Goal: Task Accomplishment & Management: Manage account settings

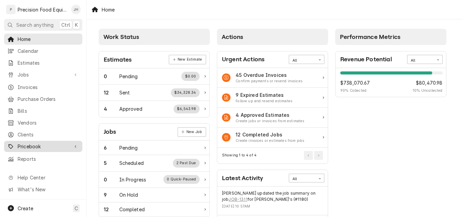
click at [24, 145] on span "Pricebook" at bounding box center [43, 146] width 51 height 7
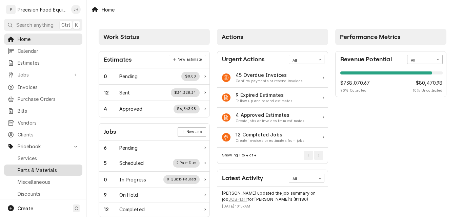
click at [28, 167] on span "Parts & Materials" at bounding box center [48, 170] width 61 height 7
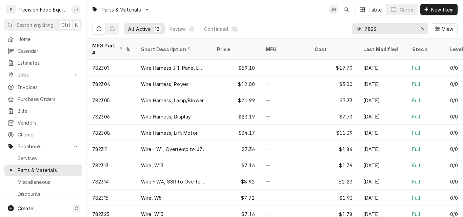
drag, startPoint x: 377, startPoint y: 28, endPoint x: 356, endPoint y: 29, distance: 20.7
click at [356, 29] on div "7823" at bounding box center [390, 28] width 76 height 11
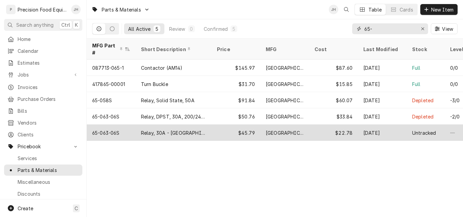
type input "65-"
click at [129, 125] on div "65-063-06S" at bounding box center [111, 133] width 49 height 16
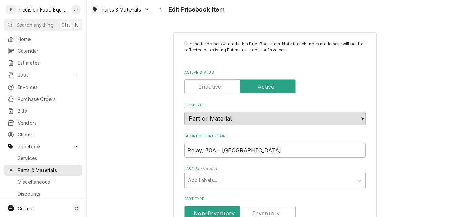
type textarea "x"
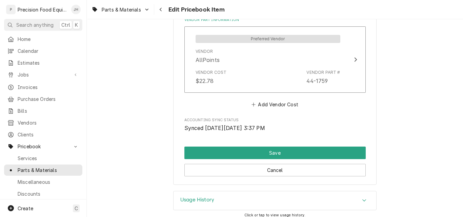
scroll to position [537, 0]
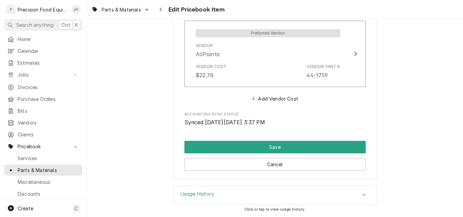
click at [315, 193] on div "Usage History" at bounding box center [274, 195] width 203 height 19
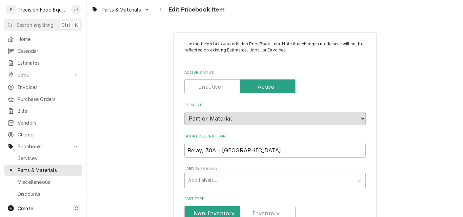
scroll to position [102, 0]
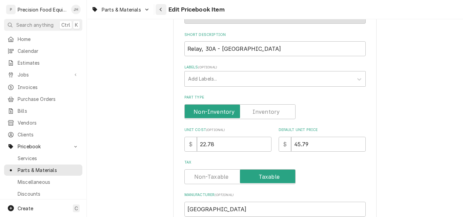
click at [161, 9] on icon "Navigate back" at bounding box center [160, 9] width 3 height 5
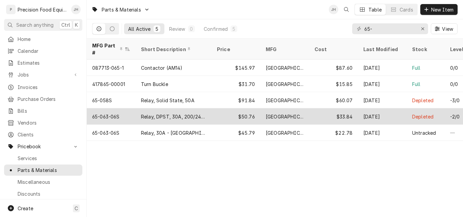
click at [143, 113] on div "Relay, DPST, 30A, 200/240VAC" at bounding box center [173, 116] width 65 height 7
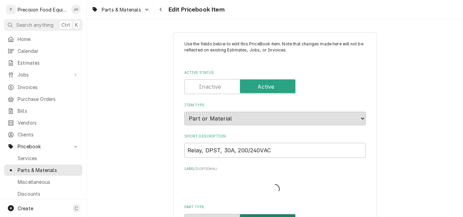
type textarea "x"
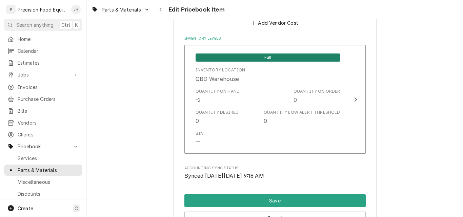
scroll to position [739, 0]
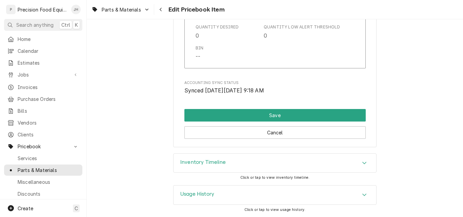
click at [239, 160] on div "Inventory Timeline" at bounding box center [274, 163] width 203 height 19
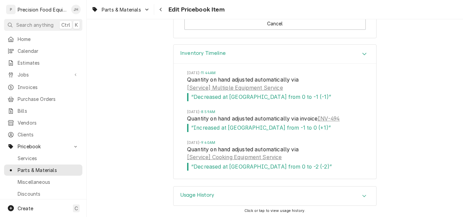
scroll to position [850, 0]
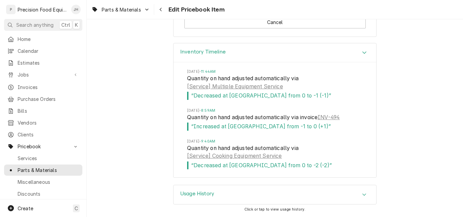
click at [242, 197] on div "Usage History" at bounding box center [274, 194] width 203 height 19
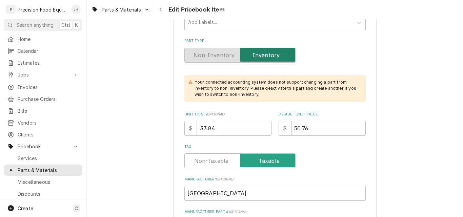
scroll to position [169, 0]
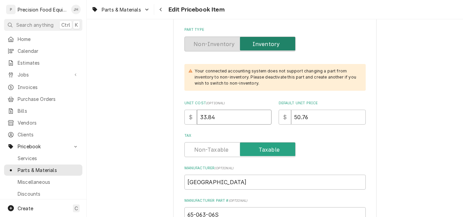
drag, startPoint x: 223, startPoint y: 119, endPoint x: 165, endPoint y: 117, distance: 57.9
type input "40"
type textarea "x"
type input "40.8"
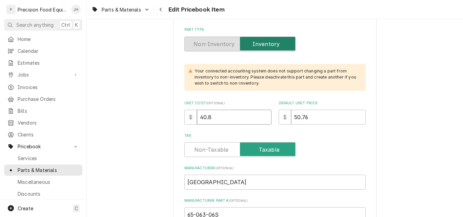
type textarea "x"
type input "40.87"
type textarea "x"
type input "5"
type textarea "x"
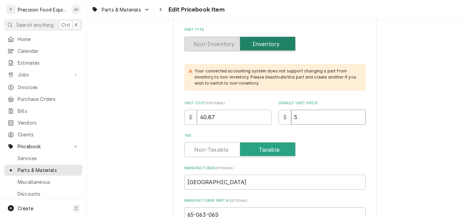
type input "51"
type textarea "x"
type input "5"
type textarea "x"
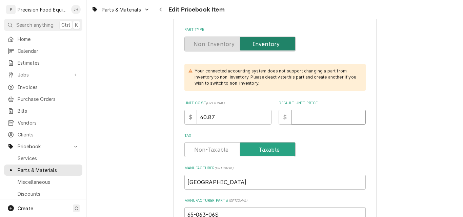
type input "8"
type textarea "x"
type input "81"
type textarea "x"
type input "81.7"
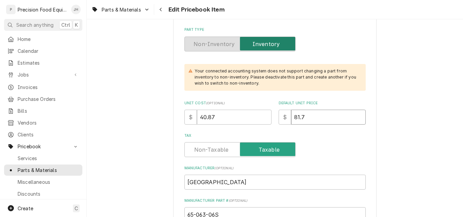
type textarea "x"
type input "81.74"
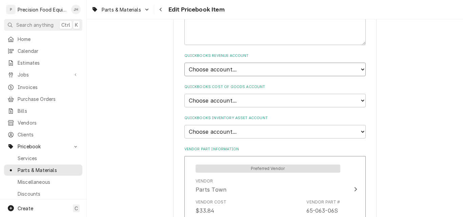
scroll to position [437, 0]
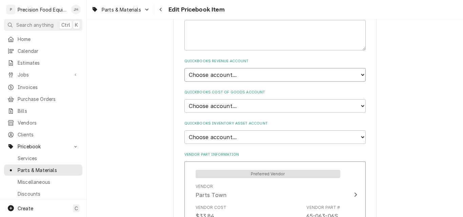
click at [231, 76] on select "Choose account... Discount Income Misc Income Non taxable issues 46600: Parts a…" at bounding box center [274, 75] width 181 height 14
select select "8000000A-1210141275"
click at [184, 68] on select "Choose account... Discount Income Misc Income Non taxable issues 46600: Parts a…" at bounding box center [274, 75] width 181 height 14
type textarea "x"
click at [224, 104] on select "Choose account... Loss Expense Loss Expense 11/3/2014 Loss Expense 11/4/2014 Co…" at bounding box center [274, 106] width 181 height 14
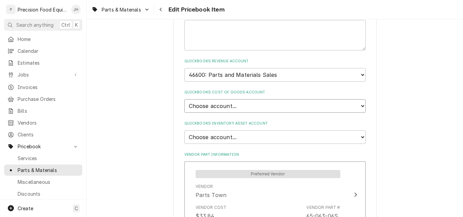
select select "80000023-1210145225"
click at [184, 99] on select "Choose account... Loss Expense Loss Expense 11/3/2014 Loss Expense 11/4/2014 Co…" at bounding box center [274, 106] width 181 height 14
type textarea "x"
click at [227, 136] on select "Choose account... Undeposited Funds Inventory Asset Payroll Asset" at bounding box center [274, 137] width 181 height 14
select select "80000022-1210145225"
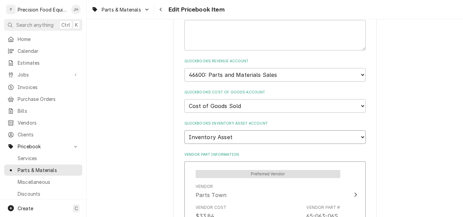
click at [184, 130] on select "Choose account... Undeposited Funds Inventory Asset Payroll Asset" at bounding box center [274, 137] width 181 height 14
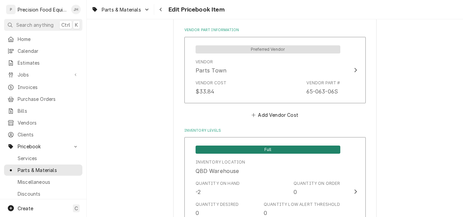
scroll to position [573, 0]
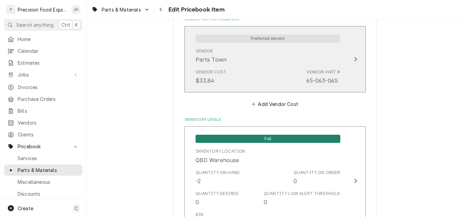
click at [248, 58] on div "Vendor Parts Town" at bounding box center [267, 55] width 145 height 21
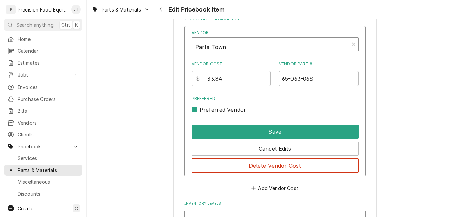
type textarea "x"
click at [229, 48] on div "Vendor" at bounding box center [270, 45] width 150 height 16
type input "web"
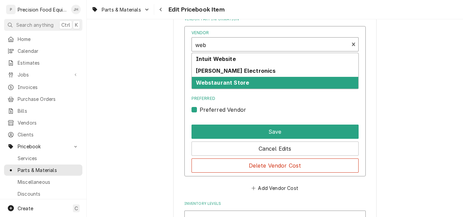
click at [226, 80] on strong "Webstaurant Store" at bounding box center [223, 82] width 54 height 7
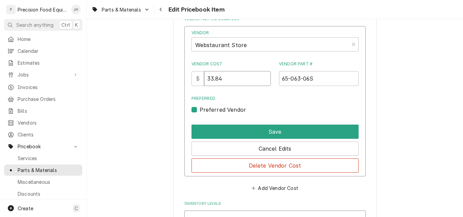
drag, startPoint x: 226, startPoint y: 77, endPoint x: 200, endPoint y: 80, distance: 26.3
click at [200, 80] on div "$ 33.84" at bounding box center [231, 78] width 80 height 15
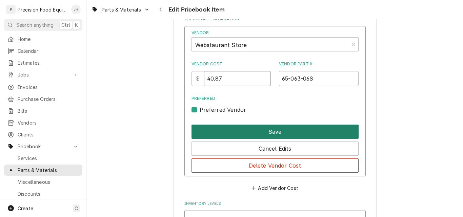
type input "40.87"
click at [271, 131] on button "Save" at bounding box center [274, 132] width 167 height 14
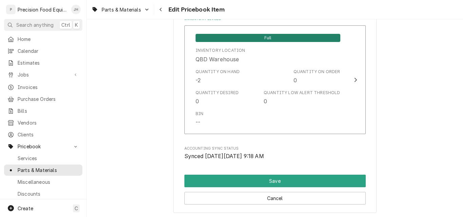
scroll to position [674, 0]
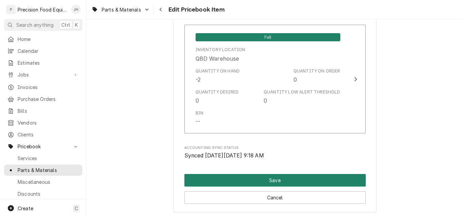
click at [281, 177] on button "Save" at bounding box center [274, 180] width 181 height 13
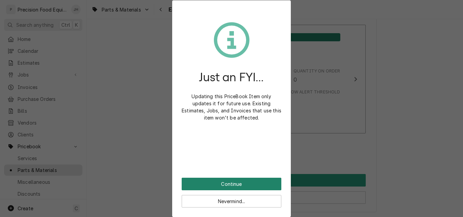
click at [257, 183] on button "Continue" at bounding box center [232, 184] width 100 height 13
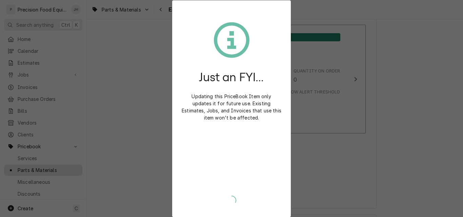
type textarea "x"
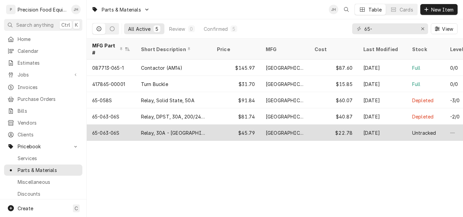
click at [165, 129] on div "Relay, 30A - Prince Castle" at bounding box center [173, 132] width 65 height 7
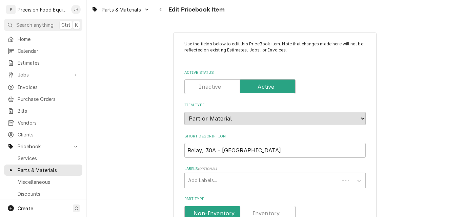
type textarea "x"
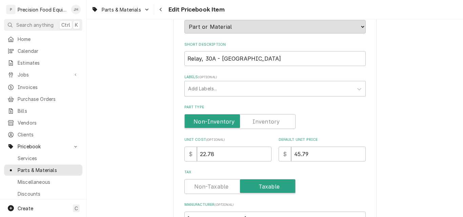
scroll to position [102, 0]
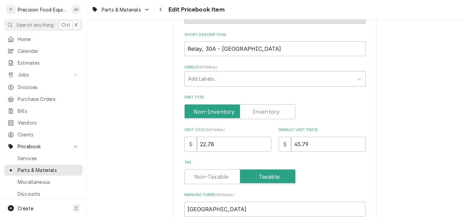
click at [270, 113] on label "Part Type" at bounding box center [239, 111] width 111 height 15
click at [270, 113] on input "Part Type" at bounding box center [239, 111] width 105 height 15
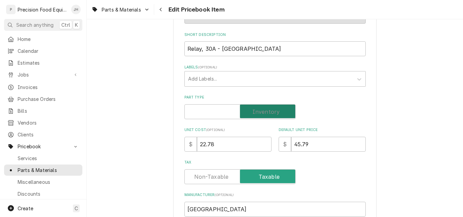
checkbox input "true"
type textarea "x"
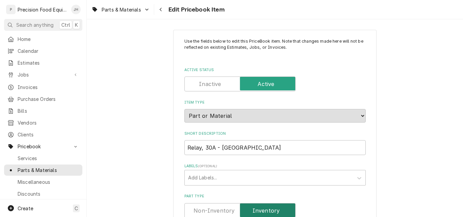
scroll to position [0, 0]
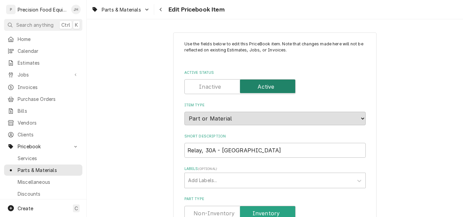
click at [219, 90] on input "Active Status" at bounding box center [239, 86] width 105 height 15
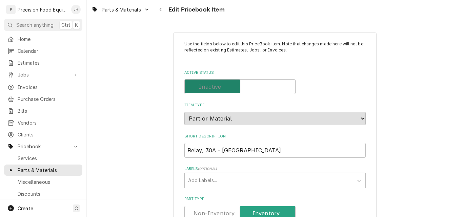
checkbox input "false"
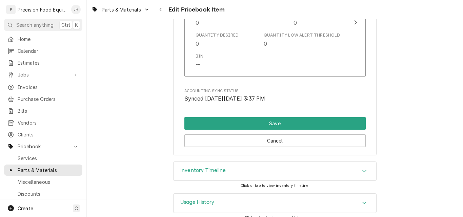
scroll to position [685, 0]
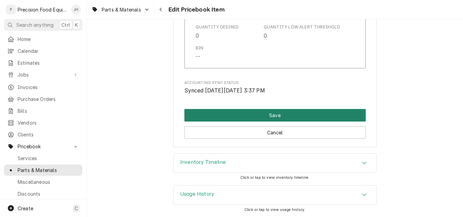
click at [289, 117] on button "Save" at bounding box center [274, 115] width 181 height 13
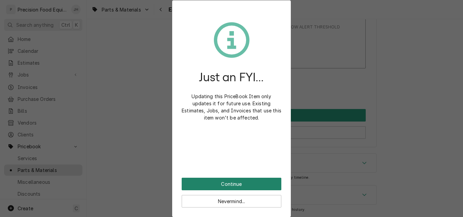
click at [241, 184] on button "Continue" at bounding box center [232, 184] width 100 height 13
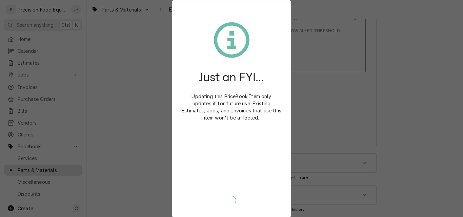
scroll to position [682, 0]
type textarea "x"
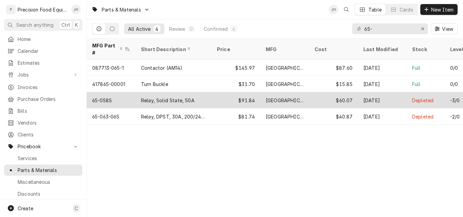
click at [148, 97] on div "Relay, Solid State, 50A" at bounding box center [168, 100] width 54 height 7
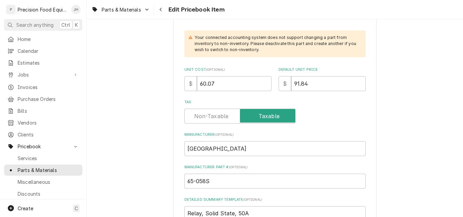
scroll to position [203, 0]
drag, startPoint x: 215, startPoint y: 81, endPoint x: 176, endPoint y: 83, distance: 39.3
type textarea "x"
type input "7"
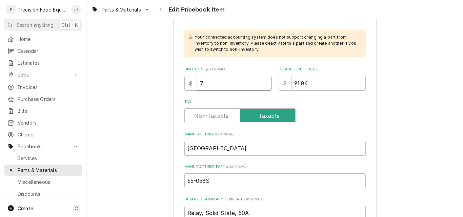
type textarea "x"
type input "71"
type textarea "x"
type input "71.1"
type textarea "x"
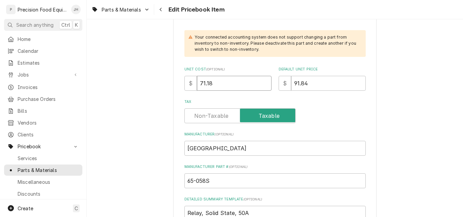
type input "71.18"
click at [315, 85] on input "91.84" at bounding box center [328, 83] width 75 height 15
drag, startPoint x: 320, startPoint y: 83, endPoint x: 255, endPoint y: 85, distance: 65.8
click at [262, 85] on div "Unit Cost ( optional ) $ 71.18 Default Unit Price $ 91.84" at bounding box center [274, 79] width 181 height 24
type textarea "x"
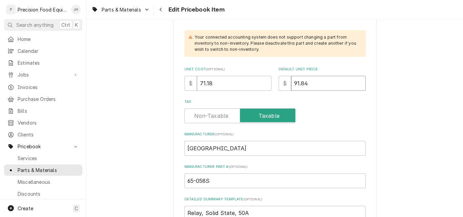
type input "1"
type textarea "x"
type input "10"
type textarea "x"
type input "106"
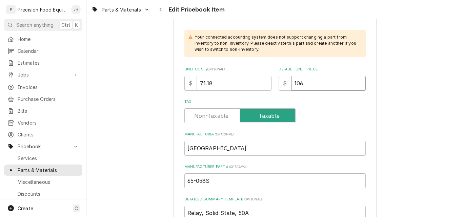
type textarea "x"
type input "106.7"
type textarea "x"
type input "106.77"
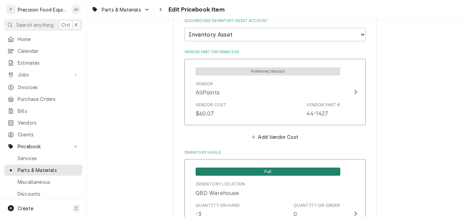
scroll to position [542, 0]
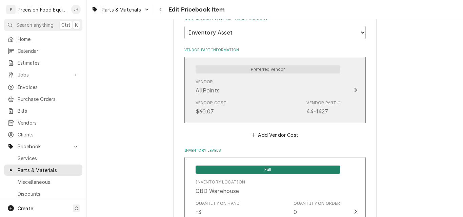
click at [258, 102] on div "Vendor Cost $60.07 Vendor Part # 44-1427" at bounding box center [267, 107] width 145 height 21
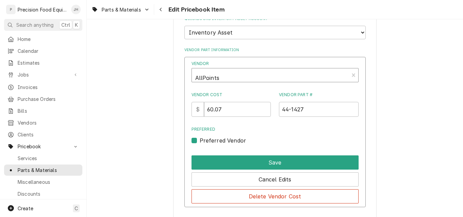
type textarea "x"
click at [236, 80] on div "Vendor" at bounding box center [270, 78] width 150 height 16
type input "web"
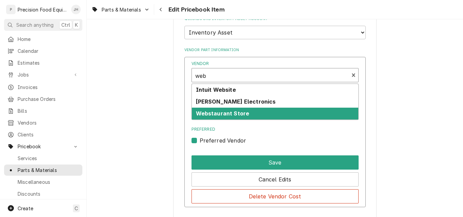
click at [229, 111] on strong "Webstaurant Store" at bounding box center [223, 113] width 54 height 7
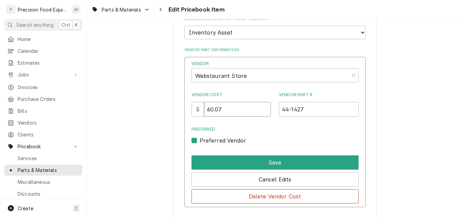
drag, startPoint x: 226, startPoint y: 109, endPoint x: 201, endPoint y: 109, distance: 25.1
click at [201, 109] on div "$ 60.07" at bounding box center [231, 109] width 80 height 15
type input "71.18"
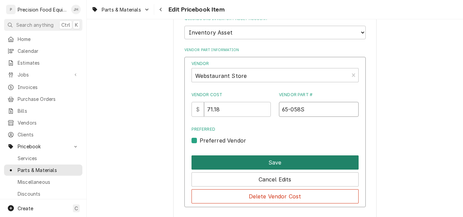
type input "65-058S"
click at [297, 165] on button "Save" at bounding box center [274, 162] width 167 height 14
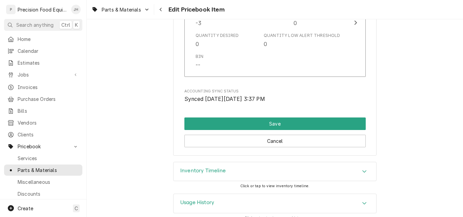
scroll to position [739, 0]
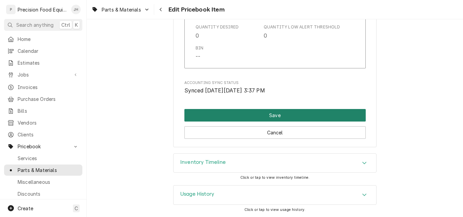
click at [292, 114] on button "Save" at bounding box center [274, 115] width 181 height 13
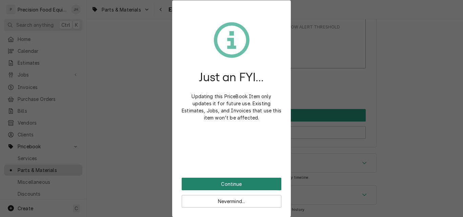
click at [237, 188] on button "Continue" at bounding box center [232, 184] width 100 height 13
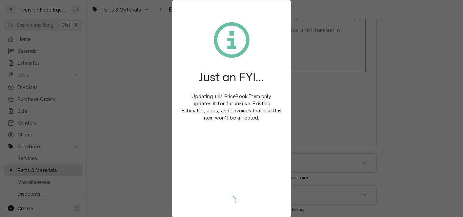
scroll to position [736, 0]
type textarea "x"
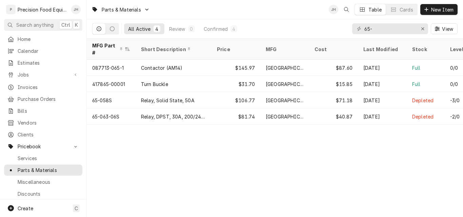
click at [365, 156] on div "Parts & Materials JH Table Cards New Item All Active 4 Review 0 Confirmed 4 65-…" at bounding box center [275, 108] width 376 height 217
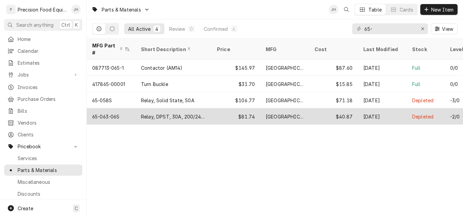
click at [219, 108] on div "$81.74" at bounding box center [235, 116] width 49 height 16
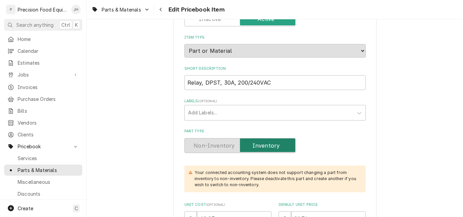
scroll to position [102, 0]
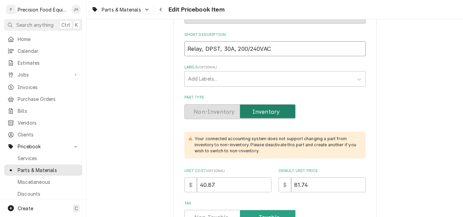
click at [274, 48] on input "Relay, DPST, 30A, 200/240VAC" at bounding box center [274, 48] width 181 height 15
type textarea "x"
type input "Relay, DPST, 30A, 200/240VA"
type textarea "x"
type input "Relay, DPST, 30A, 200/240V"
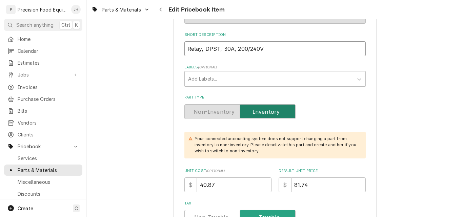
type textarea "x"
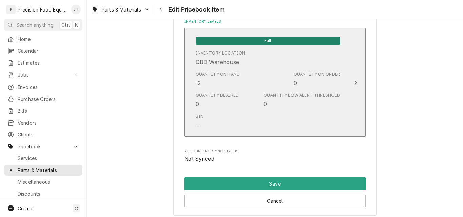
scroll to position [739, 0]
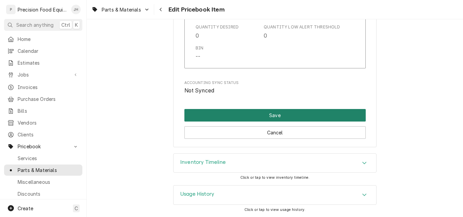
type input "Relay, DPST, 30A, 200/240"
click at [281, 116] on button "Save" at bounding box center [274, 115] width 181 height 13
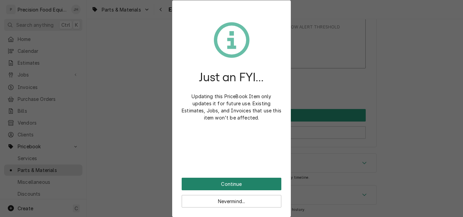
click at [249, 186] on button "Continue" at bounding box center [232, 184] width 100 height 13
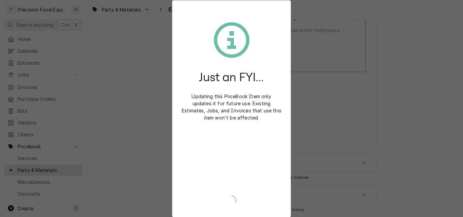
type textarea "x"
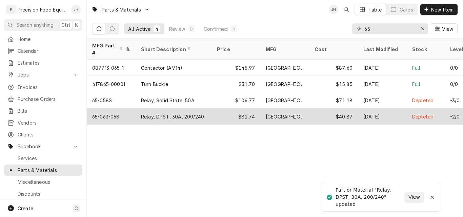
click at [175, 113] on div "Relay, DPST, 30A, 200/240" at bounding box center [172, 116] width 63 height 7
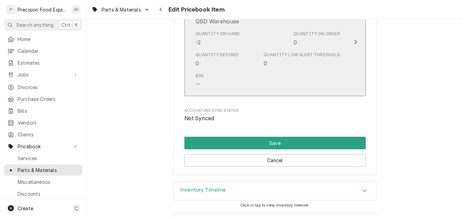
scroll to position [739, 0]
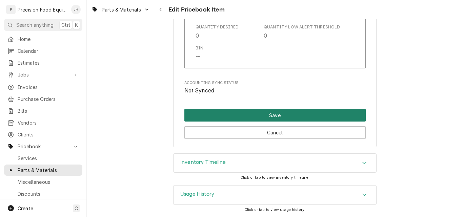
click at [263, 119] on button "Save" at bounding box center [274, 115] width 181 height 13
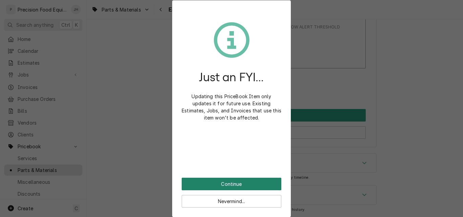
click at [228, 187] on button "Continue" at bounding box center [232, 184] width 100 height 13
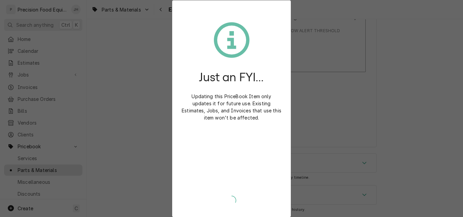
type textarea "x"
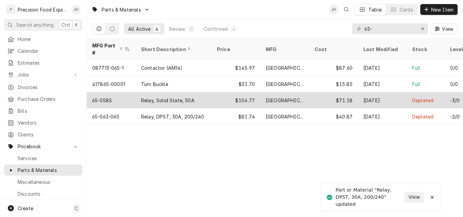
click at [165, 97] on div "Relay, Solid State, 50A" at bounding box center [168, 100] width 54 height 7
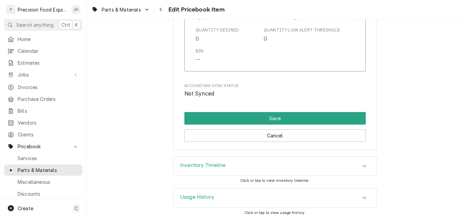
scroll to position [739, 0]
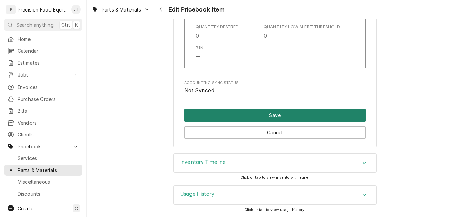
click at [273, 111] on button "Save" at bounding box center [274, 115] width 181 height 13
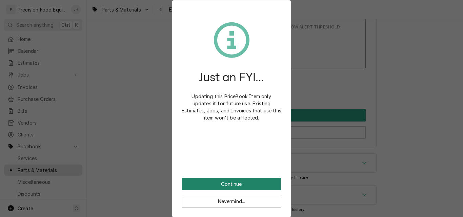
click at [250, 185] on button "Continue" at bounding box center [232, 184] width 100 height 13
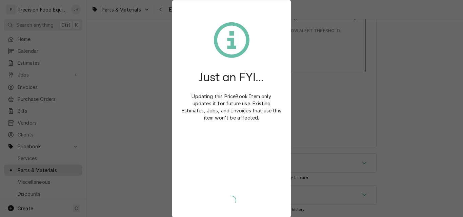
scroll to position [736, 0]
type textarea "x"
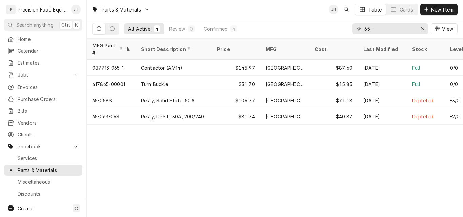
click at [344, 155] on div "Parts & Materials JH Table Cards New Item All Active 4 Review 0 Confirmed 4 65-…" at bounding box center [275, 108] width 376 height 217
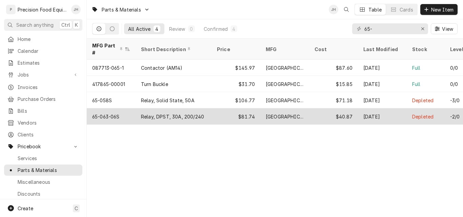
click at [214, 108] on div "$81.74" at bounding box center [235, 116] width 49 height 16
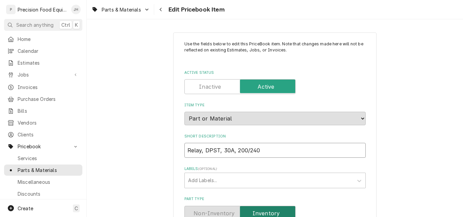
drag, startPoint x: 257, startPoint y: 148, endPoint x: 175, endPoint y: 151, distance: 81.3
paste input "438845"
type textarea "x"
type input "438845"
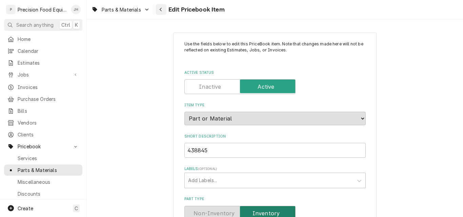
click at [163, 9] on div "Navigate back" at bounding box center [160, 9] width 7 height 7
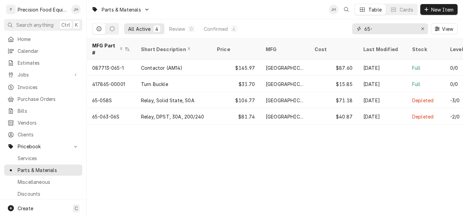
drag, startPoint x: 395, startPoint y: 29, endPoint x: 339, endPoint y: 29, distance: 55.9
click at [339, 29] on div "All Active 4 Review 0 Confirmed 4 65- View" at bounding box center [274, 28] width 365 height 19
paste input "438845"
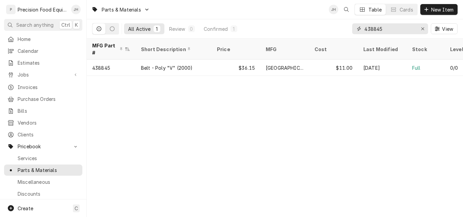
drag, startPoint x: 400, startPoint y: 30, endPoint x: 324, endPoint y: 30, distance: 76.2
click at [324, 30] on div "All Active 1 Review 0 Confirmed 1 438845 View" at bounding box center [274, 28] width 365 height 19
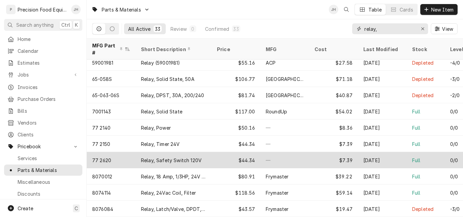
scroll to position [209, 0]
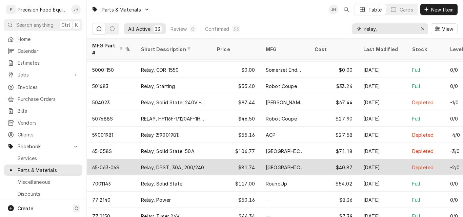
type input "relay,"
click at [210, 160] on div "Relay, DPST, 30A, 200/240" at bounding box center [173, 167] width 76 height 16
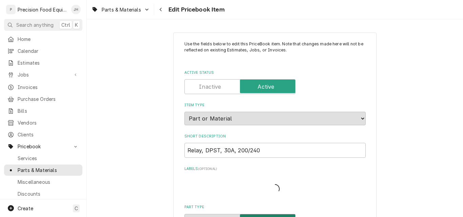
type textarea "x"
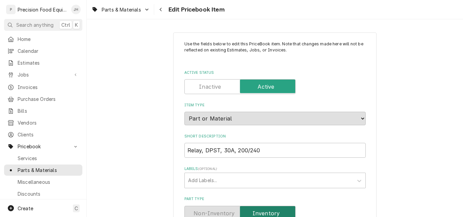
scroll to position [68, 0]
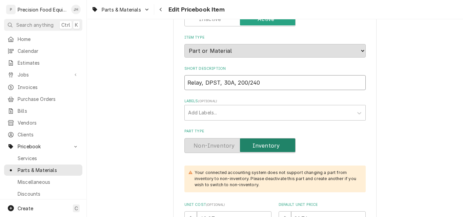
drag, startPoint x: 256, startPoint y: 82, endPoint x: 178, endPoint y: 82, distance: 78.2
click at [161, 9] on icon "Navigate back" at bounding box center [160, 9] width 3 height 5
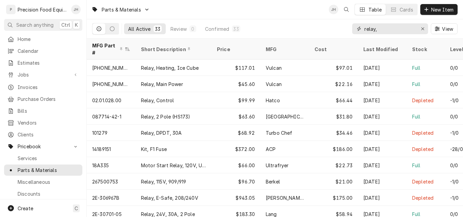
click at [383, 29] on input "relay," at bounding box center [389, 28] width 51 height 11
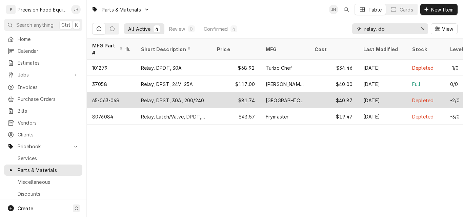
type input "relay, dp"
click at [237, 93] on div "$81.74" at bounding box center [235, 100] width 49 height 16
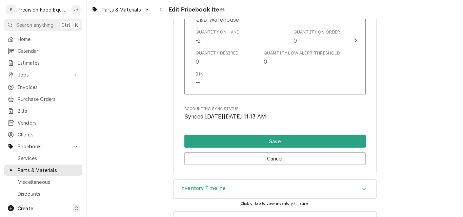
scroll to position [739, 0]
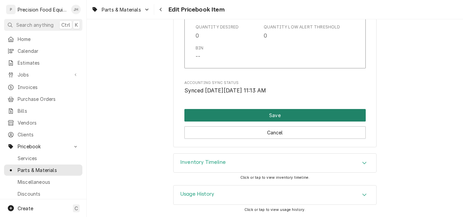
click at [274, 115] on button "Save" at bounding box center [274, 115] width 181 height 13
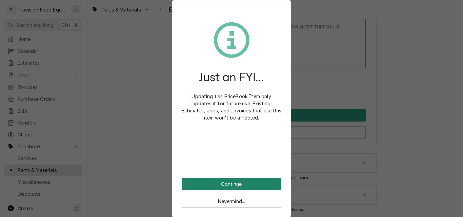
click at [239, 184] on button "Continue" at bounding box center [232, 184] width 100 height 13
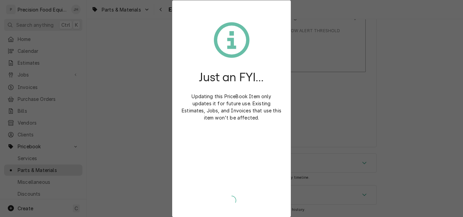
type textarea "x"
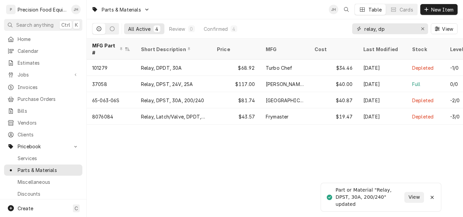
click at [398, 32] on input "relay, dp" at bounding box center [389, 28] width 51 height 11
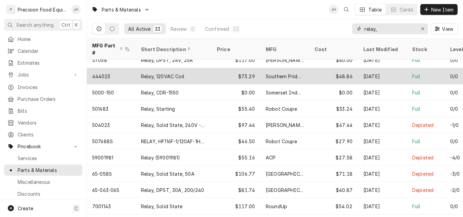
scroll to position [198, 0]
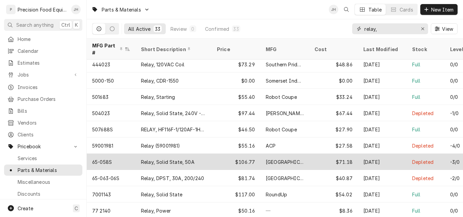
type input "relay,"
click at [190, 158] on div "Relay, Solid State, 50A" at bounding box center [168, 161] width 54 height 7
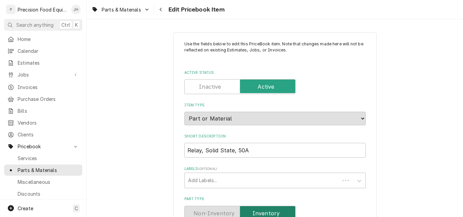
type textarea "x"
click at [258, 149] on input "Relay, Solid State, 50A" at bounding box center [274, 150] width 181 height 15
drag, startPoint x: 247, startPoint y: 151, endPoint x: 171, endPoint y: 152, distance: 76.2
click at [162, 9] on icon "Navigate back" at bounding box center [160, 9] width 3 height 5
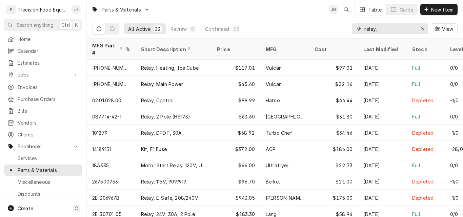
click at [386, 30] on input "relay," at bounding box center [389, 28] width 51 height 11
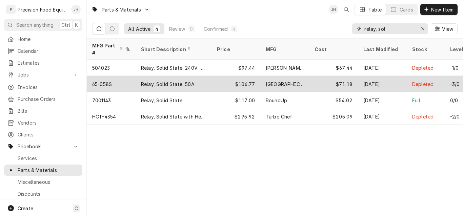
type input "relay, sol"
click at [205, 76] on div "Relay, Solid State, 50A" at bounding box center [173, 84] width 76 height 16
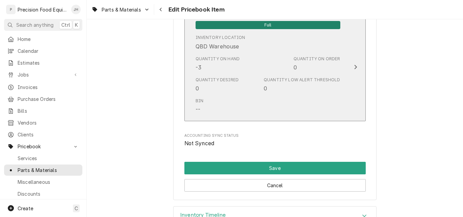
scroll to position [711, 0]
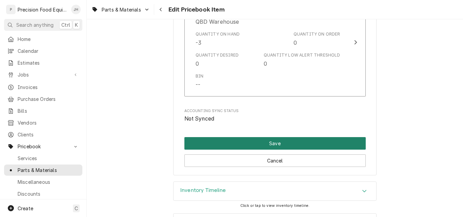
click at [282, 144] on button "Save" at bounding box center [274, 143] width 181 height 13
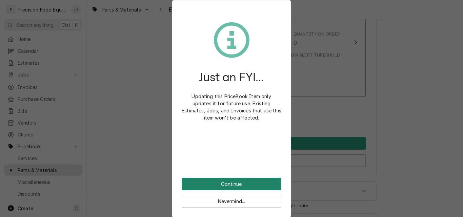
click at [239, 182] on button "Continue" at bounding box center [232, 184] width 100 height 13
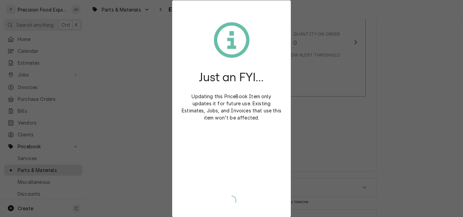
type textarea "x"
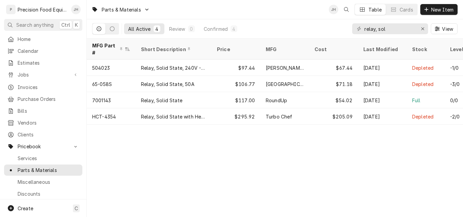
click at [361, 156] on div "Parts & Materials JH Table Cards New Item All Active 4 Review 0 Confirmed 4 rel…" at bounding box center [275, 108] width 376 height 217
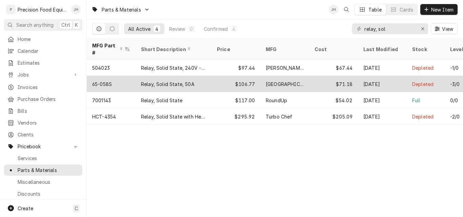
click at [161, 81] on div "Relay, Solid State, 50A" at bounding box center [168, 84] width 54 height 7
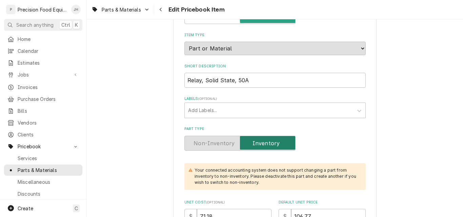
scroll to position [68, 0]
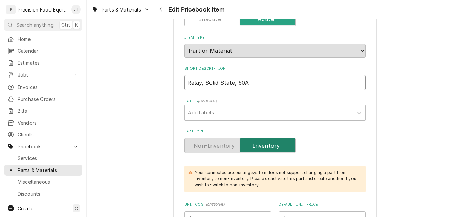
click at [250, 87] on input "Relay, Solid State, 50A" at bounding box center [274, 82] width 181 height 15
type textarea "x"
type input "Relay, Solid State, 50"
type textarea "x"
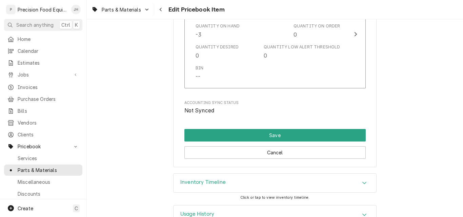
scroll to position [739, 0]
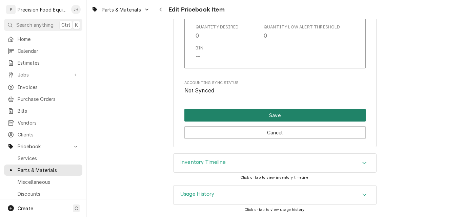
type input "Relay, Solid State, 50a"
click at [277, 112] on button "Save" at bounding box center [274, 115] width 181 height 13
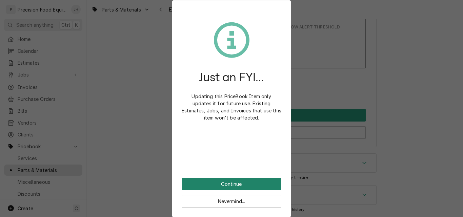
click at [233, 185] on button "Continue" at bounding box center [232, 184] width 100 height 13
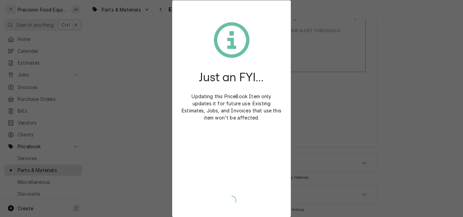
type textarea "x"
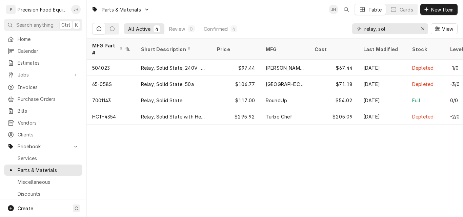
click at [333, 152] on div "Parts & Materials JH Table Cards New Item All Active 4 Review 0 Confirmed 4 rel…" at bounding box center [275, 108] width 376 height 217
click at [421, 30] on icon "Erase input" at bounding box center [422, 28] width 3 height 3
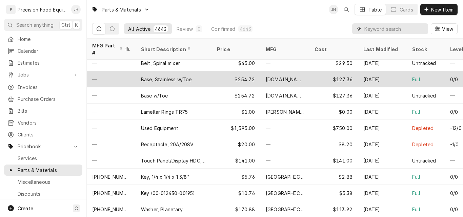
scroll to position [538, 0]
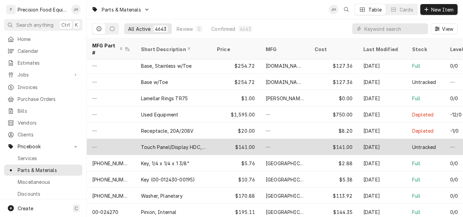
click at [192, 144] on div "Touch Panel/Display HDC, New" at bounding box center [173, 147] width 65 height 7
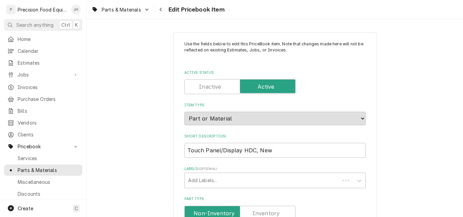
type textarea "x"
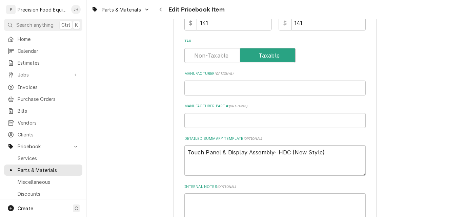
scroll to position [230, 0]
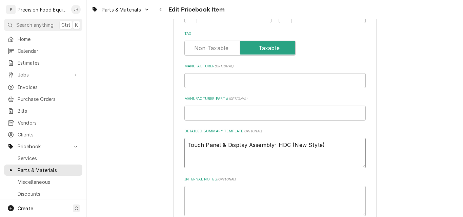
drag, startPoint x: 320, startPoint y: 145, endPoint x: 183, endPoint y: 146, distance: 137.5
click at [184, 146] on textarea "Touch Panel & Display Assembly- HDC (New Style)" at bounding box center [274, 153] width 181 height 30
click at [158, 8] on div "Navigate back" at bounding box center [160, 9] width 7 height 7
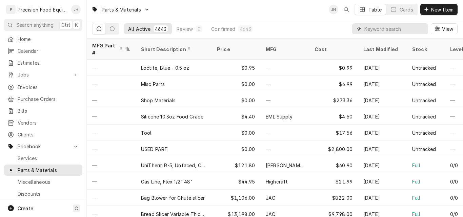
click at [377, 29] on input "Dynamic Content Wrapper" at bounding box center [394, 28] width 60 height 11
paste input "Touch Panel & Display Assembly- HDC (New Style)"
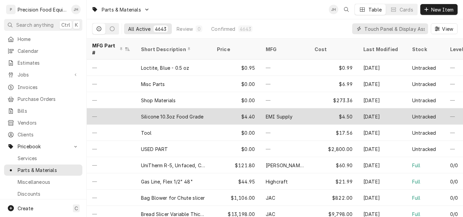
scroll to position [0, 67]
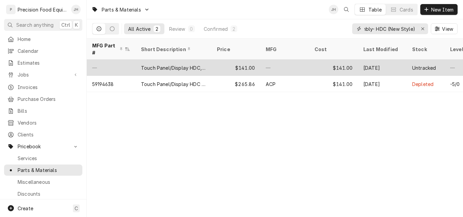
type input "Touch Panel & Display Assembly- HDC (New Style)"
click at [191, 64] on div "Touch Panel/Display HDC, New" at bounding box center [173, 67] width 65 height 7
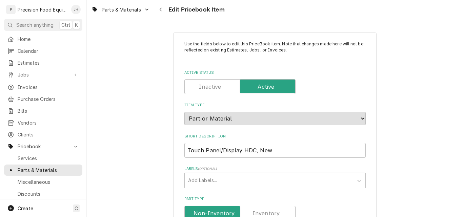
type textarea "x"
click at [213, 84] on label "Active Status" at bounding box center [239, 86] width 111 height 15
click at [213, 84] on input "Active Status" at bounding box center [239, 86] width 105 height 15
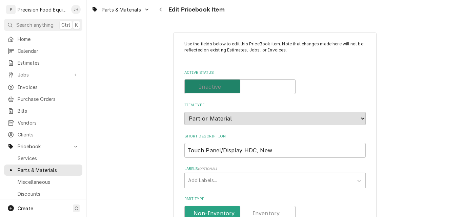
checkbox input "false"
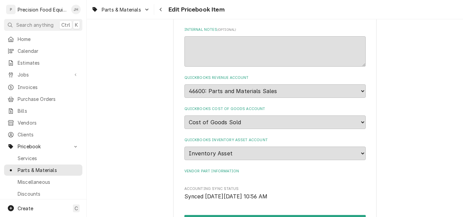
scroll to position [454, 0]
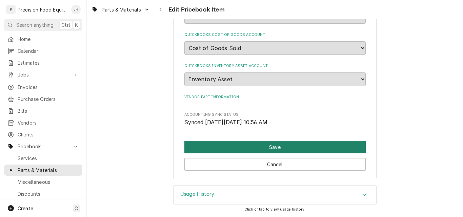
click at [272, 145] on button "Save" at bounding box center [274, 147] width 181 height 13
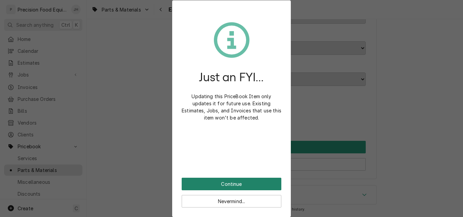
click at [245, 184] on button "Continue" at bounding box center [232, 184] width 100 height 13
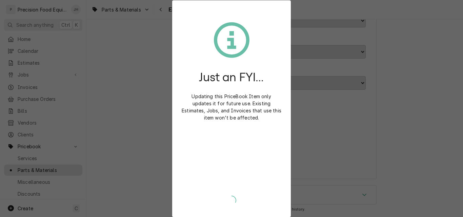
scroll to position [450, 0]
type textarea "x"
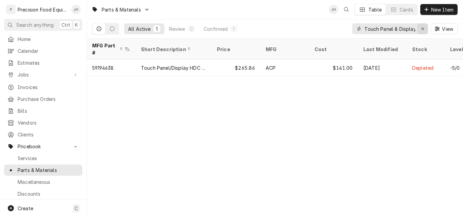
click at [422, 29] on icon "Erase input" at bounding box center [423, 28] width 4 height 5
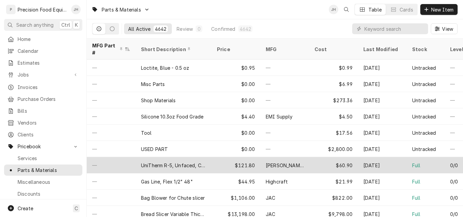
click at [214, 159] on div "$121.80" at bounding box center [235, 165] width 49 height 16
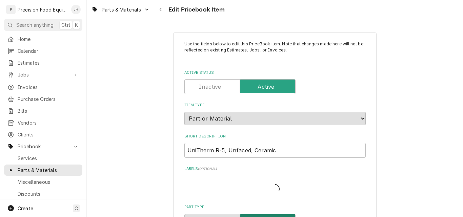
type textarea "x"
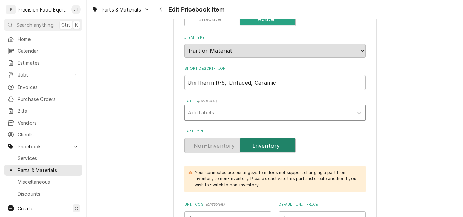
scroll to position [102, 0]
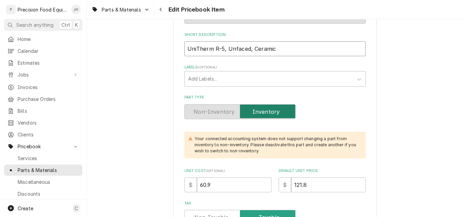
drag, startPoint x: 185, startPoint y: 48, endPoint x: 210, endPoint y: 51, distance: 25.6
click at [210, 51] on input "UniTherm R-5, Unfaced, Ceramic" at bounding box center [274, 48] width 181 height 15
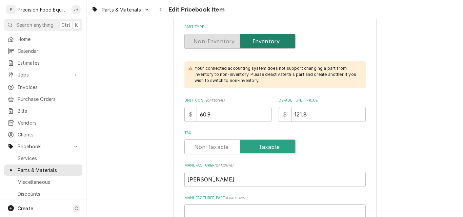
scroll to position [169, 0]
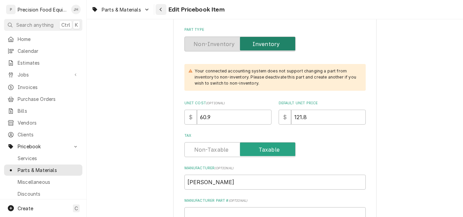
click at [162, 8] on icon "Navigate back" at bounding box center [160, 9] width 3 height 5
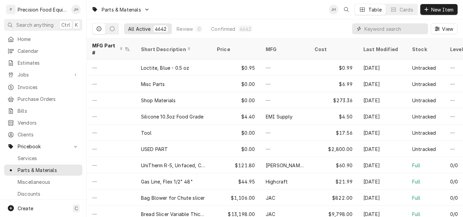
click at [379, 29] on input "Dynamic Content Wrapper" at bounding box center [394, 28] width 60 height 11
paste input "UniTherm"
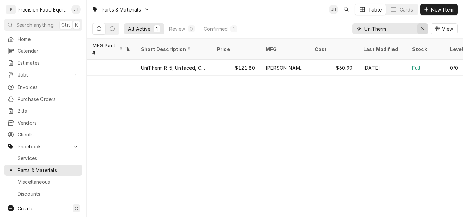
type input "UniTherm"
click at [422, 28] on icon "Erase input" at bounding box center [422, 28] width 3 height 3
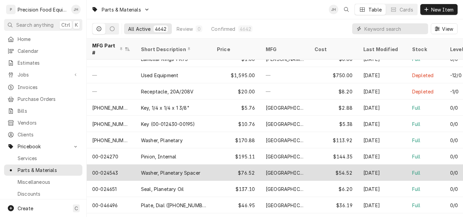
scroll to position [603, 0]
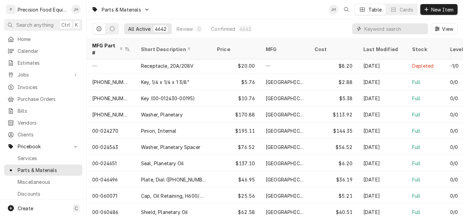
click at [368, 30] on input "Dynamic Content Wrapper" at bounding box center [394, 28] width 60 height 11
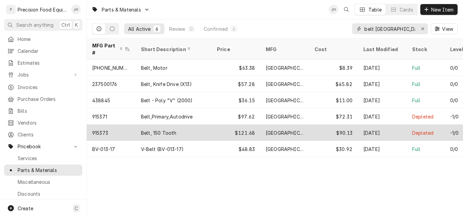
type input "belt [GEOGRAPHIC_DATA]"
click at [171, 129] on div "Belt, 150 Tooth" at bounding box center [158, 132] width 35 height 7
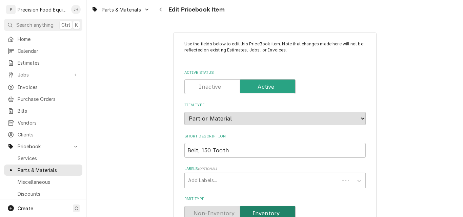
type textarea "x"
click at [157, 7] on div "Navigate back" at bounding box center [160, 9] width 7 height 7
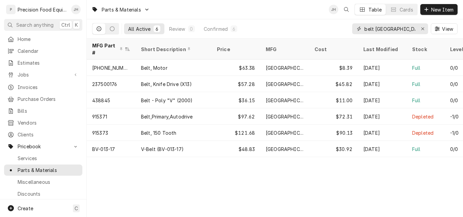
drag, startPoint x: 405, startPoint y: 29, endPoint x: 301, endPoint y: 30, distance: 103.6
click at [301, 30] on div "All Active 6 Review 0 Confirmed 6 belt [GEOGRAPHIC_DATA] View" at bounding box center [274, 28] width 365 height 19
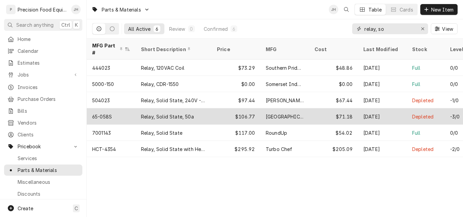
type input "relay, so"
click at [171, 113] on div "Relay, Solid State, 50a" at bounding box center [167, 116] width 53 height 7
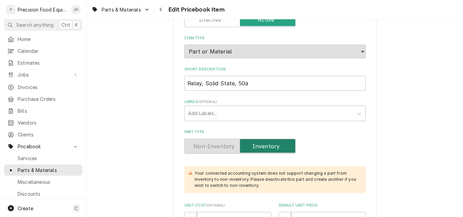
scroll to position [68, 0]
drag, startPoint x: 247, startPoint y: 83, endPoint x: 147, endPoint y: 81, distance: 100.6
paste input "A"
type textarea "x"
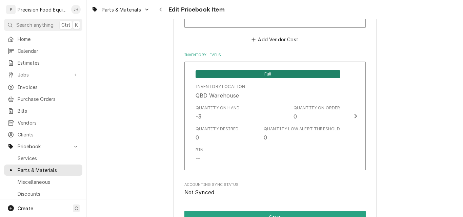
scroll to position [643, 0]
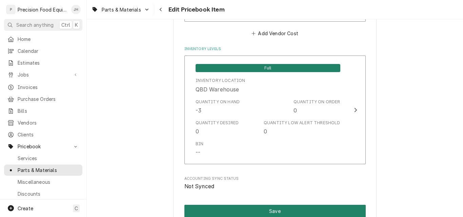
type input "Relay, Solid State, 50A"
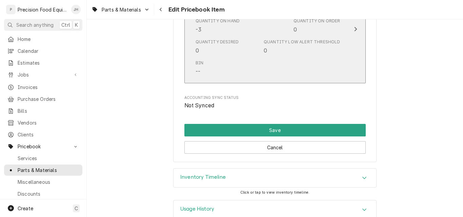
scroll to position [739, 0]
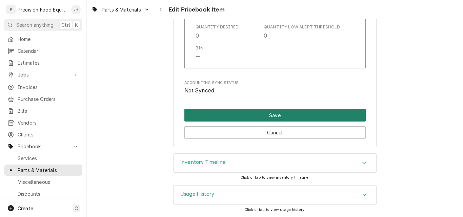
click at [272, 118] on button "Save" at bounding box center [274, 115] width 181 height 13
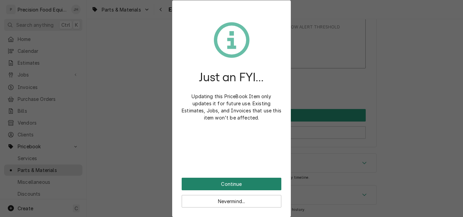
click at [246, 187] on button "Continue" at bounding box center [232, 184] width 100 height 13
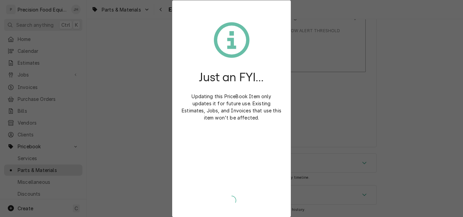
scroll to position [736, 0]
type textarea "x"
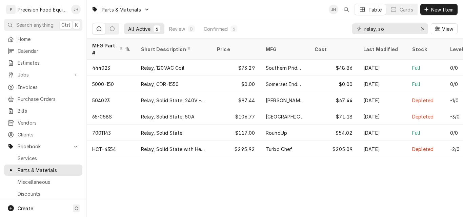
click at [371, 177] on div "Parts & Materials JH Table Cards New Item All Active 6 Review 0 Confirmed 6 rel…" at bounding box center [275, 108] width 376 height 217
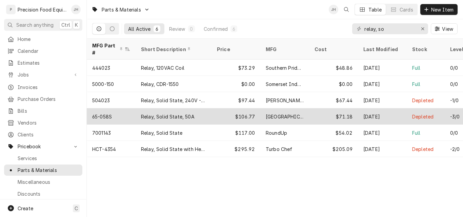
click at [189, 112] on div "Relay, Solid State, 50A" at bounding box center [173, 116] width 76 height 16
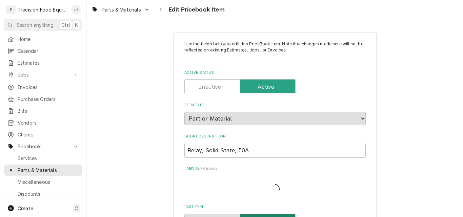
type textarea "x"
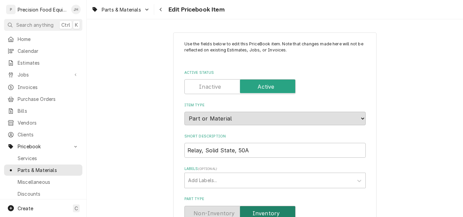
click at [209, 86] on label "Active Status" at bounding box center [239, 86] width 111 height 15
click at [209, 86] on input "Active Status" at bounding box center [239, 86] width 105 height 15
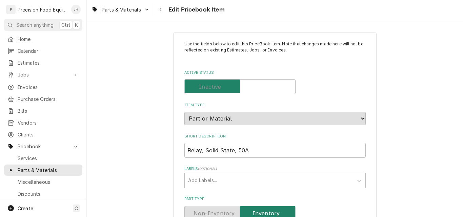
checkbox input "false"
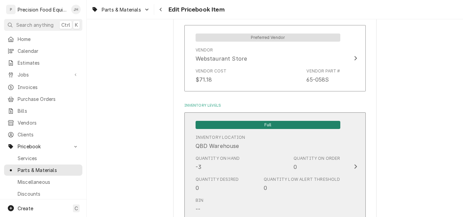
scroll to position [677, 0]
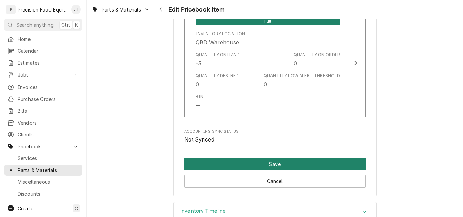
click at [269, 166] on button "Save" at bounding box center [274, 164] width 181 height 13
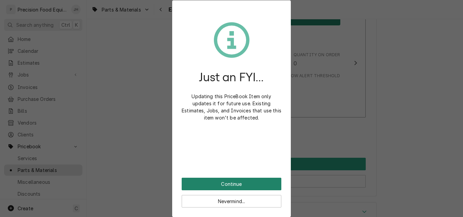
click at [219, 183] on button "Continue" at bounding box center [232, 184] width 100 height 13
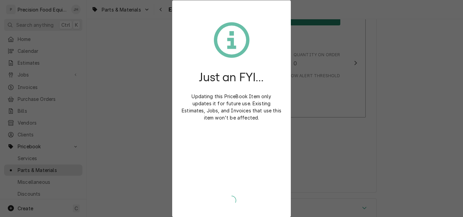
type textarea "x"
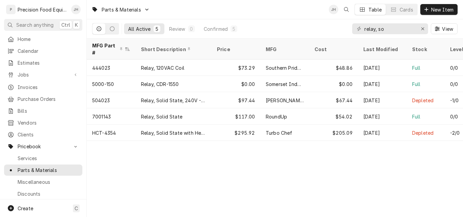
click at [354, 190] on div "Parts & Materials JH Table Cards New Item All Active 5 Review 0 Confirmed 5 rel…" at bounding box center [275, 108] width 376 height 217
click at [112, 28] on icon "Dynamic Content Wrapper" at bounding box center [112, 28] width 5 height 5
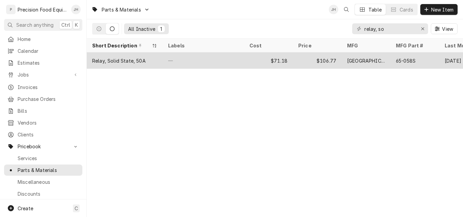
click at [130, 60] on div "Relay, Solid State, 50A" at bounding box center [119, 60] width 54 height 7
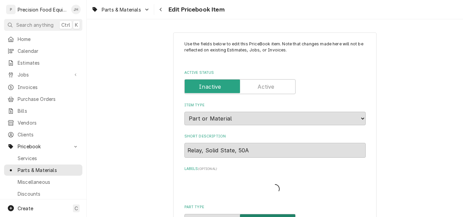
type textarea "x"
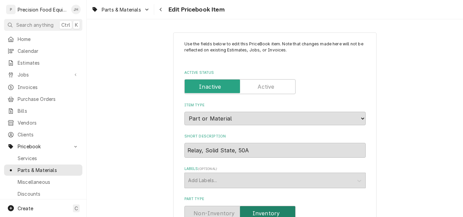
click at [267, 85] on label "Active Status" at bounding box center [239, 86] width 111 height 15
click at [267, 85] on input "Active Status" at bounding box center [239, 86] width 105 height 15
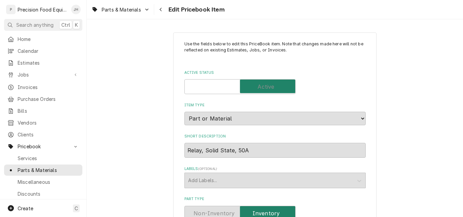
checkbox input "true"
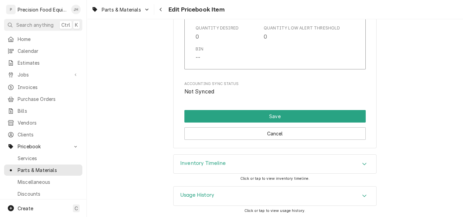
scroll to position [739, 0]
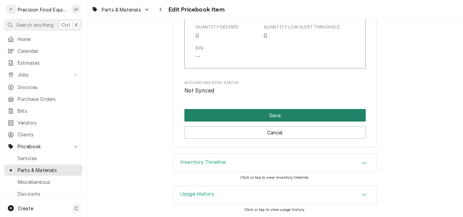
click at [266, 117] on button "Save" at bounding box center [274, 115] width 181 height 13
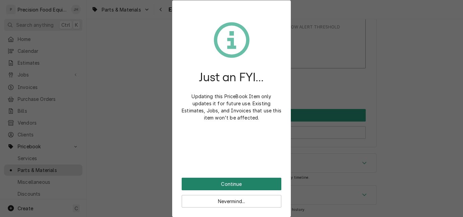
click at [228, 183] on button "Continue" at bounding box center [232, 184] width 100 height 13
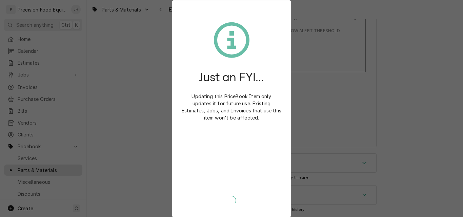
scroll to position [736, 0]
type textarea "x"
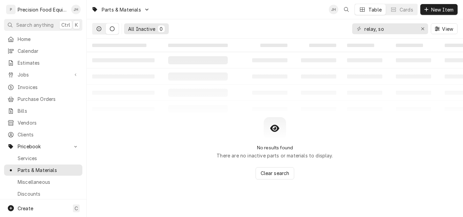
click at [99, 26] on button "Dynamic Content Wrapper" at bounding box center [98, 28] width 13 height 11
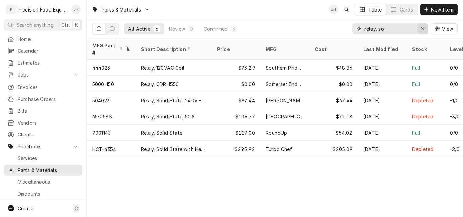
click at [420, 30] on div "Erase input" at bounding box center [422, 28] width 7 height 7
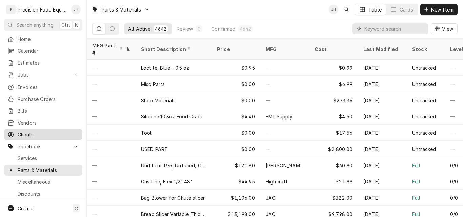
click at [30, 131] on span "Clients" at bounding box center [48, 134] width 61 height 7
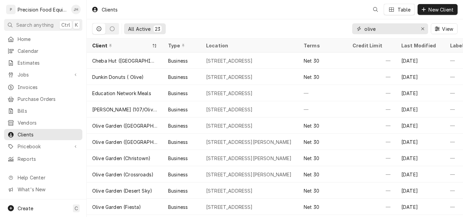
drag, startPoint x: 385, startPoint y: 26, endPoint x: 349, endPoint y: 27, distance: 35.9
click at [349, 27] on div "All Active 23 olive View" at bounding box center [274, 28] width 365 height 19
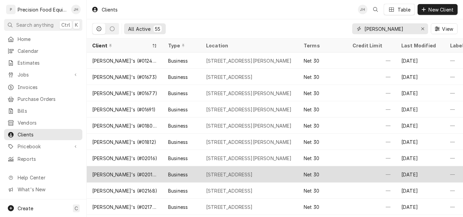
type input "[PERSON_NAME]"
click at [242, 173] on div "[STREET_ADDRESS]" at bounding box center [229, 174] width 47 height 7
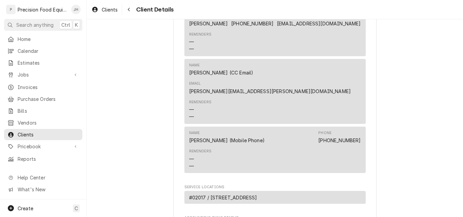
scroll to position [474, 0]
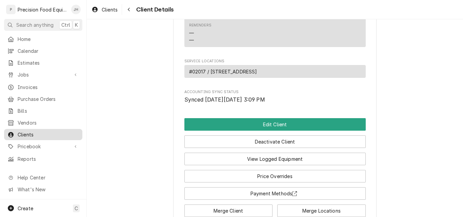
click at [28, 131] on span "Clients" at bounding box center [48, 134] width 61 height 7
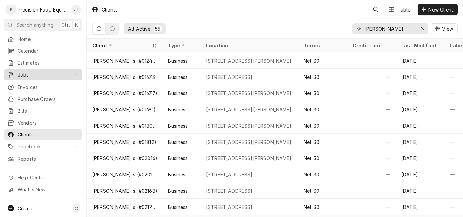
click at [28, 71] on span "Jobs" at bounding box center [43, 74] width 51 height 7
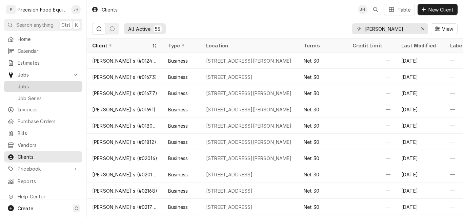
click at [26, 88] on link "Jobs" at bounding box center [43, 86] width 78 height 11
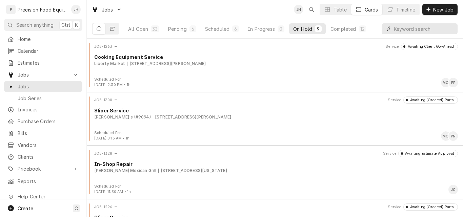
click at [409, 32] on input "Dynamic Content Wrapper" at bounding box center [424, 28] width 60 height 11
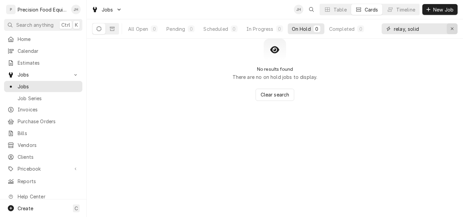
type input "relay, solid"
click at [450, 27] on icon "Erase input" at bounding box center [452, 28] width 4 height 5
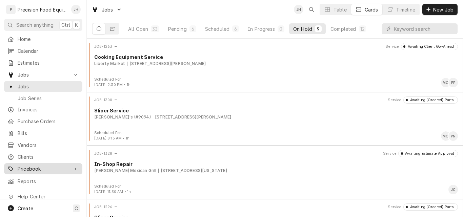
click at [37, 167] on span "Pricebook" at bounding box center [43, 168] width 51 height 7
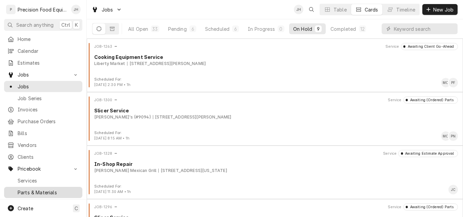
click at [38, 189] on span "Parts & Materials" at bounding box center [48, 192] width 61 height 7
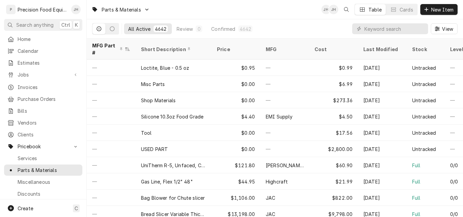
click at [378, 35] on div "View" at bounding box center [404, 28] width 105 height 19
click at [377, 30] on input "Dynamic Content Wrapper" at bounding box center [394, 28] width 60 height 11
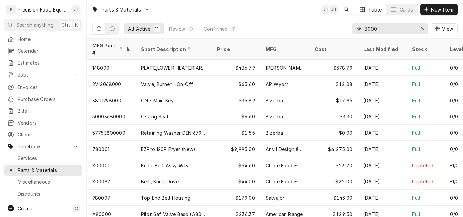
click at [381, 27] on input "8000" at bounding box center [389, 28] width 51 height 11
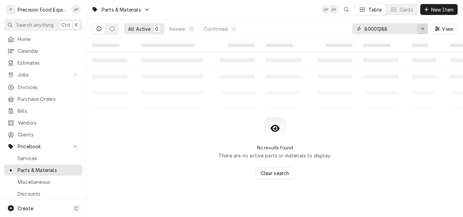
type input "80001288"
click at [424, 26] on div "Erase input" at bounding box center [422, 28] width 7 height 7
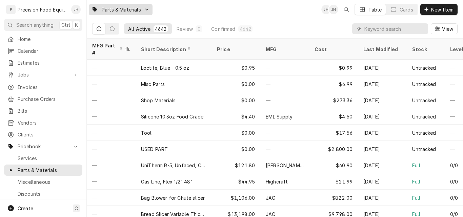
click at [127, 8] on span "Parts & Materials" at bounding box center [121, 9] width 39 height 7
click at [392, 24] on html "P Precision Food Equipment LLC JH Search anything Ctrl K Home Calendar Estimate…" at bounding box center [231, 108] width 463 height 217
click at [391, 31] on input "Dynamic Content Wrapper" at bounding box center [394, 28] width 60 height 11
type input "prince castle"
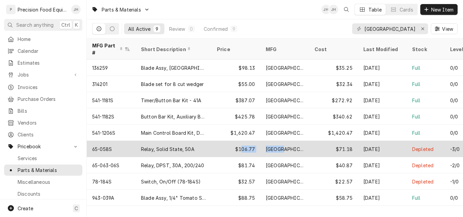
drag, startPoint x: 242, startPoint y: 142, endPoint x: 280, endPoint y: 145, distance: 38.4
click at [280, 145] on tr "65-058S Relay, Solid State, 50A $106.77 Prince Castle $71.18 Aug 13 Depleted -3…" at bounding box center [285, 149] width 396 height 16
click at [206, 144] on div "Relay, Solid State, 50A" at bounding box center [173, 149] width 76 height 16
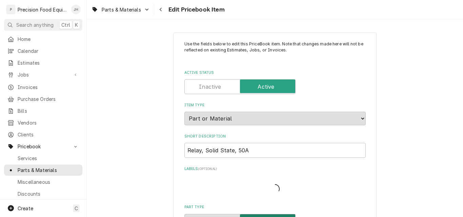
type textarea "x"
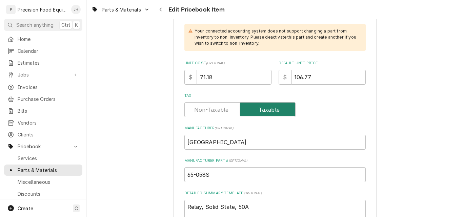
scroll to position [237, 0]
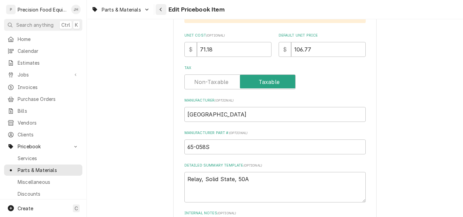
click at [164, 9] on div "Navigate back" at bounding box center [160, 9] width 7 height 7
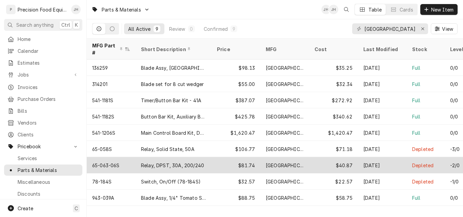
click at [150, 162] on div "Relay, DPST, 30A, 200/240" at bounding box center [172, 165] width 63 height 7
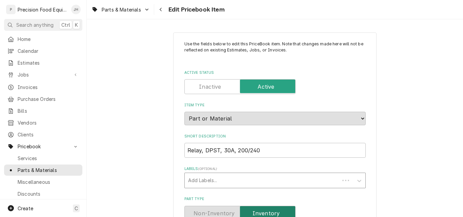
type textarea "x"
click at [160, 8] on icon "Navigate back" at bounding box center [160, 9] width 3 height 5
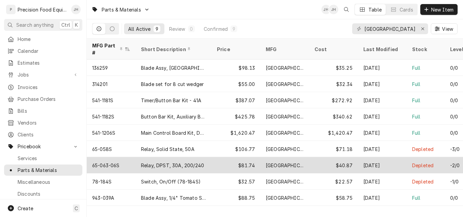
click at [371, 158] on div "[DATE]" at bounding box center [382, 165] width 49 height 16
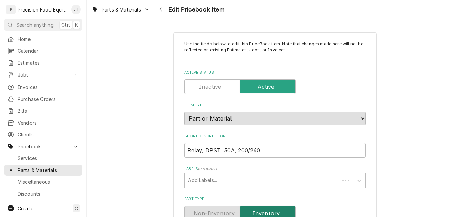
type textarea "x"
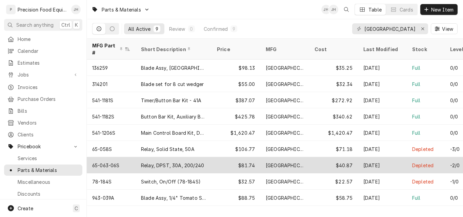
click at [300, 158] on div "[GEOGRAPHIC_DATA]" at bounding box center [284, 165] width 49 height 16
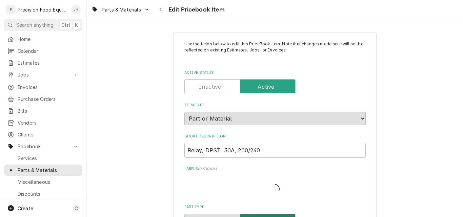
type textarea "x"
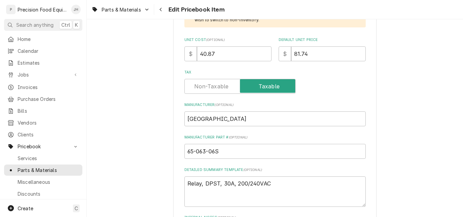
scroll to position [197, 0]
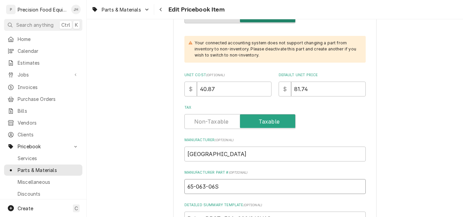
drag, startPoint x: 225, startPoint y: 183, endPoint x: 179, endPoint y: 184, distance: 45.1
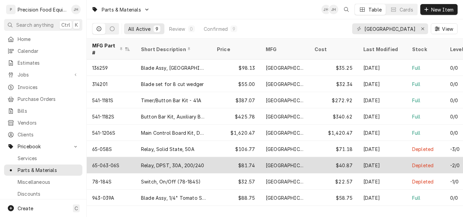
click at [375, 158] on div "[DATE]" at bounding box center [382, 165] width 49 height 16
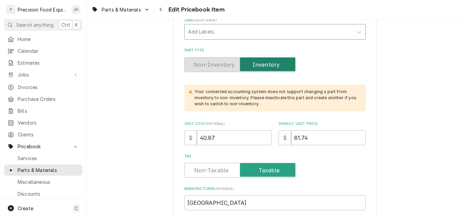
scroll to position [34, 0]
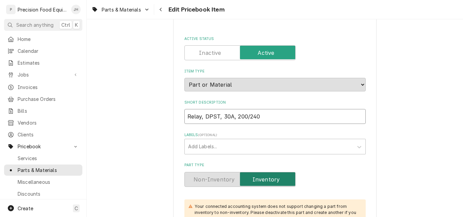
click at [268, 117] on input "Relay, DPST, 30A, 200/240" at bounding box center [274, 116] width 181 height 15
click at [199, 116] on input "Relay, DPST, 30A, 200/240" at bounding box center [274, 116] width 181 height 15
type textarea "x"
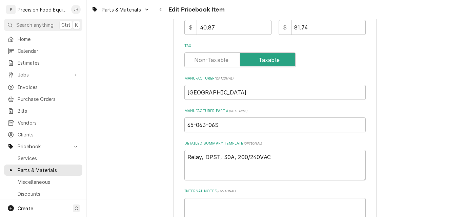
scroll to position [271, 0]
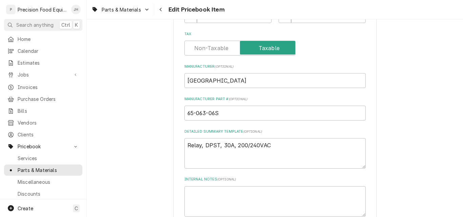
type input "Relayt, DPST, 30A, 200/240"
click at [198, 146] on textarea "Relay, DPST, 30A, 200/240VAC" at bounding box center [274, 153] width 181 height 30
type textarea "Relayt, DPST, 30A, 200/240VAC"
type textarea "x"
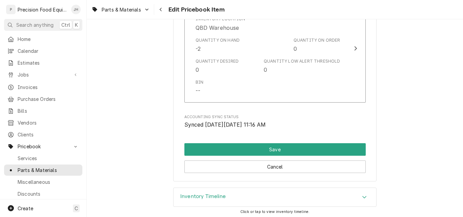
scroll to position [739, 0]
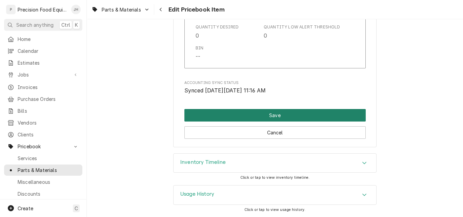
type textarea "Relayt, DPST, 30A, 200/240VAC"
click at [258, 114] on button "Save" at bounding box center [274, 115] width 181 height 13
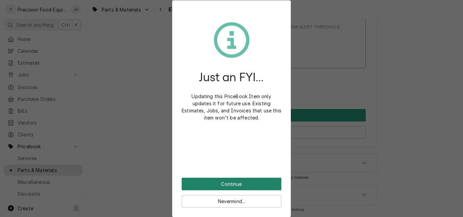
click at [248, 185] on button "Continue" at bounding box center [232, 184] width 100 height 13
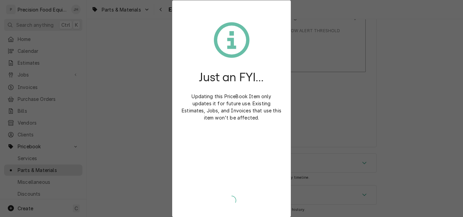
scroll to position [736, 0]
type textarea "x"
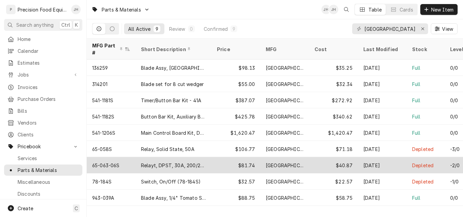
click at [200, 162] on div "Relayt, DPST, 30A, 200/240" at bounding box center [173, 165] width 65 height 7
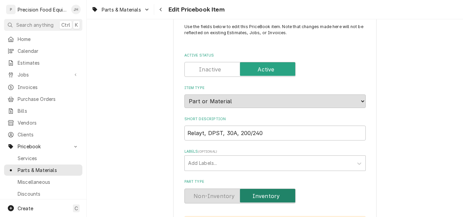
scroll to position [34, 0]
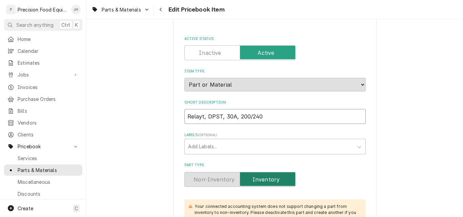
click at [200, 117] on input "Relayt, DPST, 30A, 200/240" at bounding box center [274, 116] width 181 height 15
type textarea "x"
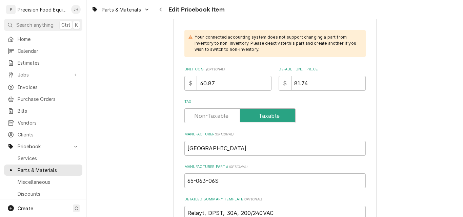
scroll to position [237, 0]
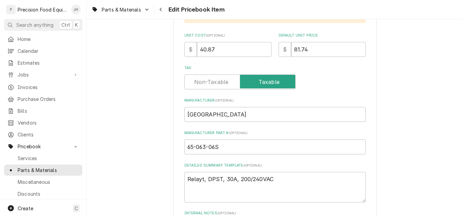
type input "Relay, DPST, 30A, 200/240"
click at [200, 179] on textarea "Relayt, DPST, 30A, 200/240VAC" at bounding box center [274, 187] width 181 height 30
type textarea "Relay, DPST, 30A, 200/240VAC"
type textarea "x"
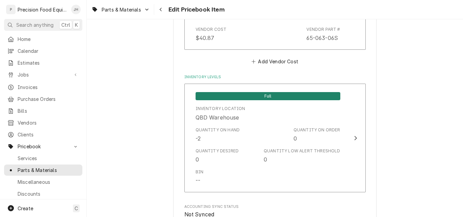
scroll to position [739, 0]
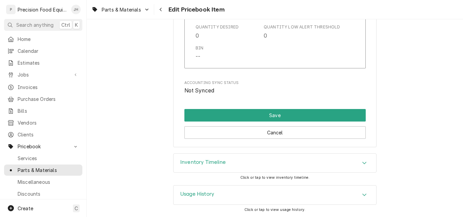
type textarea "Relay, DPST, 30A, 200/240VAC"
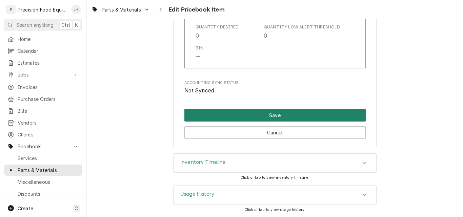
click at [243, 118] on button "Save" at bounding box center [274, 115] width 181 height 13
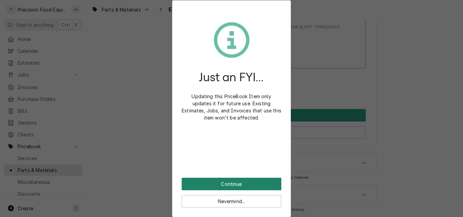
click at [236, 184] on button "Continue" at bounding box center [232, 184] width 100 height 13
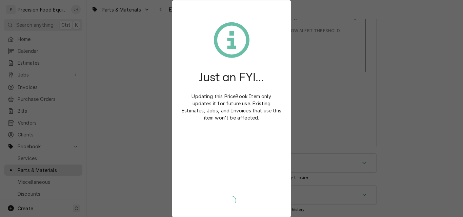
type textarea "x"
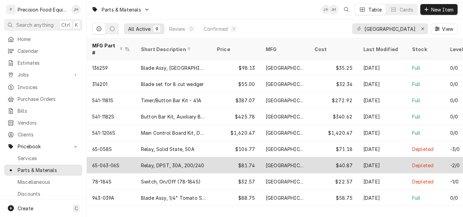
click at [167, 162] on div "Relay, DPST, 30A, 200/240" at bounding box center [172, 165] width 63 height 7
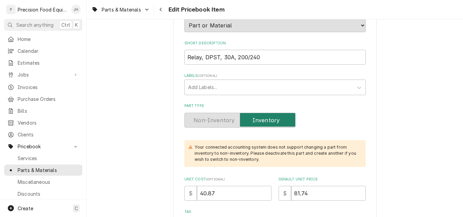
scroll to position [102, 0]
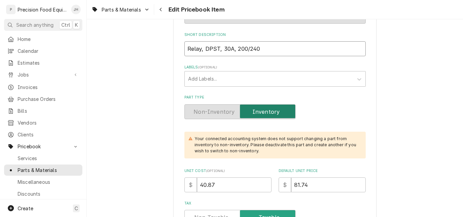
click at [197, 50] on input "Relay, DPST, 30A, 200/240" at bounding box center [274, 48] width 181 height 15
type textarea "x"
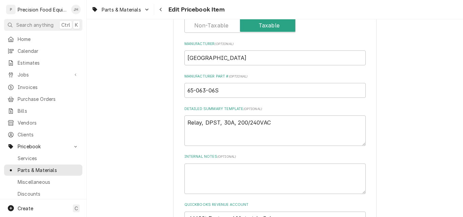
scroll to position [305, 0]
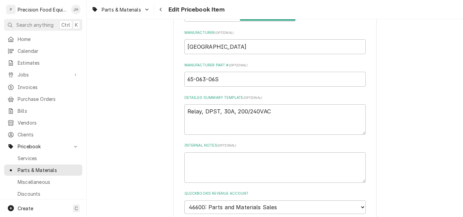
type input "Relayt, DPST, 30A, 200/240"
click at [198, 112] on textarea "Relay, DPST, 30A, 200/240VAC" at bounding box center [274, 119] width 181 height 30
type textarea "Relayt, DPST, 30A, 200/240VAC"
type textarea "x"
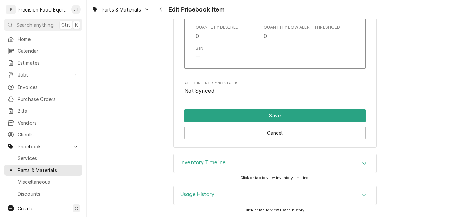
scroll to position [739, 0]
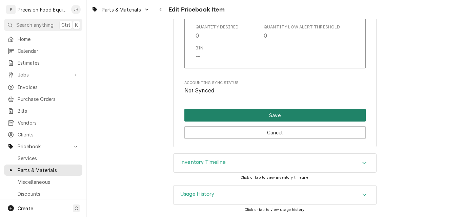
type textarea "Relayt, DPST, 30A, 200/240VAC"
click at [265, 110] on button "Save" at bounding box center [274, 115] width 181 height 13
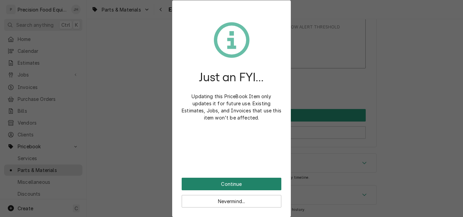
click at [215, 180] on button "Continue" at bounding box center [232, 184] width 100 height 13
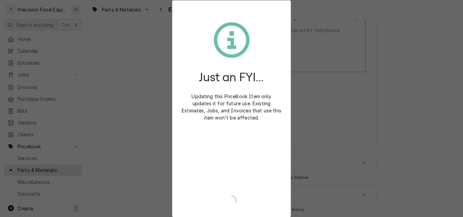
type textarea "x"
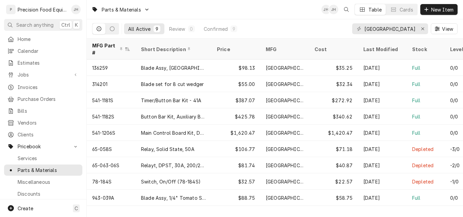
click at [143, 204] on div "Parts & Materials JH JH Table Cards New Item All Active 9 Review 0 Confirmed 9 …" at bounding box center [275, 108] width 376 height 217
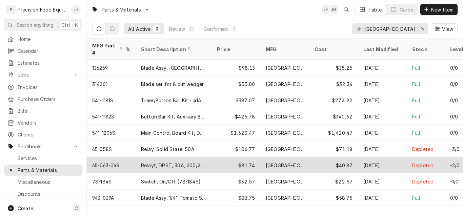
click at [151, 162] on div "Relayt, DPST, 30A, 200/240" at bounding box center [173, 165] width 65 height 7
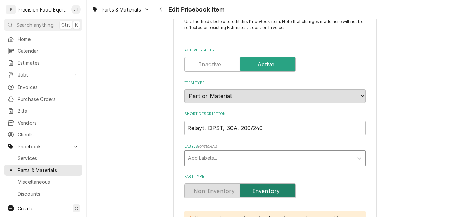
scroll to position [34, 0]
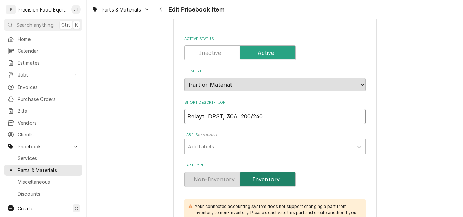
click at [201, 116] on input "Relayt, DPST, 30A, 200/240" at bounding box center [274, 116] width 181 height 15
type textarea "x"
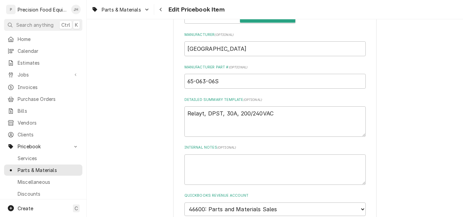
scroll to position [305, 0]
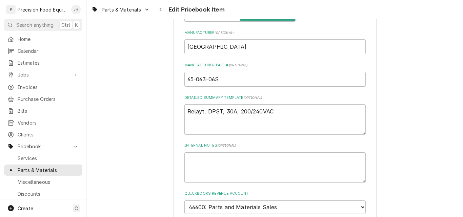
type input "Relay, DPST, 30A, 200/240"
click at [200, 110] on textarea "Relayt, DPST, 30A, 200/240VAC" at bounding box center [274, 119] width 181 height 30
type textarea "Relay, DPST, 30A, 200/240VAC"
type textarea "x"
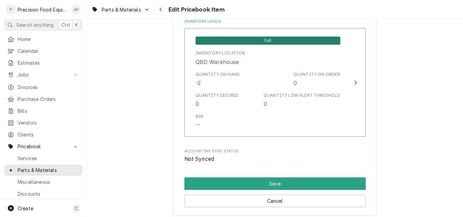
scroll to position [739, 0]
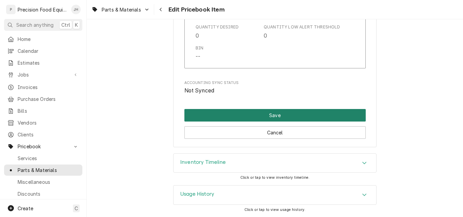
type textarea "Relay, DPST, 30A, 200/240VAC"
click at [260, 111] on button "Save" at bounding box center [274, 115] width 181 height 13
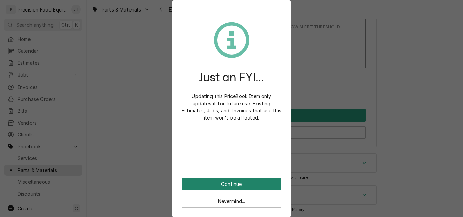
click at [243, 182] on button "Continue" at bounding box center [232, 184] width 100 height 13
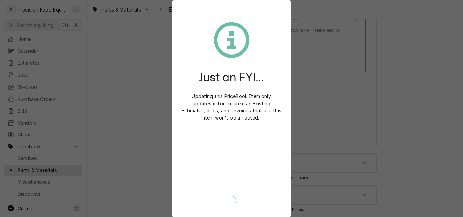
type textarea "x"
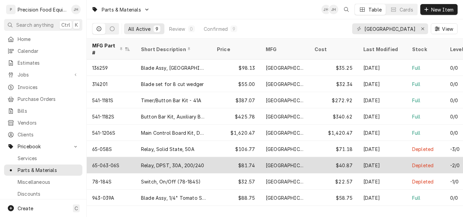
click at [215, 161] on div "$81.74" at bounding box center [235, 165] width 49 height 16
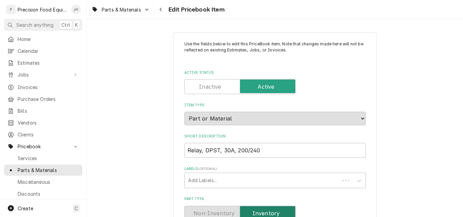
type textarea "x"
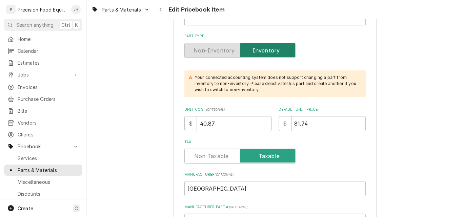
scroll to position [169, 0]
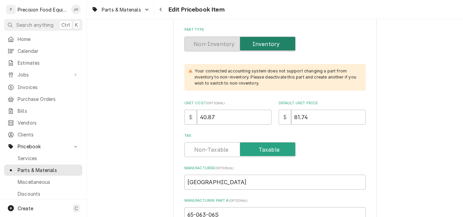
click at [259, 44] on label "Part Type" at bounding box center [239, 44] width 111 height 15
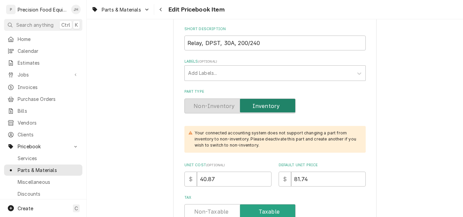
scroll to position [0, 0]
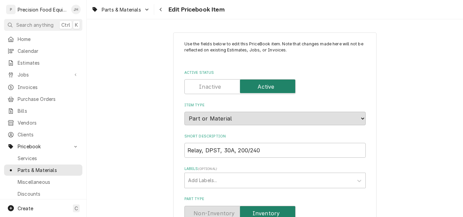
click at [210, 82] on input "Active Status" at bounding box center [239, 86] width 105 height 15
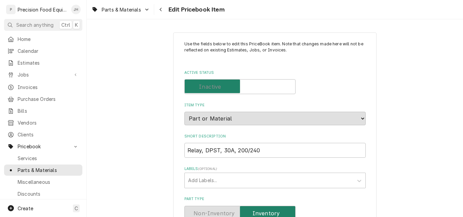
checkbox input "false"
type textarea "x"
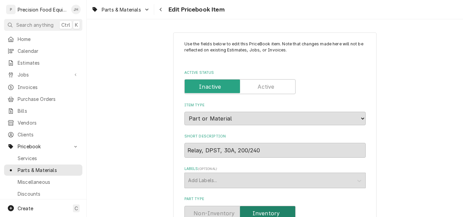
click at [266, 87] on label "Active Status" at bounding box center [239, 86] width 111 height 15
click at [266, 87] on input "Active Status" at bounding box center [239, 86] width 105 height 15
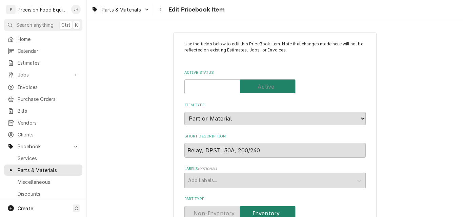
checkbox input "true"
type textarea "x"
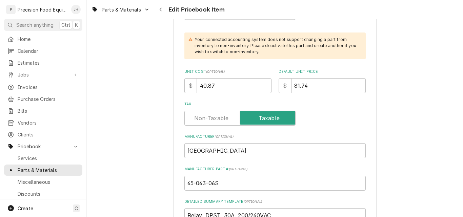
scroll to position [169, 0]
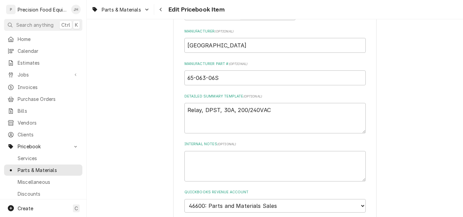
scroll to position [339, 0]
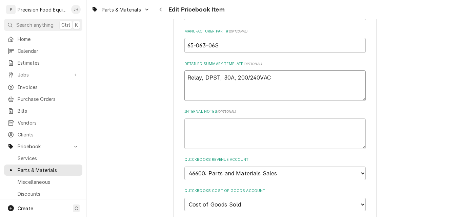
click at [278, 81] on textarea "Relay, DPST, 30A, 200/240VAC" at bounding box center [274, 85] width 181 height 30
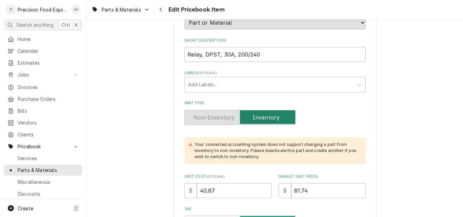
scroll to position [0, 0]
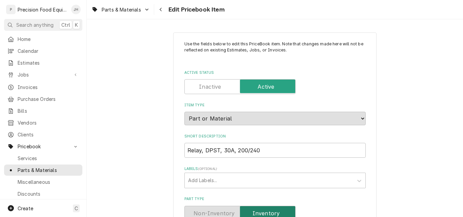
click at [161, 9] on icon "Navigate back" at bounding box center [160, 9] width 3 height 5
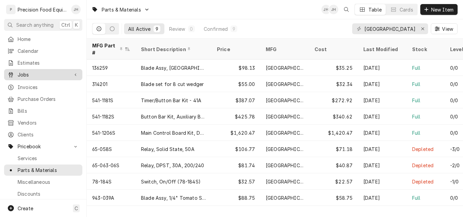
click at [20, 71] on span "Jobs" at bounding box center [43, 74] width 51 height 7
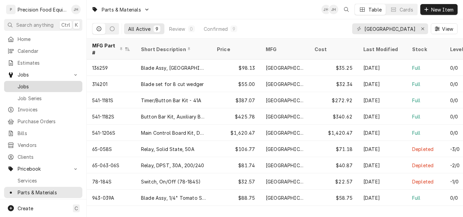
click at [32, 84] on span "Jobs" at bounding box center [48, 86] width 61 height 7
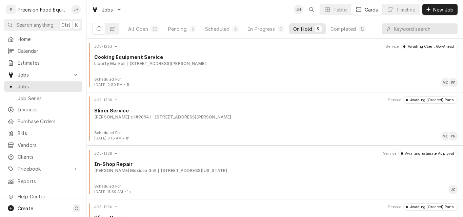
click at [131, 11] on div "Jobs JH Table Cards Timeline New Job" at bounding box center [275, 9] width 376 height 19
click at [30, 166] on span "Pricebook" at bounding box center [43, 168] width 51 height 7
click at [27, 189] on span "Parts & Materials" at bounding box center [48, 192] width 61 height 7
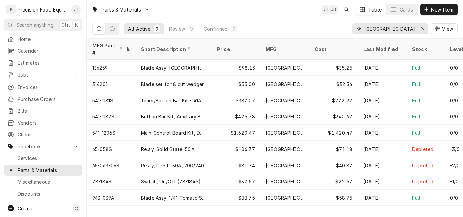
drag, startPoint x: 395, startPoint y: 29, endPoint x: 317, endPoint y: 31, distance: 77.6
click at [317, 31] on div "All Active 9 Review 0 Confirmed 9 [GEOGRAPHIC_DATA]" at bounding box center [274, 28] width 365 height 19
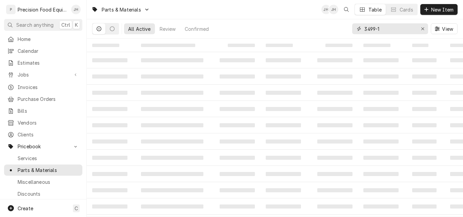
type input "3499-1"
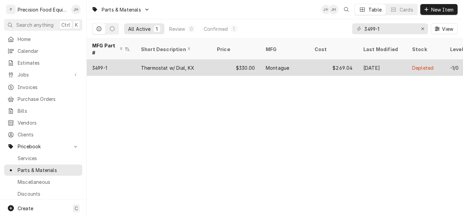
click at [205, 64] on div "Thermostat w/ Dial, KX" at bounding box center [173, 68] width 76 height 16
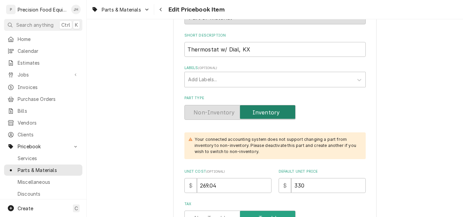
scroll to position [102, 0]
drag, startPoint x: 312, startPoint y: 188, endPoint x: 264, endPoint y: 182, distance: 47.4
click at [265, 182] on div "Unit Cost ( optional ) $ 269.04 Default Unit Price $ 330" at bounding box center [274, 180] width 181 height 24
type textarea "x"
type input "4"
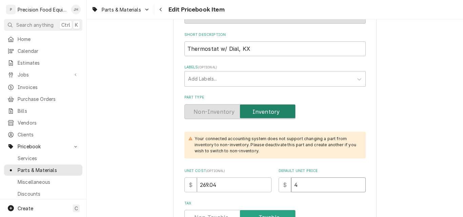
type textarea "x"
type input "41"
type textarea "x"
type input "412"
type textarea "x"
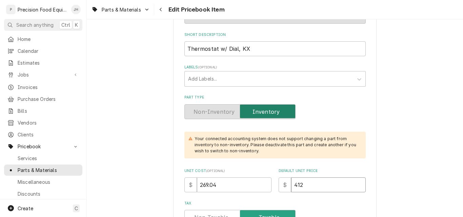
type input "412.5"
type textarea "x"
type input "412.50"
drag, startPoint x: 220, startPoint y: 183, endPoint x: 176, endPoint y: 187, distance: 44.3
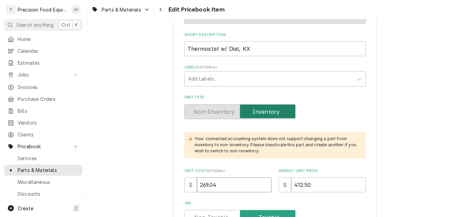
type textarea "x"
type input "2"
type textarea "x"
type input "25"
type textarea "x"
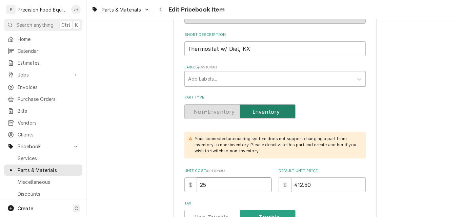
type input "255"
type textarea "x"
type input "255.7"
type textarea "x"
type input "255.75"
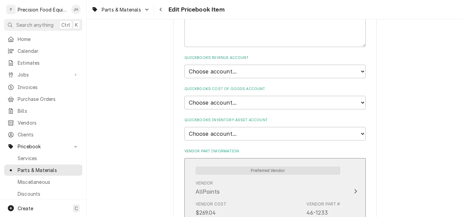
scroll to position [440, 0]
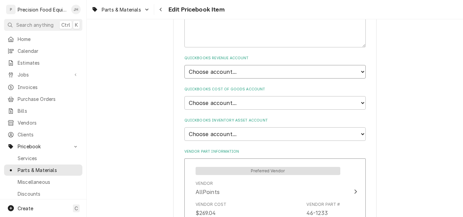
click at [252, 72] on select "Choose account... Discount Income Misc Income Non taxable issues 46600: Parts a…" at bounding box center [274, 72] width 181 height 14
select select "8000000A-1210141275"
click at [184, 65] on select "Choose account... Discount Income Misc Income Non taxable issues 46600: Parts a…" at bounding box center [274, 72] width 181 height 14
type textarea "x"
click at [238, 102] on select "Choose account... Loss Expense Loss Expense [DATE] Loss Expense [DATE] Cost of …" at bounding box center [274, 103] width 181 height 14
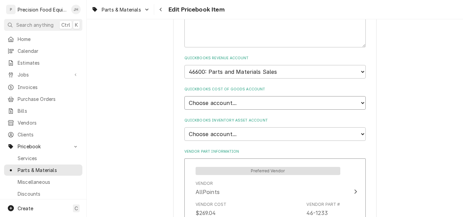
select select "80000023-1210145225"
click at [184, 96] on select "Choose account... Loss Expense Loss Expense 11/3/2014 Loss Expense 11/4/2014 Co…" at bounding box center [274, 103] width 181 height 14
type textarea "x"
click at [241, 131] on select "Choose account... Undeposited Funds Inventory Asset Payroll Asset" at bounding box center [274, 134] width 181 height 14
select select "80000022-1210145225"
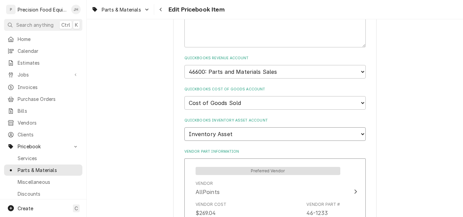
click at [184, 127] on select "Choose account... Undeposited Funds Inventory Asset Payroll Asset" at bounding box center [274, 134] width 181 height 14
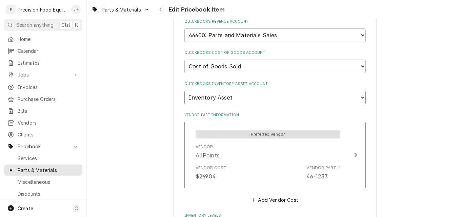
scroll to position [576, 0]
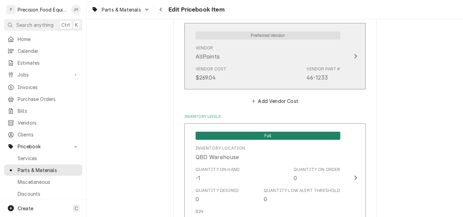
click at [236, 65] on div "Vendor Cost $269.04 Vendor Part # 46-1233" at bounding box center [267, 73] width 145 height 21
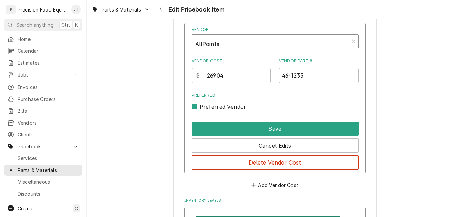
type textarea "x"
click at [233, 43] on div "Vendor" at bounding box center [270, 44] width 150 height 16
type input "web"
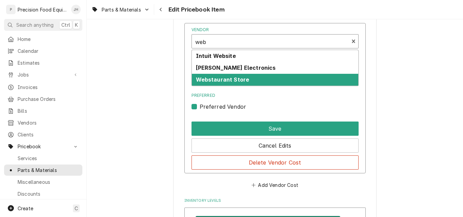
click at [230, 78] on strong "Webstaurant Store" at bounding box center [223, 79] width 54 height 7
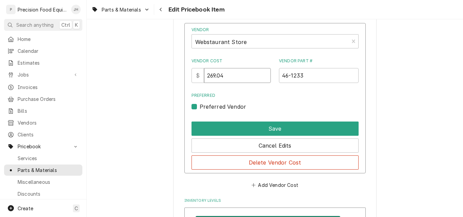
drag, startPoint x: 230, startPoint y: 78, endPoint x: 194, endPoint y: 79, distance: 35.6
click at [194, 79] on div "$ 269.04" at bounding box center [231, 75] width 80 height 15
type input "255.75"
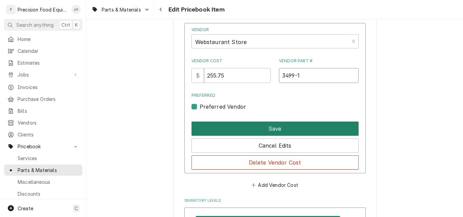
type input "3499-1"
click at [252, 126] on button "Save" at bounding box center [274, 129] width 167 height 14
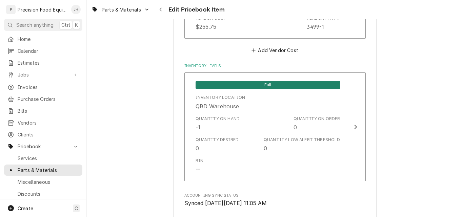
scroll to position [739, 0]
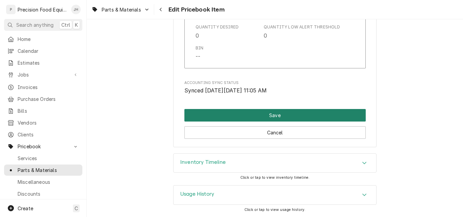
click at [282, 113] on button "Save" at bounding box center [274, 115] width 181 height 13
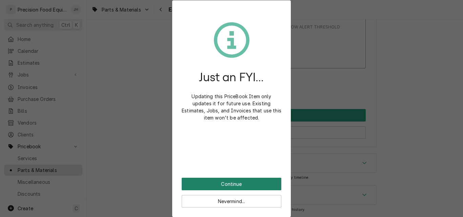
click at [230, 186] on button "Continue" at bounding box center [232, 184] width 100 height 13
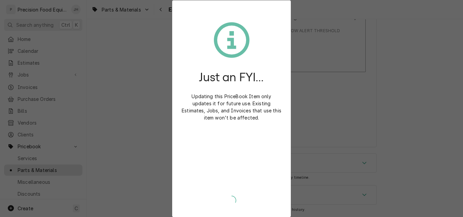
type textarea "x"
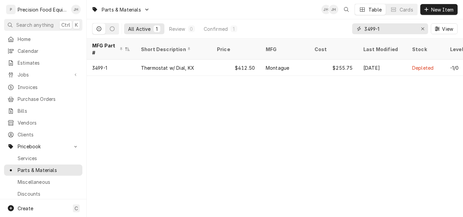
drag, startPoint x: 387, startPoint y: 29, endPoint x: 349, endPoint y: 30, distance: 37.6
click at [349, 30] on div "All Active 1 Review 0 Confirmed 1 3499-1 View" at bounding box center [274, 28] width 365 height 19
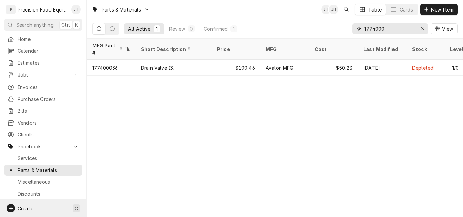
type input "1774000"
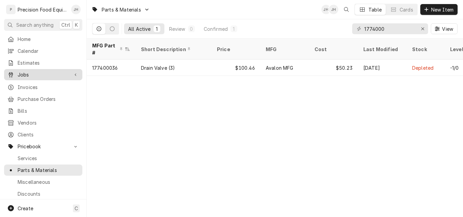
click at [43, 71] on span "Jobs" at bounding box center [43, 74] width 51 height 7
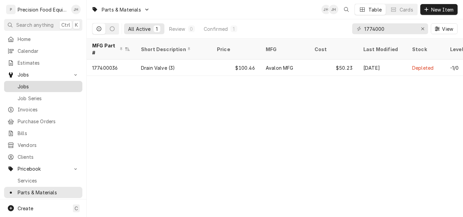
click at [36, 83] on span "Jobs" at bounding box center [48, 86] width 61 height 7
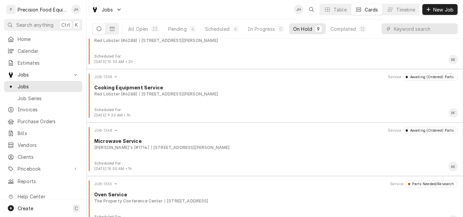
scroll to position [303, 0]
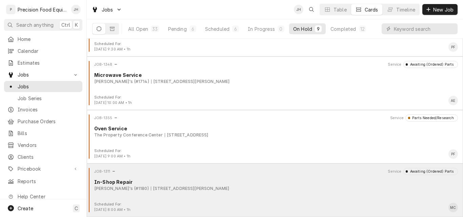
click at [271, 189] on div "Arby's (#1180) 3265 E Andy Devine, Kingman, AZ 86401" at bounding box center [275, 189] width 363 height 6
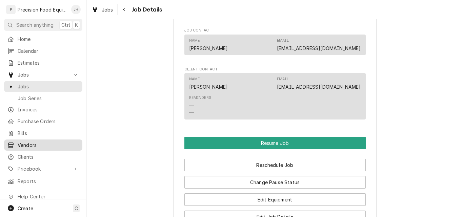
scroll to position [11, 0]
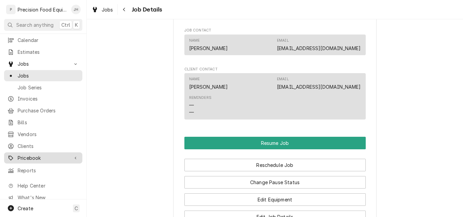
click at [27, 154] on span "Pricebook" at bounding box center [43, 157] width 51 height 7
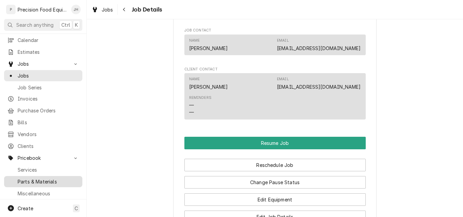
click at [25, 178] on span "Parts & Materials" at bounding box center [48, 181] width 61 height 7
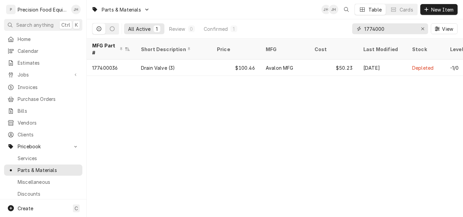
drag, startPoint x: 398, startPoint y: 29, endPoint x: 282, endPoint y: 25, distance: 115.9
click at [282, 25] on div "All Active 1 Review 0 Confirmed 1 1774000 View" at bounding box center [274, 28] width 365 height 19
type input "938411"
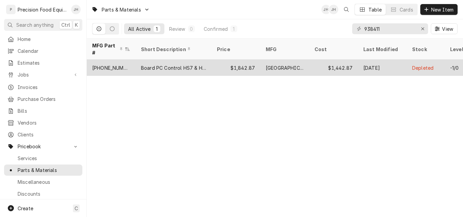
click at [214, 60] on div "$1,842.87" at bounding box center [235, 68] width 49 height 16
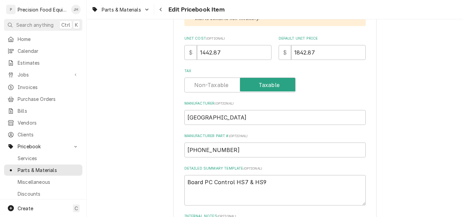
scroll to position [237, 0]
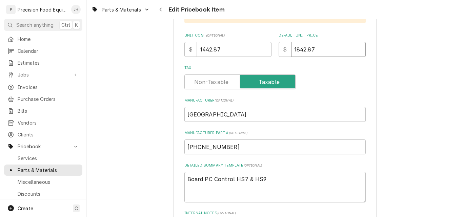
drag, startPoint x: 297, startPoint y: 47, endPoint x: 303, endPoint y: 47, distance: 6.1
click at [303, 47] on input "1842.87" at bounding box center [328, 49] width 75 height 15
type textarea "x"
type input "188.87"
type textarea "x"
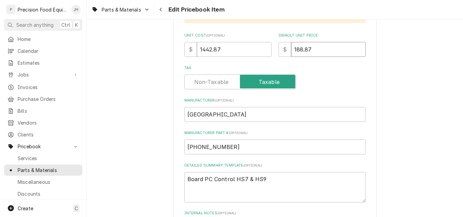
type input "1883.87"
type textarea "x"
type input "1883.8"
type textarea "x"
type input "1883"
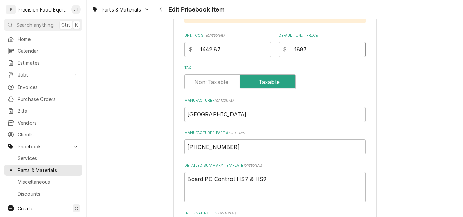
type textarea "x"
type input "1883.9"
type textarea "x"
type input "1883.91"
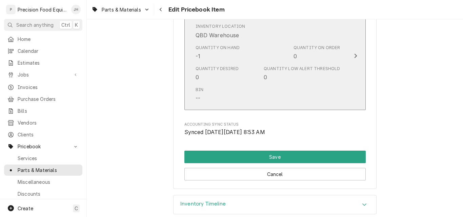
scroll to position [711, 0]
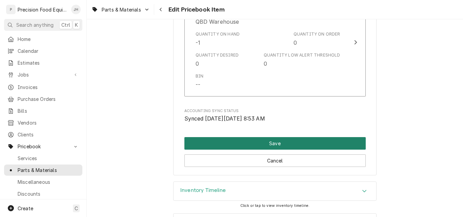
click at [282, 145] on button "Save" at bounding box center [274, 143] width 181 height 13
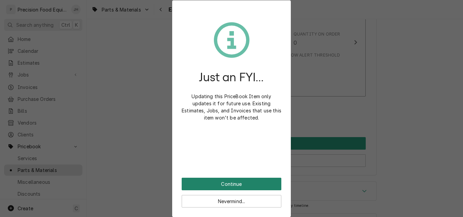
click at [220, 185] on button "Continue" at bounding box center [232, 184] width 100 height 13
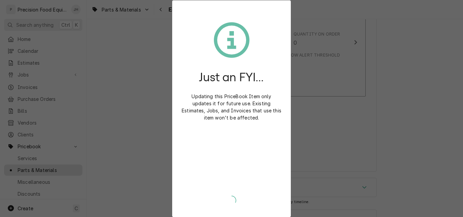
type textarea "x"
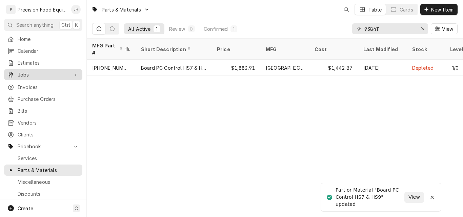
click at [26, 72] on span "Jobs" at bounding box center [43, 74] width 51 height 7
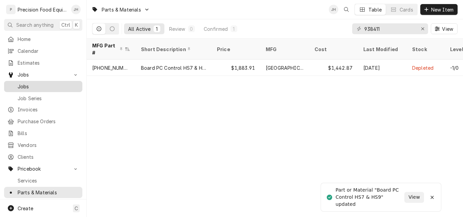
click at [26, 83] on span "Jobs" at bounding box center [48, 86] width 61 height 7
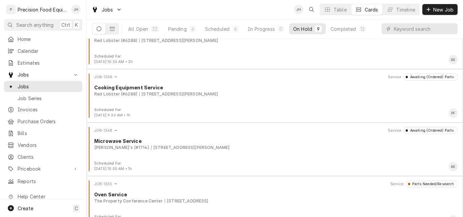
scroll to position [303, 0]
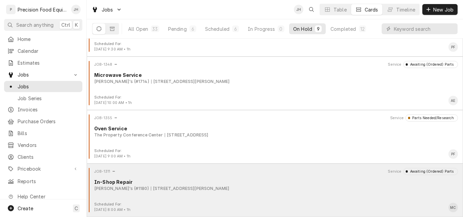
click at [222, 191] on div "Arby's (#1180) 3265 E Andy Devine, Kingman, AZ 86401" at bounding box center [275, 189] width 363 height 6
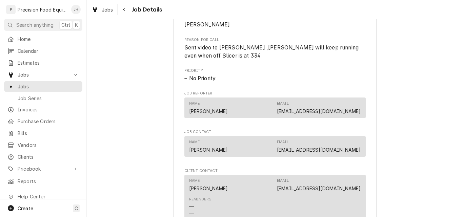
scroll to position [610, 0]
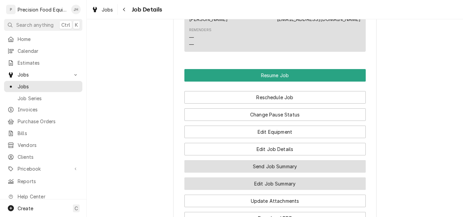
drag, startPoint x: 267, startPoint y: 166, endPoint x: 267, endPoint y: 183, distance: 17.3
click at [267, 183] on div "Resume Job Reschedule Job Change Pause Status Edit Equipment Edit Job Details S…" at bounding box center [274, 146] width 181 height 155
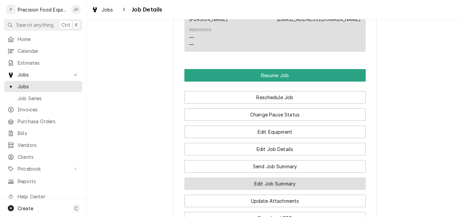
click at [267, 183] on button "Edit Job Summary" at bounding box center [274, 183] width 181 height 13
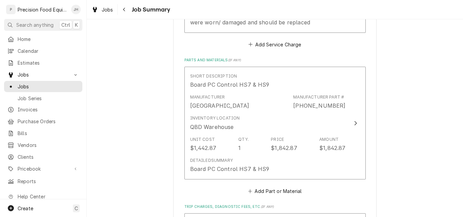
scroll to position [271, 0]
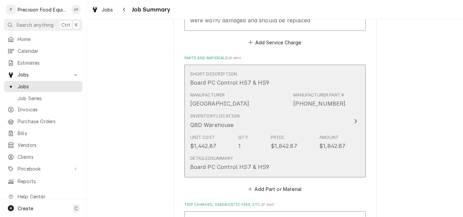
click at [272, 115] on div "Inventory Location QBD Warehouse" at bounding box center [267, 120] width 155 height 21
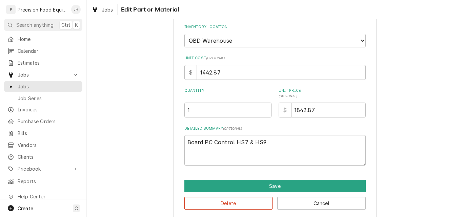
scroll to position [102, 0]
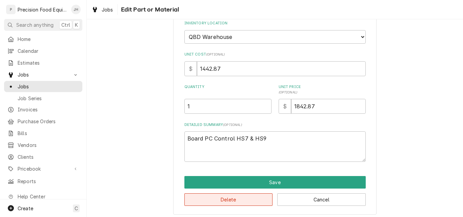
click at [244, 200] on button "Delete" at bounding box center [228, 199] width 88 height 13
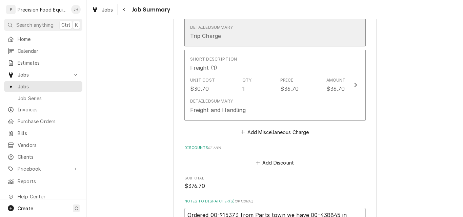
scroll to position [406, 0]
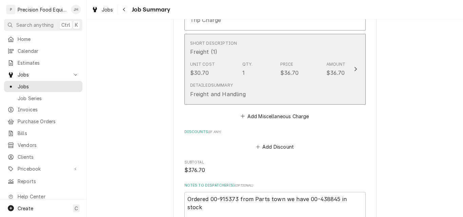
click at [280, 91] on div "Detailed Summary Freight and Handling" at bounding box center [267, 90] width 155 height 21
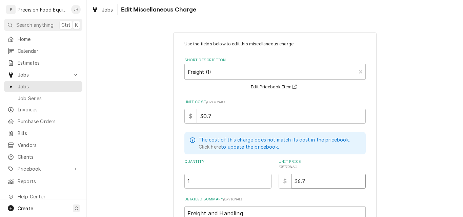
click at [294, 183] on input "36.7" at bounding box center [328, 181] width 75 height 15
drag, startPoint x: 296, startPoint y: 181, endPoint x: 290, endPoint y: 181, distance: 6.4
click at [291, 181] on input "36.7" at bounding box center [328, 181] width 75 height 15
type textarea "x"
type input "4.7"
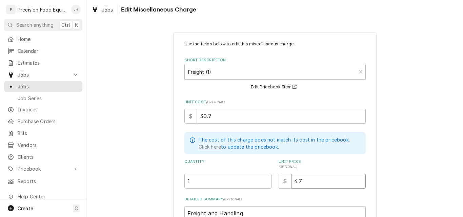
type textarea "x"
type input "42.7"
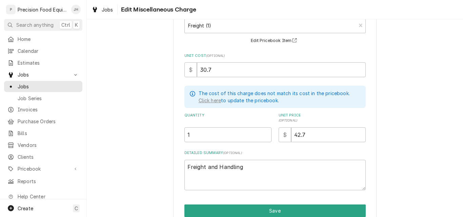
scroll to position [68, 0]
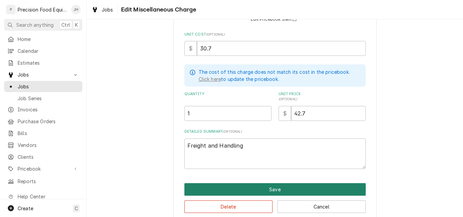
click at [279, 191] on button "Save" at bounding box center [274, 189] width 181 height 13
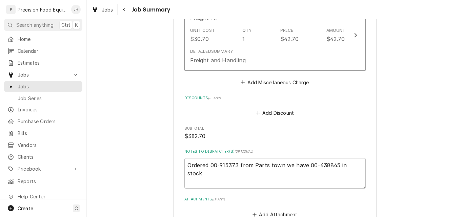
scroll to position [373, 0]
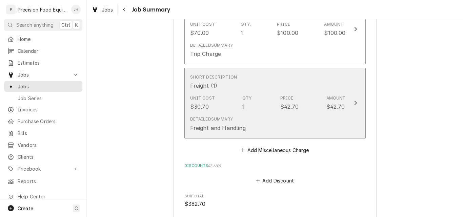
click at [335, 115] on div "Detailed Summary Freight and Handling" at bounding box center [267, 123] width 155 height 21
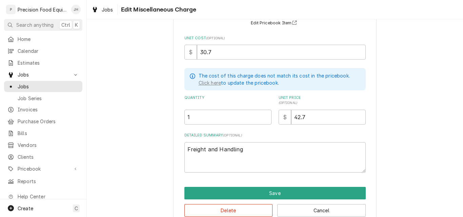
scroll to position [68, 0]
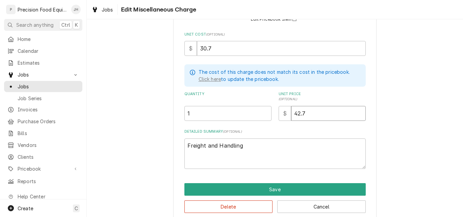
click at [294, 114] on input "42.7" at bounding box center [328, 113] width 75 height 15
type textarea "x"
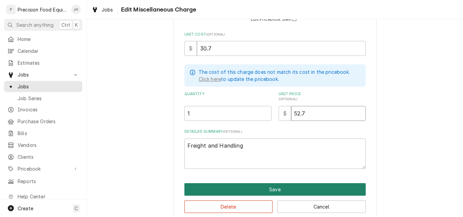
type input "52.7"
click at [258, 189] on button "Save" at bounding box center [274, 189] width 181 height 13
type textarea "x"
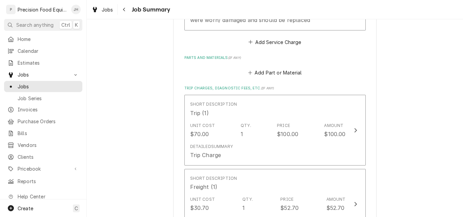
scroll to position [271, 0]
click at [273, 75] on button "Add Part or Material" at bounding box center [275, 72] width 56 height 9
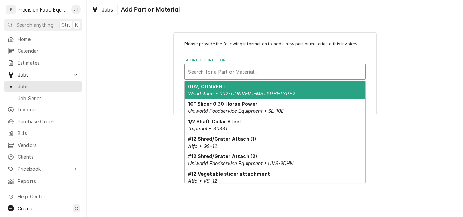
click at [214, 75] on div "Short Description" at bounding box center [275, 72] width 174 height 12
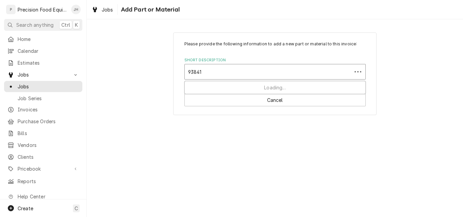
type input "938411"
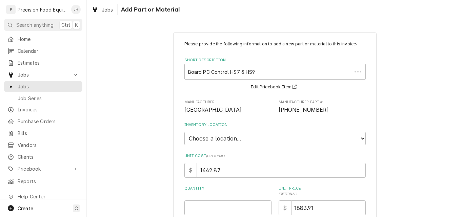
type textarea "x"
click at [225, 140] on select "Choose a location... QBD Warehouse" at bounding box center [274, 139] width 181 height 14
select select "417"
click at [184, 132] on select "Choose a location... QBD Warehouse" at bounding box center [274, 139] width 181 height 14
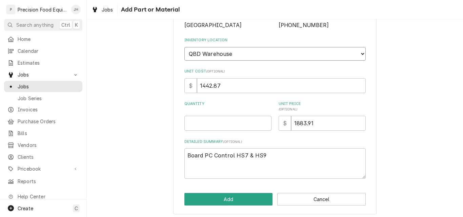
scroll to position [88, 0]
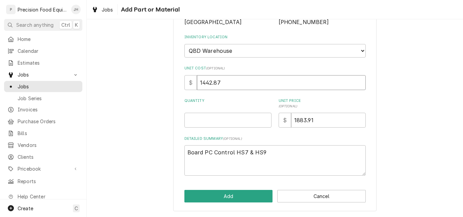
drag, startPoint x: 200, startPoint y: 84, endPoint x: 208, endPoint y: 84, distance: 7.8
click at [208, 84] on input "1442.87" at bounding box center [281, 82] width 169 height 15
type textarea "x"
type input "152.87"
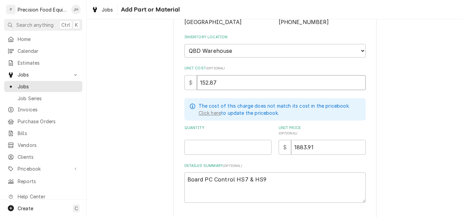
type textarea "x"
type input "1552.87"
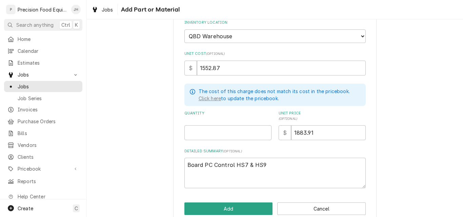
scroll to position [114, 0]
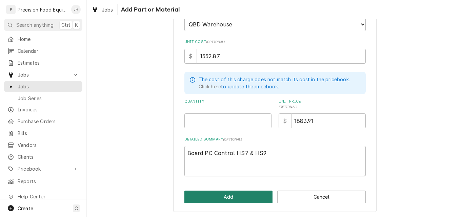
click at [226, 198] on button "Add" at bounding box center [228, 197] width 88 height 13
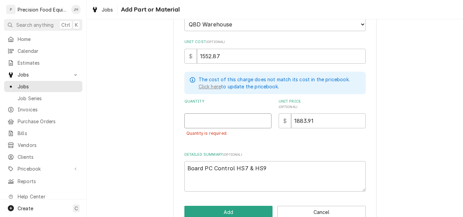
click at [205, 123] on input "Quantity" at bounding box center [227, 120] width 87 height 15
type textarea "x"
type input "1"
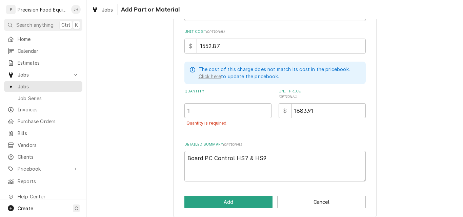
scroll to position [129, 0]
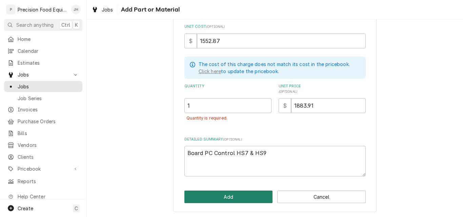
click at [222, 193] on button "Add" at bounding box center [228, 197] width 88 height 13
type textarea "x"
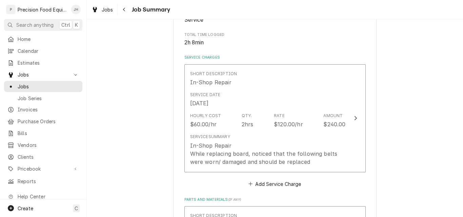
scroll to position [271, 0]
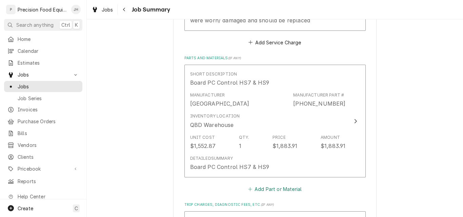
click at [272, 188] on button "Add Part or Material" at bounding box center [275, 188] width 56 height 9
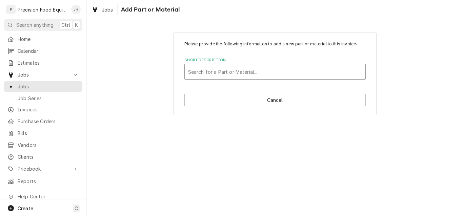
click at [212, 73] on div "Short Description" at bounding box center [275, 72] width 174 height 12
type input "belt hobart"
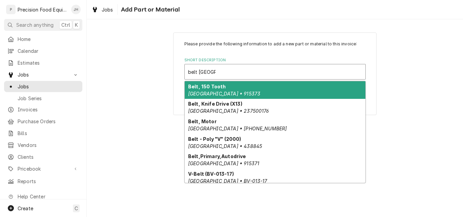
click at [248, 93] on div "Belt, 150 Tooth Hobart • 915373" at bounding box center [275, 90] width 181 height 18
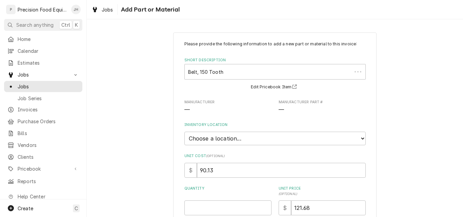
type textarea "x"
click at [251, 140] on select "Choose a location... QBD Warehouse" at bounding box center [274, 139] width 181 height 14
select select "417"
click at [184, 132] on select "Choose a location... QBD Warehouse" at bounding box center [274, 139] width 181 height 14
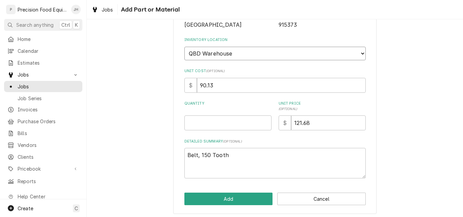
scroll to position [88, 0]
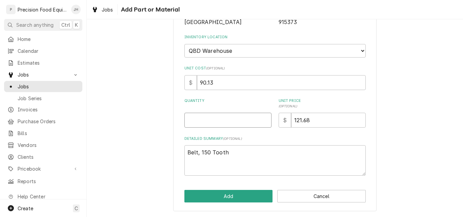
click at [204, 122] on input "Quantity" at bounding box center [227, 120] width 87 height 15
type textarea "x"
type input "1"
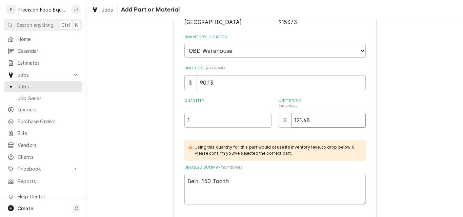
type textarea "x"
type input "11.68"
type textarea "x"
type input "141.68"
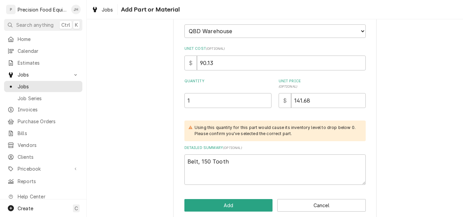
scroll to position [116, 0]
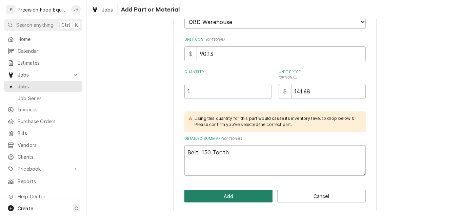
click at [229, 195] on button "Add" at bounding box center [228, 196] width 88 height 13
type textarea "x"
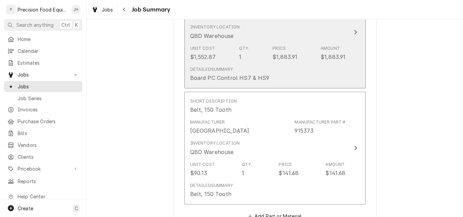
scroll to position [373, 0]
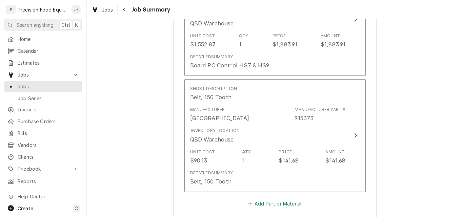
click at [264, 202] on button "Add Part or Material" at bounding box center [275, 203] width 56 height 9
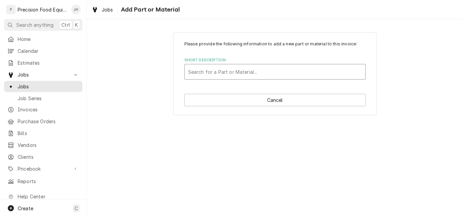
click at [208, 69] on div "Short Description" at bounding box center [275, 72] width 174 height 12
type input "hobart belt 200"
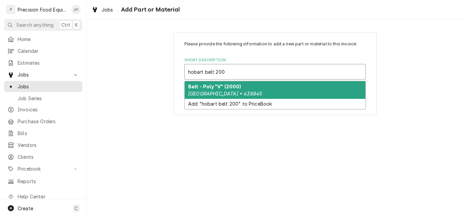
click at [258, 89] on div "Belt - Poly "V" (2000) Hobart • 438845" at bounding box center [275, 90] width 181 height 18
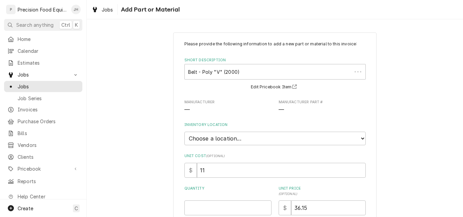
type textarea "x"
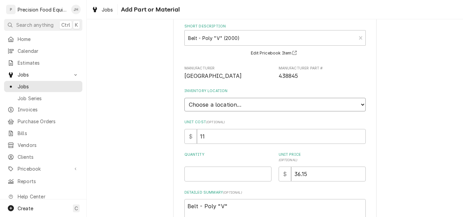
click at [230, 105] on select "Choose a location... QBD Warehouse" at bounding box center [274, 105] width 181 height 14
select select "417"
click at [184, 98] on select "Choose a location... QBD Warehouse" at bounding box center [274, 105] width 181 height 14
click at [198, 175] on input "Quantity" at bounding box center [227, 174] width 87 height 15
type textarea "x"
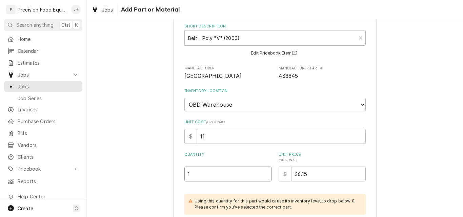
type input "1"
type textarea "x"
type input "6"
type textarea "x"
type input "62"
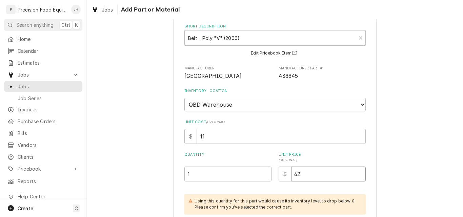
type textarea "x"
type input "62.9"
type textarea "x"
type input "62.98"
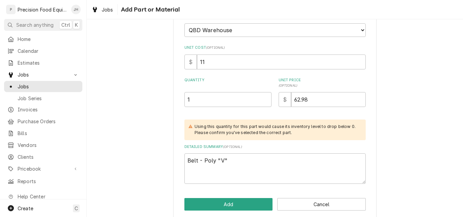
scroll to position [116, 0]
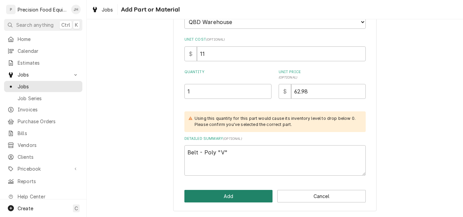
click at [235, 194] on button "Add" at bounding box center [228, 196] width 88 height 13
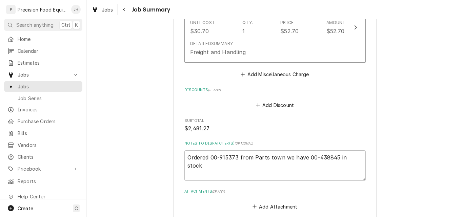
scroll to position [864, 0]
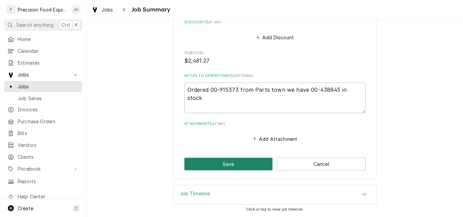
click at [216, 165] on button "Save" at bounding box center [228, 164] width 88 height 13
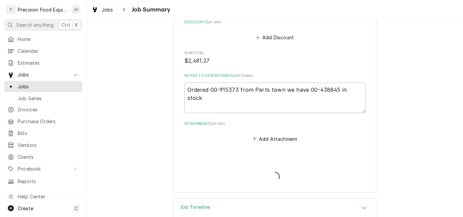
type textarea "x"
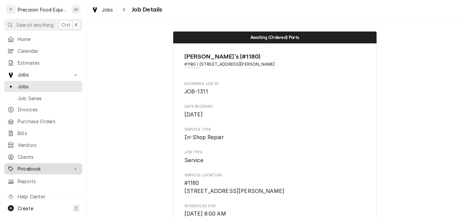
click at [31, 166] on span "Pricebook" at bounding box center [43, 168] width 51 height 7
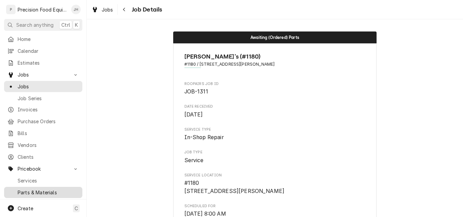
click at [32, 189] on span "Parts & Materials" at bounding box center [48, 192] width 61 height 7
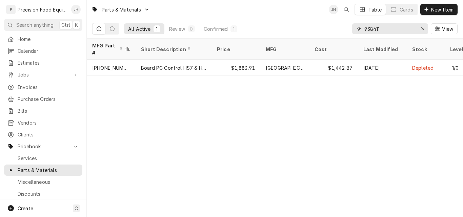
drag, startPoint x: 381, startPoint y: 30, endPoint x: 350, endPoint y: 29, distance: 30.5
click at [350, 29] on div "All Active 1 Review 0 Confirmed 1 938411 View" at bounding box center [274, 28] width 365 height 19
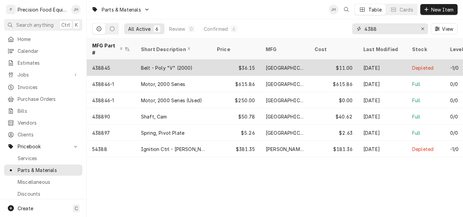
type input "4388"
click at [189, 64] on div "Belt - Poly "V" (2000)" at bounding box center [167, 67] width 52 height 7
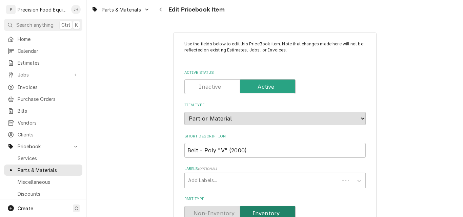
type textarea "x"
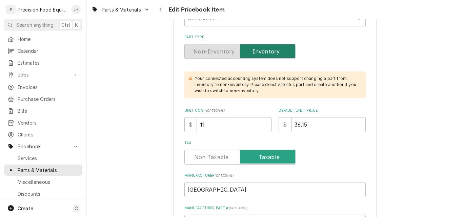
scroll to position [169, 0]
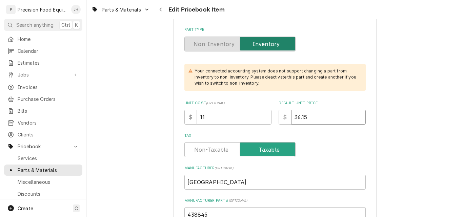
drag, startPoint x: 313, startPoint y: 118, endPoint x: 266, endPoint y: 117, distance: 46.7
click at [266, 117] on div "Unit Cost ( optional ) $ 11 Default Unit Price $ 36.15" at bounding box center [274, 113] width 181 height 24
type input "6"
type textarea "x"
type input "62"
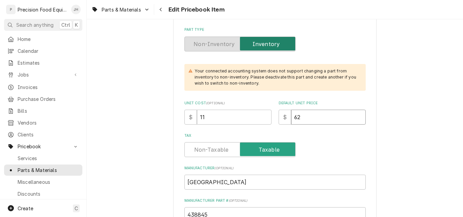
type textarea "x"
type input "62.9"
type textarea "x"
type input "62.98"
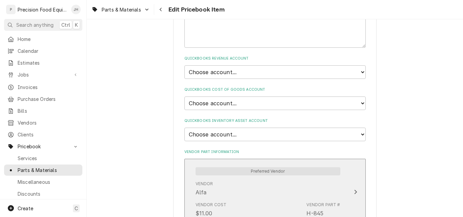
scroll to position [440, 0]
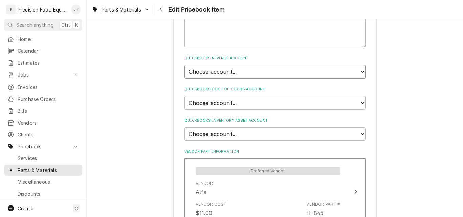
click at [241, 72] on select "Choose account... Discount Income Misc Income Non taxable issues 46600: Parts a…" at bounding box center [274, 72] width 181 height 14
select select "8000000A-1210141275"
click at [184, 65] on select "Choose account... Discount Income Misc Income Non taxable issues 46600: Parts a…" at bounding box center [274, 72] width 181 height 14
type textarea "x"
click at [233, 101] on select "Choose account... Loss Expense Loss Expense [DATE] Loss Expense [DATE] Cost of …" at bounding box center [274, 103] width 181 height 14
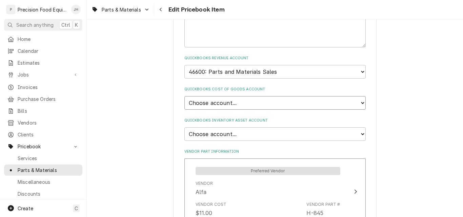
select select "80000023-1210145225"
click at [184, 96] on select "Choose account... Loss Expense Loss Expense [DATE] Loss Expense [DATE] Cost of …" at bounding box center [274, 103] width 181 height 14
type textarea "x"
click at [232, 136] on select "Choose account... Undeposited Funds Inventory Asset Payroll Asset" at bounding box center [274, 134] width 181 height 14
select select "80000022-1210145225"
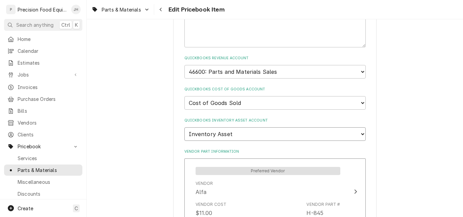
click at [184, 127] on select "Choose account... Undeposited Funds Inventory Asset Payroll Asset" at bounding box center [274, 134] width 181 height 14
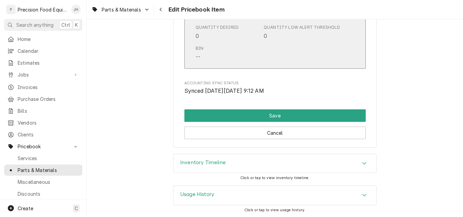
scroll to position [739, 0]
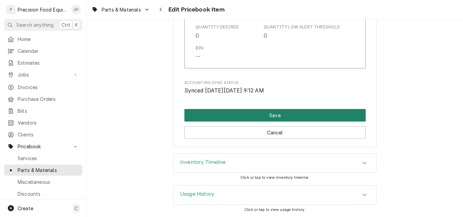
click at [294, 113] on button "Save" at bounding box center [274, 115] width 181 height 13
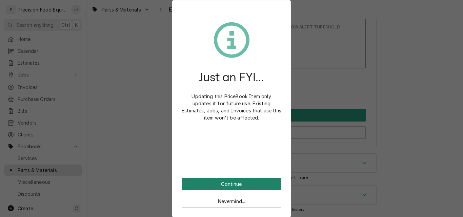
click at [241, 180] on button "Continue" at bounding box center [232, 184] width 100 height 13
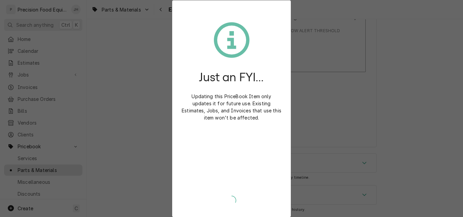
scroll to position [736, 0]
type textarea "x"
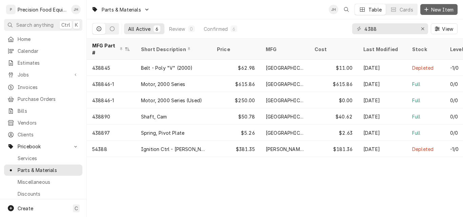
click at [435, 7] on span "New Item" at bounding box center [441, 9] width 25 height 7
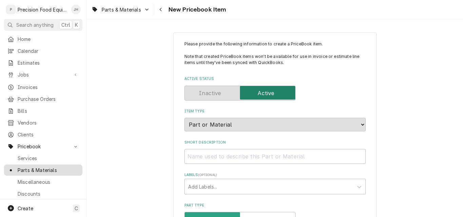
click at [36, 167] on span "Parts & Materials" at bounding box center [48, 170] width 61 height 7
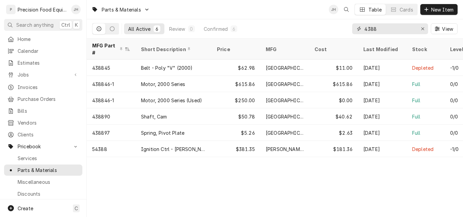
drag, startPoint x: 380, startPoint y: 29, endPoint x: 358, endPoint y: 28, distance: 21.7
click at [358, 28] on div "4388" at bounding box center [390, 28] width 76 height 11
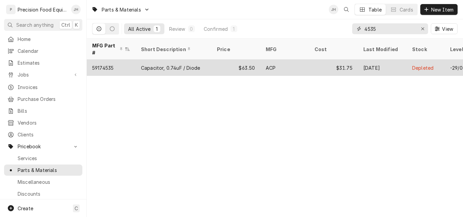
type input "4535"
click at [217, 60] on div "$63.50" at bounding box center [235, 68] width 49 height 16
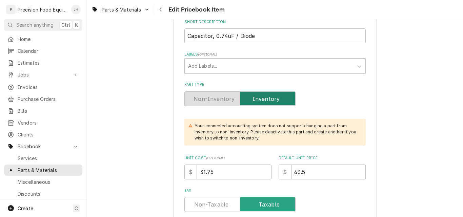
scroll to position [135, 0]
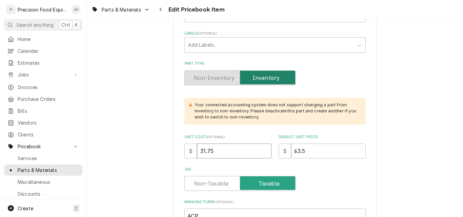
drag, startPoint x: 227, startPoint y: 151, endPoint x: 176, endPoint y: 149, distance: 51.5
type textarea "x"
type input "3"
type textarea "x"
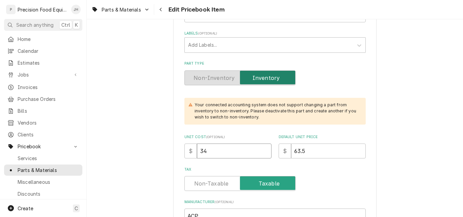
type input "34"
drag, startPoint x: 304, startPoint y: 152, endPoint x: 262, endPoint y: 154, distance: 41.7
click at [264, 155] on div "Unit Cost ( optional ) $ 34 Default Unit Price $ 63.5" at bounding box center [274, 146] width 181 height 24
type textarea "x"
type input "6"
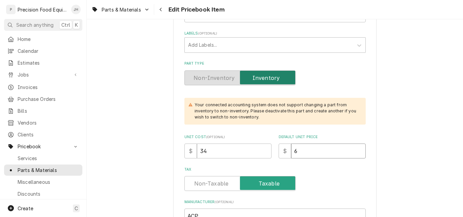
type textarea "x"
type input "68"
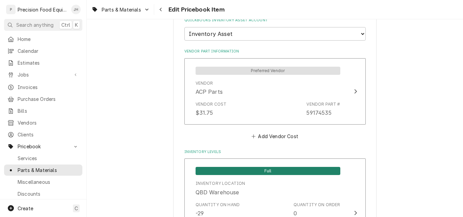
scroll to position [542, 0]
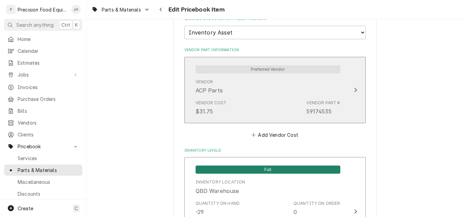
click at [262, 112] on div "Vendor Cost $31.75 Vendor Part # 59174535" at bounding box center [267, 107] width 145 height 21
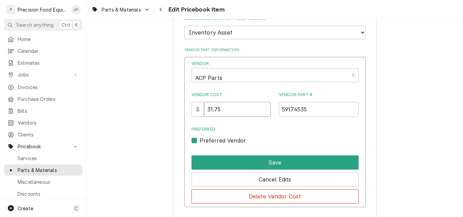
drag, startPoint x: 227, startPoint y: 111, endPoint x: 174, endPoint y: 111, distance: 52.2
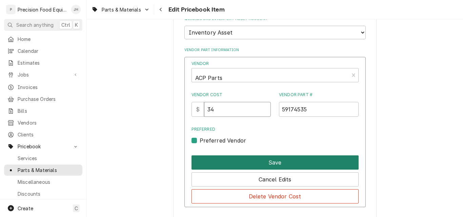
type input "34"
click at [259, 162] on button "Save" at bounding box center [274, 162] width 167 height 14
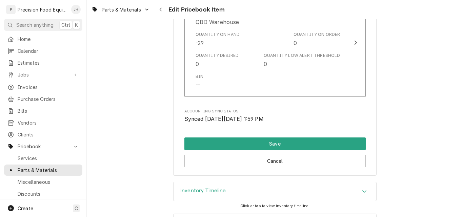
scroll to position [711, 0]
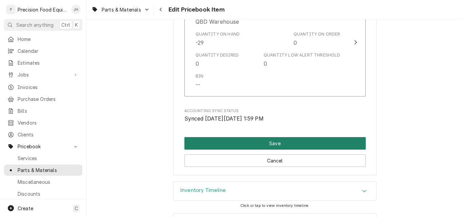
click at [300, 139] on button "Save" at bounding box center [274, 143] width 181 height 13
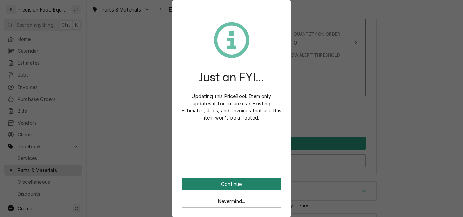
click at [259, 179] on button "Continue" at bounding box center [232, 184] width 100 height 13
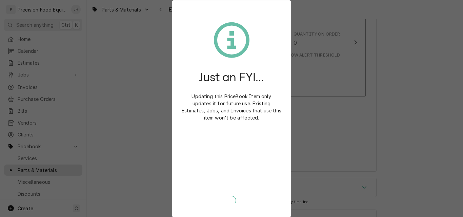
type textarea "x"
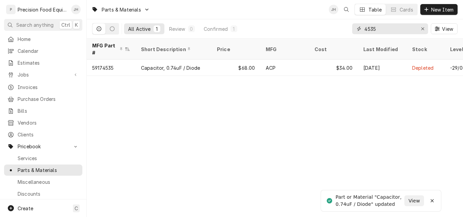
drag, startPoint x: 387, startPoint y: 26, endPoint x: 352, endPoint y: 29, distance: 34.7
click at [352, 29] on div "4535" at bounding box center [390, 28] width 76 height 11
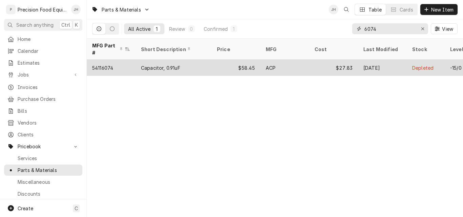
type input "6074"
click at [197, 62] on div "Capacitor, 0.91uF" at bounding box center [173, 68] width 76 height 16
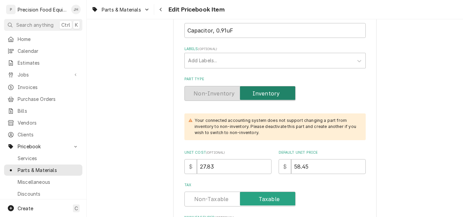
scroll to position [135, 0]
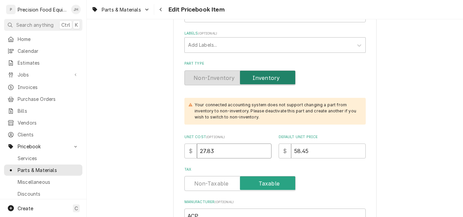
drag, startPoint x: 219, startPoint y: 152, endPoint x: 153, endPoint y: 164, distance: 66.8
type textarea "x"
type input "3"
type textarea "x"
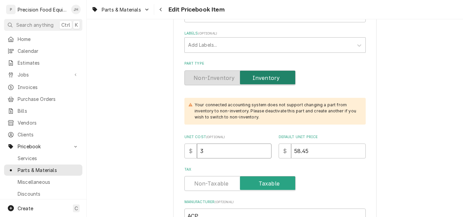
type input "30"
type textarea "x"
type input "30.6"
type textarea "x"
type input "30.61"
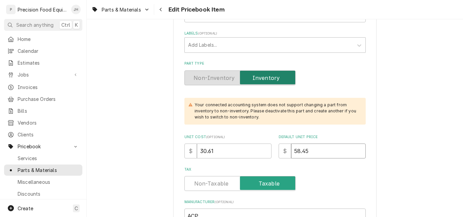
drag, startPoint x: 318, startPoint y: 149, endPoint x: 216, endPoint y: 158, distance: 102.6
click at [220, 156] on div "Unit Cost ( optional ) $ 30.61 Default Unit Price $ 58.45" at bounding box center [274, 146] width 181 height 24
type textarea "x"
type input "6"
type textarea "x"
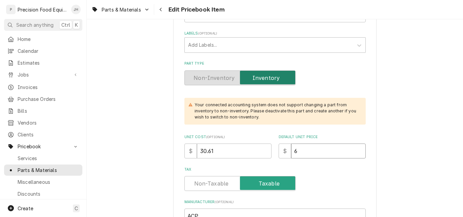
type input "61"
type textarea "x"
type input "61.2"
type textarea "x"
type input "61.22"
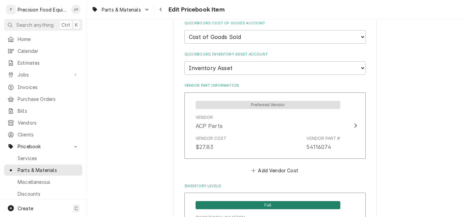
scroll to position [508, 0]
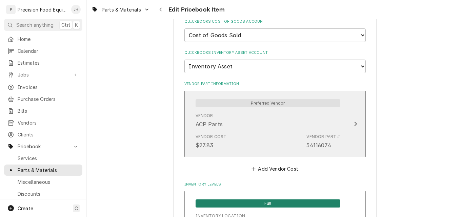
click at [237, 143] on div "Vendor Cost $27.83 Vendor Part # 54116074" at bounding box center [267, 141] width 145 height 21
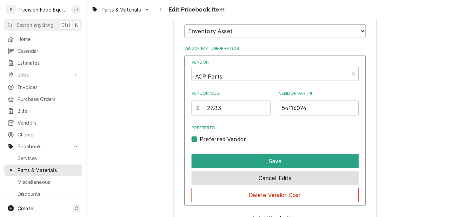
scroll to position [576, 0]
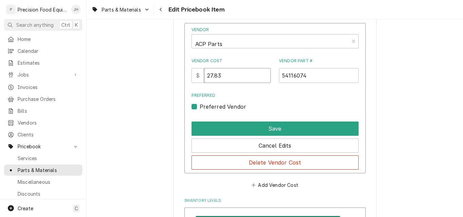
drag, startPoint x: 228, startPoint y: 75, endPoint x: 174, endPoint y: 76, distance: 53.5
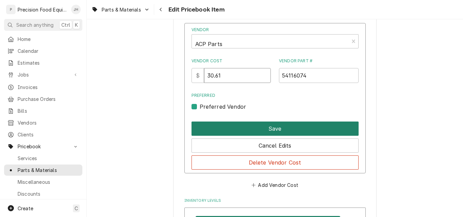
type input "30.61"
click at [247, 129] on button "Save" at bounding box center [274, 129] width 167 height 14
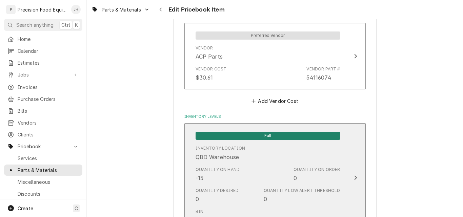
scroll to position [739, 0]
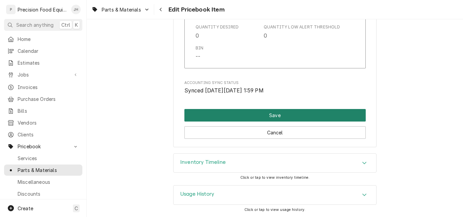
click at [285, 114] on button "Save" at bounding box center [274, 115] width 181 height 13
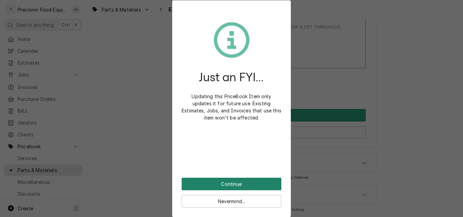
click at [251, 182] on button "Continue" at bounding box center [232, 184] width 100 height 13
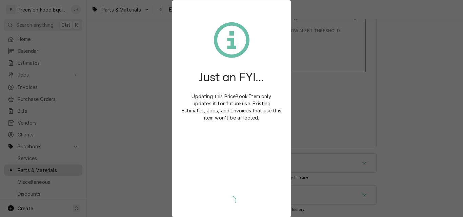
scroll to position [736, 0]
type textarea "x"
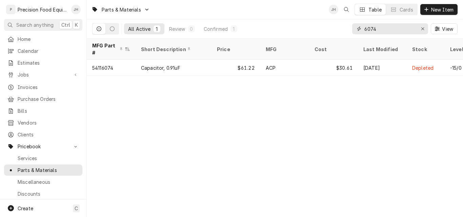
drag, startPoint x: 362, startPoint y: 26, endPoint x: 345, endPoint y: 29, distance: 17.1
click at [349, 26] on div "All Active 1 Review 0 Confirmed 1 6074 View" at bounding box center [274, 28] width 365 height 19
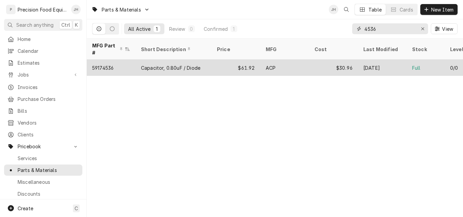
type input "4536"
click at [324, 63] on div "$30.96" at bounding box center [333, 68] width 49 height 16
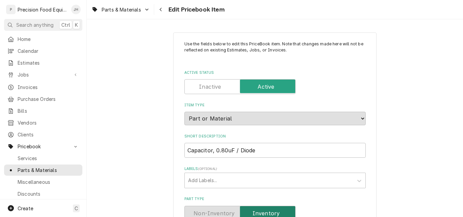
scroll to position [169, 0]
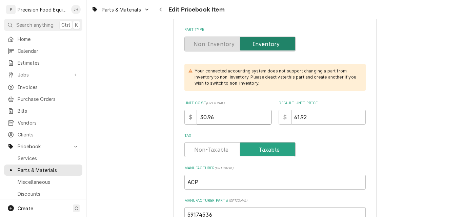
drag, startPoint x: 240, startPoint y: 119, endPoint x: 188, endPoint y: 126, distance: 53.0
type textarea "x"
type input "3"
type textarea "x"
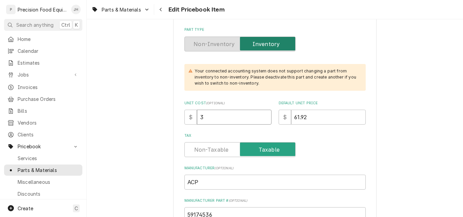
type input "31"
type textarea "x"
type input "31.0"
type textarea "x"
type input "31.02"
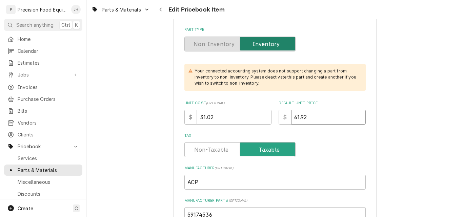
type textarea "x"
type input "6"
type textarea "x"
type input "62"
type textarea "x"
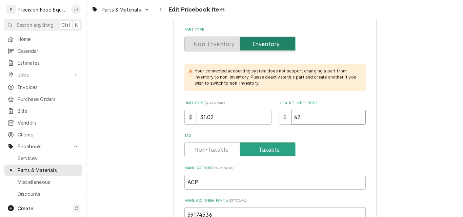
type input "62.0"
type textarea "x"
type input "62.04"
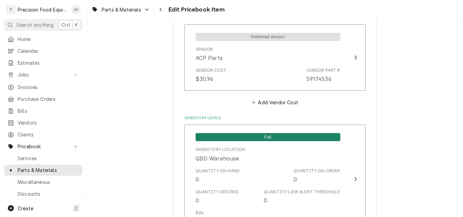
scroll to position [576, 0]
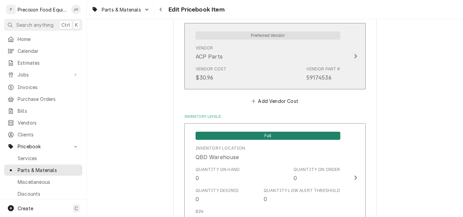
click at [284, 69] on div "Vendor Cost $30.96 Vendor Part # 59174536" at bounding box center [267, 73] width 145 height 21
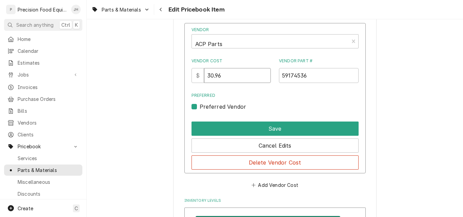
drag, startPoint x: 230, startPoint y: 79, endPoint x: 186, endPoint y: 83, distance: 44.2
click at [186, 83] on div "Vendor ACP Parts Vendor Cost $ 30.96 Vendor Part # 59174536 Preferred Preferred…" at bounding box center [274, 98] width 181 height 151
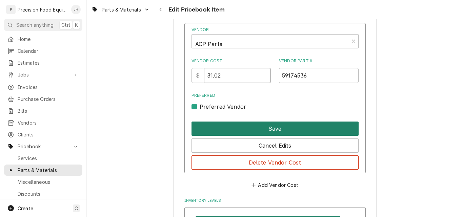
type input "31.02"
click at [268, 131] on button "Save" at bounding box center [274, 129] width 167 height 14
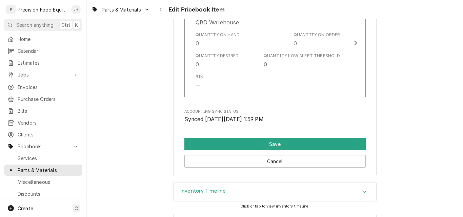
scroll to position [711, 0]
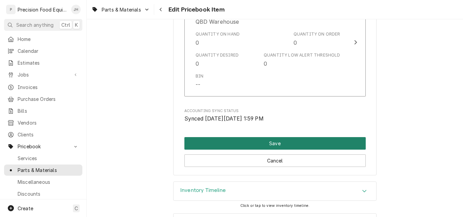
click at [276, 143] on button "Save" at bounding box center [274, 143] width 181 height 13
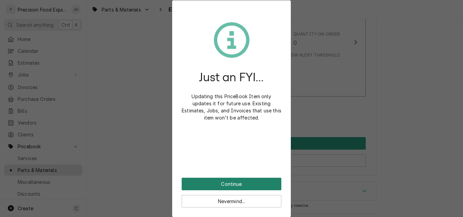
click at [233, 185] on button "Continue" at bounding box center [232, 184] width 100 height 13
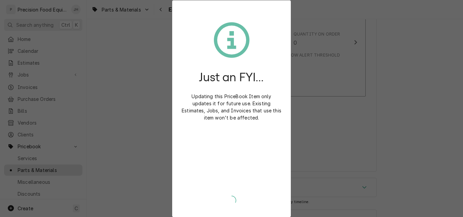
type textarea "x"
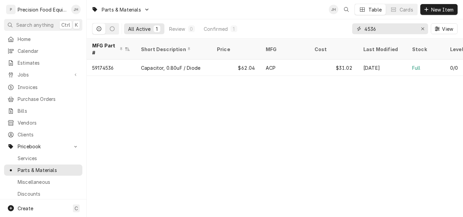
click at [378, 28] on input "4536" at bounding box center [389, 28] width 51 height 11
drag, startPoint x: 381, startPoint y: 27, endPoint x: 352, endPoint y: 30, distance: 28.6
click at [352, 30] on div "4536" at bounding box center [390, 28] width 76 height 11
type input "4167"
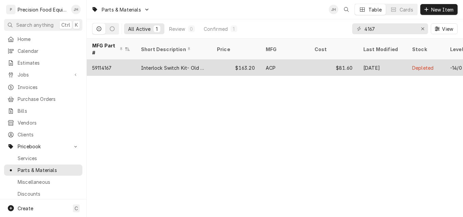
click at [226, 60] on div "$163.20" at bounding box center [235, 68] width 49 height 16
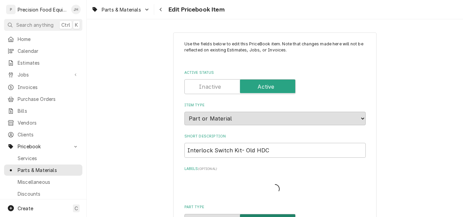
type textarea "x"
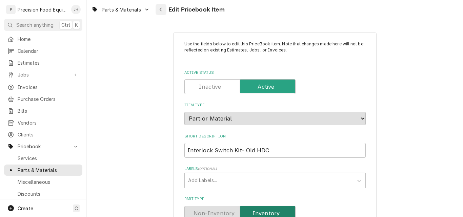
click at [163, 10] on div "Navigate back" at bounding box center [160, 9] width 7 height 7
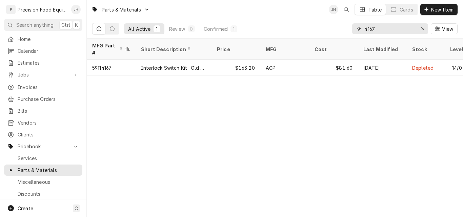
drag, startPoint x: 394, startPoint y: 31, endPoint x: 293, endPoint y: 31, distance: 100.6
click at [293, 31] on div "All Active 1 Review 0 Confirmed 1 4167 View" at bounding box center [274, 28] width 365 height 19
type input "4"
drag, startPoint x: 379, startPoint y: 28, endPoint x: 304, endPoint y: 27, distance: 74.5
click at [304, 27] on div "All Active 2 Review 0 Confirmed 2 4719 View" at bounding box center [274, 28] width 365 height 19
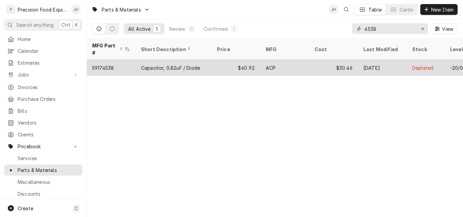
type input "4538"
click at [259, 61] on div "$60.92" at bounding box center [235, 68] width 49 height 16
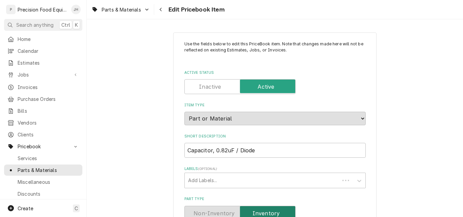
type textarea "x"
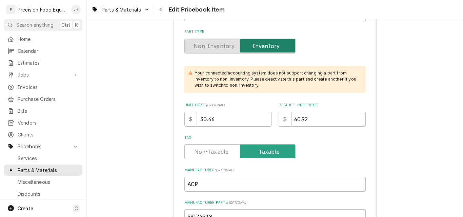
scroll to position [169, 0]
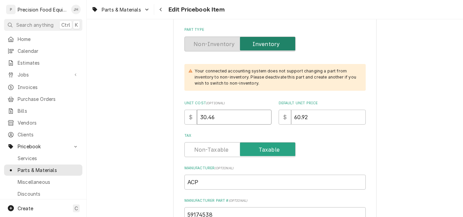
drag, startPoint x: 224, startPoint y: 114, endPoint x: 165, endPoint y: 113, distance: 59.3
type input "32"
type textarea "x"
type input "32.9"
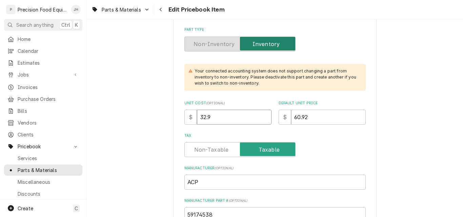
type textarea "x"
type input "32.94"
drag, startPoint x: 306, startPoint y: 119, endPoint x: 284, endPoint y: 121, distance: 22.8
click at [284, 121] on div "$ 60.92" at bounding box center [321, 117] width 87 height 15
type textarea "x"
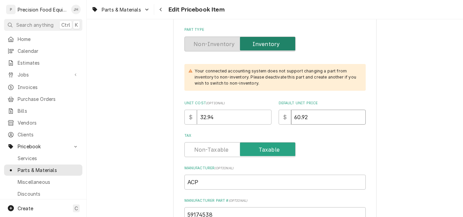
type input "6"
type textarea "x"
type input "65"
type textarea "x"
type input "65.8"
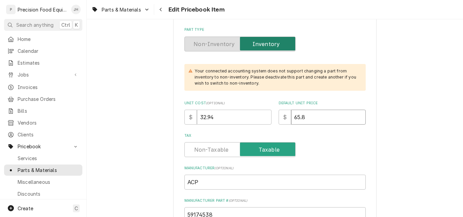
type textarea "x"
type input "65.88"
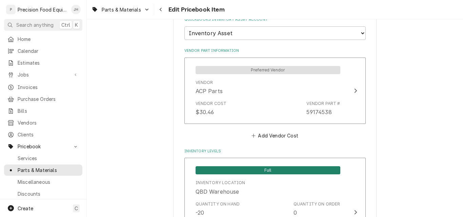
scroll to position [542, 0]
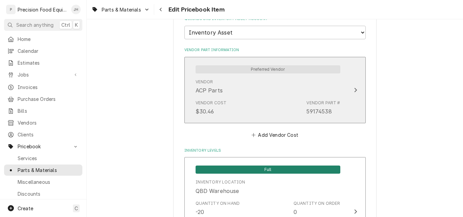
click at [266, 84] on div "Vendor ACP Parts" at bounding box center [267, 86] width 145 height 21
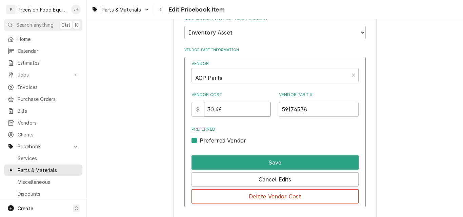
drag, startPoint x: 237, startPoint y: 109, endPoint x: 199, endPoint y: 113, distance: 37.6
click at [199, 113] on div "$ 30.46" at bounding box center [231, 109] width 80 height 15
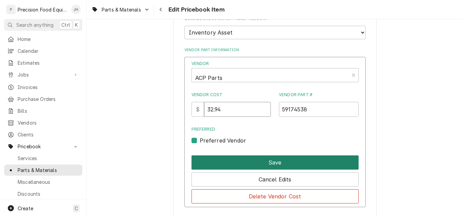
type input "32.94"
click at [301, 162] on button "Save" at bounding box center [274, 162] width 167 height 14
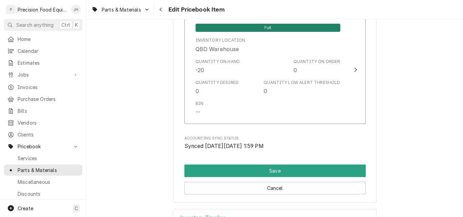
scroll to position [711, 0]
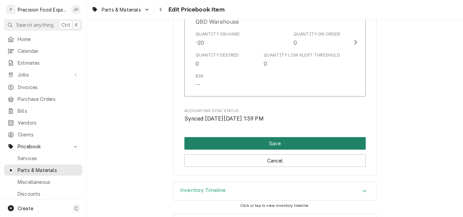
click at [269, 142] on button "Save" at bounding box center [274, 143] width 181 height 13
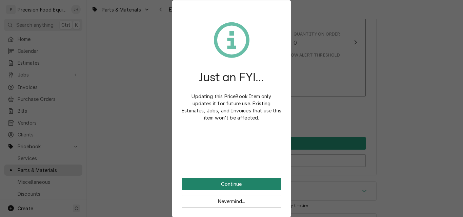
click at [236, 181] on button "Continue" at bounding box center [232, 184] width 100 height 13
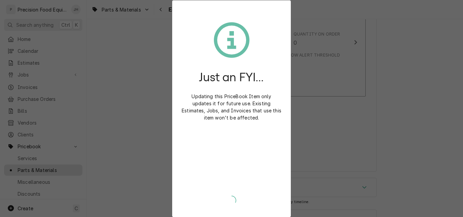
type textarea "x"
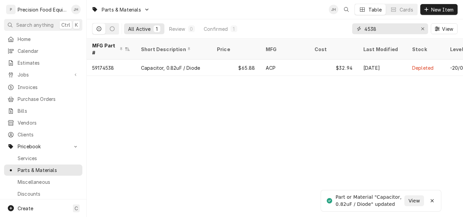
drag, startPoint x: 386, startPoint y: 30, endPoint x: 306, endPoint y: 32, distance: 80.3
click at [306, 32] on div "All Active 1 Review 0 Confirmed 1 4538 View" at bounding box center [274, 28] width 365 height 19
type input "4540"
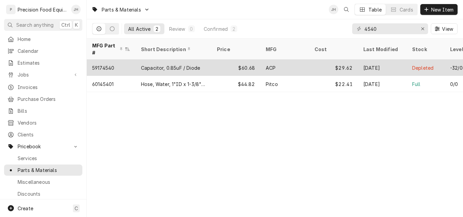
click at [128, 62] on div "59174540" at bounding box center [111, 68] width 49 height 16
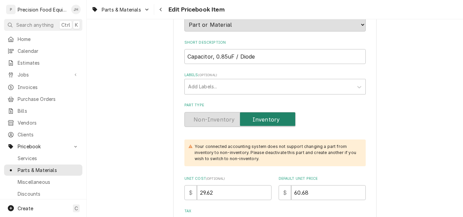
scroll to position [102, 0]
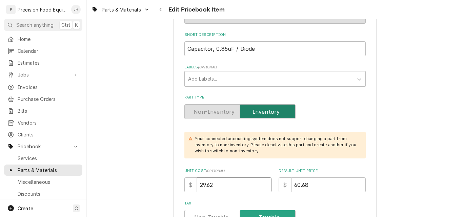
drag, startPoint x: 214, startPoint y: 185, endPoint x: 150, endPoint y: 184, distance: 64.4
type textarea "x"
type input "3"
type textarea "x"
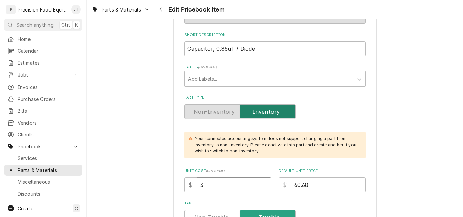
type input "31"
type textarea "x"
type input "31.8"
type textarea "x"
type input "31.86"
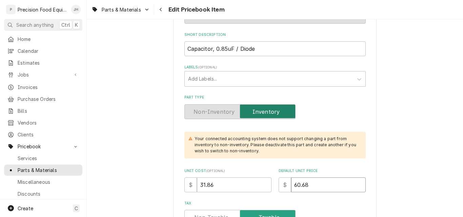
type textarea "x"
type input "6"
type textarea "x"
type input "63"
type textarea "x"
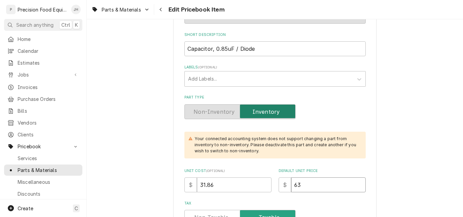
type input "63.6"
type textarea "x"
type input "63.66"
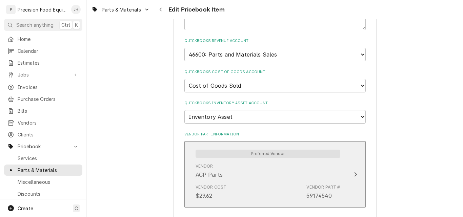
scroll to position [542, 0]
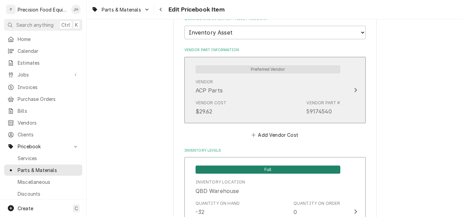
click at [260, 106] on div "Vendor Cost $29.62 Vendor Part # 59174540" at bounding box center [267, 107] width 145 height 21
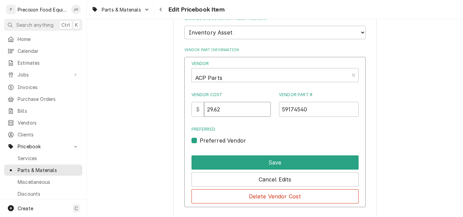
drag, startPoint x: 229, startPoint y: 110, endPoint x: 155, endPoint y: 113, distance: 73.2
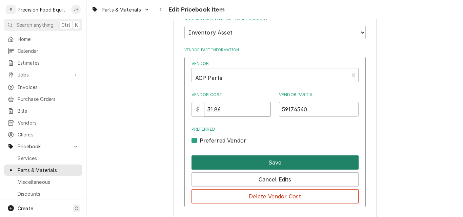
type input "31.86"
click at [267, 163] on button "Save" at bounding box center [274, 162] width 167 height 14
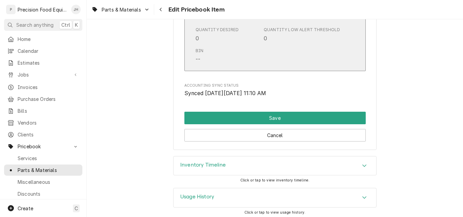
scroll to position [739, 0]
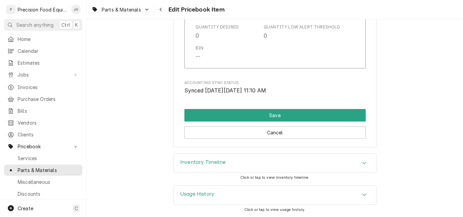
click at [278, 162] on div "Inventory Timeline" at bounding box center [274, 163] width 203 height 19
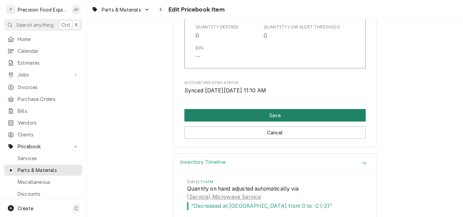
click at [266, 113] on button "Save" at bounding box center [274, 115] width 181 height 13
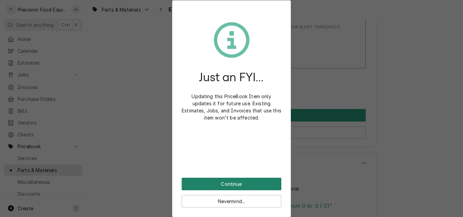
click at [245, 183] on button "Continue" at bounding box center [232, 184] width 100 height 13
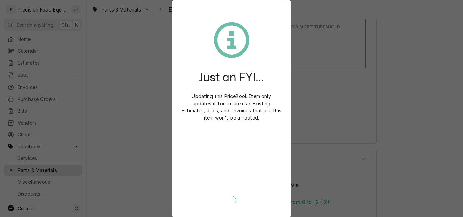
type textarea "x"
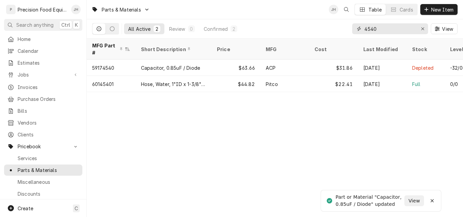
drag, startPoint x: 380, startPoint y: 29, endPoint x: 346, endPoint y: 29, distance: 33.9
click at [346, 29] on div "All Active 2 Review 0 Confirmed 2 4540 View" at bounding box center [274, 28] width 365 height 19
type input "4308"
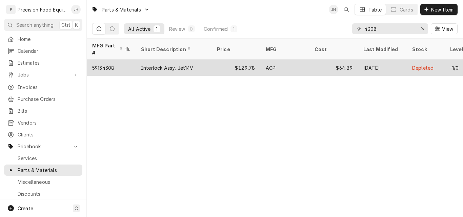
click at [308, 60] on div "ACP" at bounding box center [284, 68] width 49 height 16
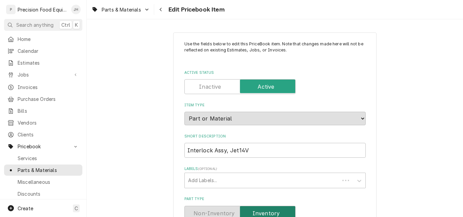
type textarea "x"
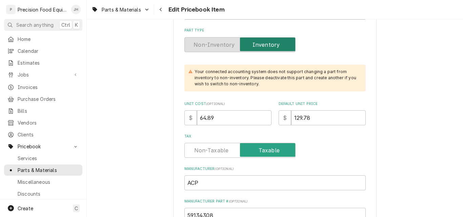
scroll to position [169, 0]
drag, startPoint x: 206, startPoint y: 116, endPoint x: 88, endPoint y: 104, distance: 117.9
type input "7"
type textarea "x"
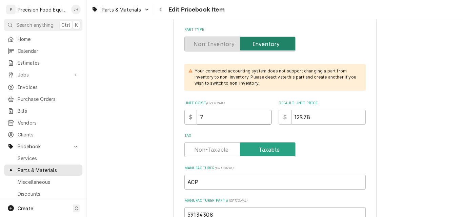
type input "77"
type textarea "x"
type input "77.40"
type textarea "x"
type input "77.40"
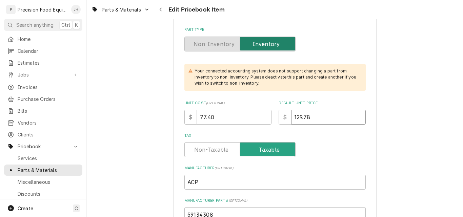
drag, startPoint x: 310, startPoint y: 117, endPoint x: 254, endPoint y: 116, distance: 56.2
click at [254, 116] on div "Unit Cost ( optional ) $ 77.40 Default Unit Price $ 129.78" at bounding box center [274, 113] width 181 height 24
type textarea "x"
type input "15"
type textarea "x"
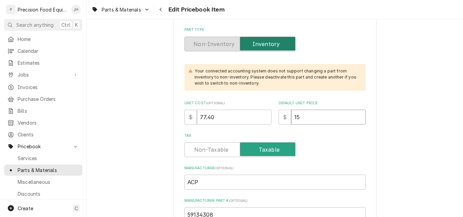
type input "154"
type textarea "x"
type input "154.8"
type textarea "x"
type input "154.80"
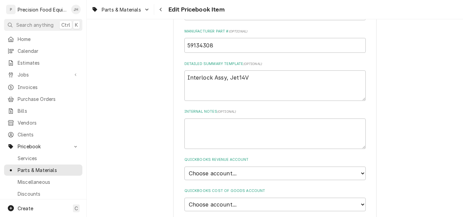
scroll to position [373, 0]
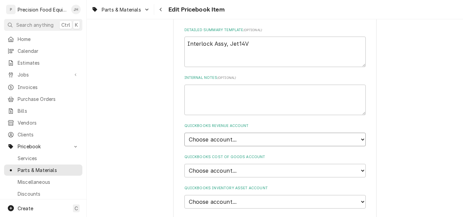
click at [267, 141] on select "Choose account... Discount Income Misc Income Non taxable issues 46600: Parts a…" at bounding box center [274, 140] width 181 height 14
select select "8000000A-1210141275"
click at [184, 133] on select "Choose account... Discount Income Misc Income Non taxable issues 46600: Parts a…" at bounding box center [274, 140] width 181 height 14
type textarea "x"
click at [235, 171] on select "Choose account... Loss Expense Loss Expense 11/3/2014 Loss Expense 11/4/2014 Co…" at bounding box center [274, 171] width 181 height 14
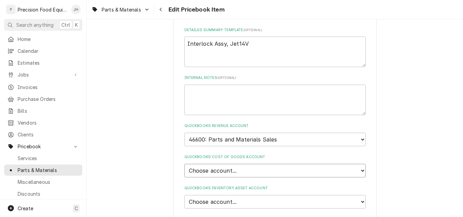
select select "80000023-1210145225"
click at [184, 164] on select "Choose account... Loss Expense Loss Expense 11/3/2014 Loss Expense 11/4/2014 Co…" at bounding box center [274, 171] width 181 height 14
type textarea "x"
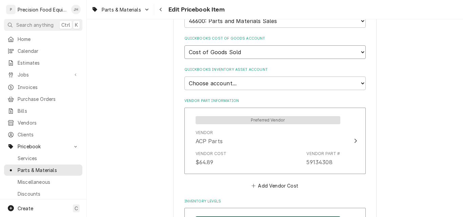
scroll to position [508, 0]
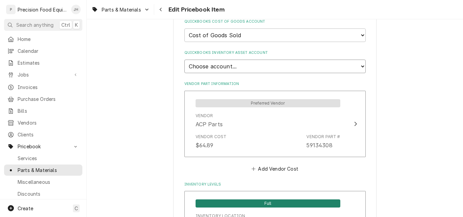
click at [245, 66] on select "Choose account... Undeposited Funds Inventory Asset Payroll Asset" at bounding box center [274, 67] width 181 height 14
select select "80000022-1210145225"
click at [184, 60] on select "Choose account... Undeposited Funds Inventory Asset Payroll Asset" at bounding box center [274, 67] width 181 height 14
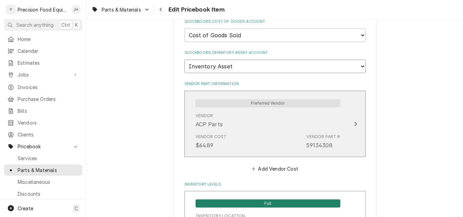
type textarea "x"
click at [235, 129] on div "Vendor ACP Parts" at bounding box center [267, 120] width 145 height 21
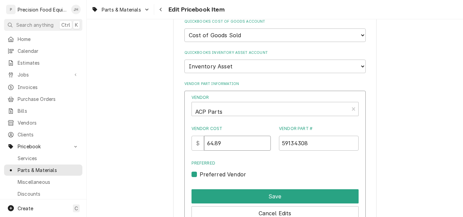
drag, startPoint x: 231, startPoint y: 142, endPoint x: 177, endPoint y: 144, distance: 53.5
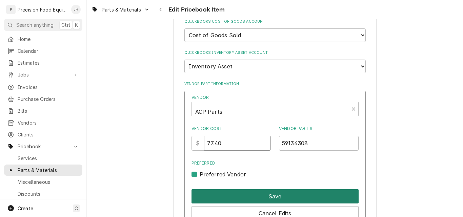
type input "77.40"
click at [270, 195] on button "Save" at bounding box center [274, 196] width 167 height 14
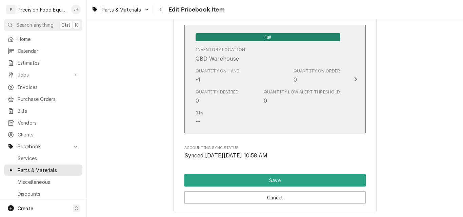
scroll to position [677, 0]
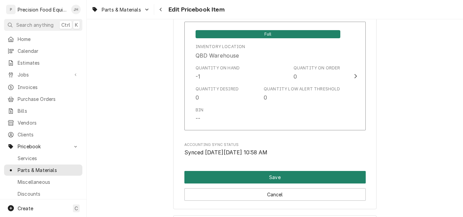
click at [277, 175] on button "Save" at bounding box center [274, 177] width 181 height 13
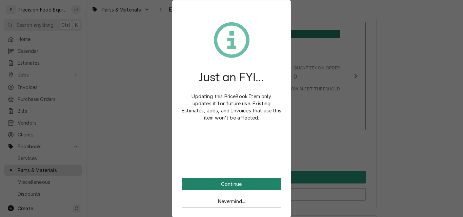
click at [239, 183] on button "Continue" at bounding box center [232, 184] width 100 height 13
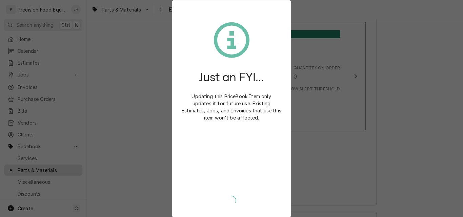
type textarea "x"
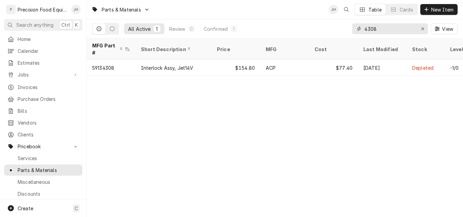
drag, startPoint x: 385, startPoint y: 29, endPoint x: 343, endPoint y: 27, distance: 42.0
click at [343, 27] on div "All Active 1 Review 0 Confirmed 1 4308 View" at bounding box center [274, 28] width 365 height 19
type input "t"
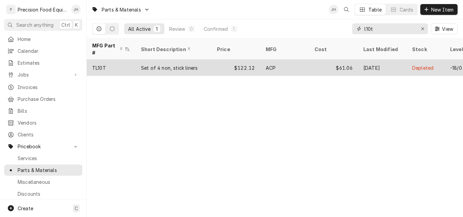
type input "l10t"
click at [139, 60] on div "Set of 4 non, stick liners" at bounding box center [173, 68] width 76 height 16
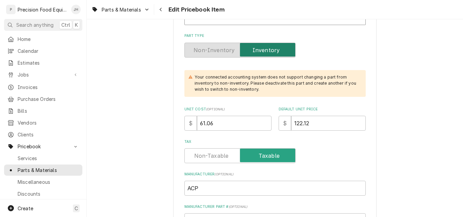
scroll to position [169, 0]
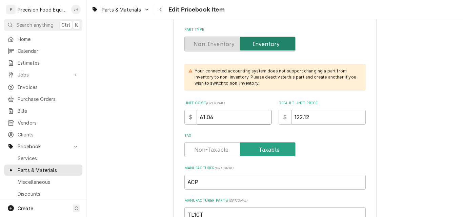
drag, startPoint x: 224, startPoint y: 115, endPoint x: 167, endPoint y: 121, distance: 56.8
type textarea "x"
type input "6"
type textarea "x"
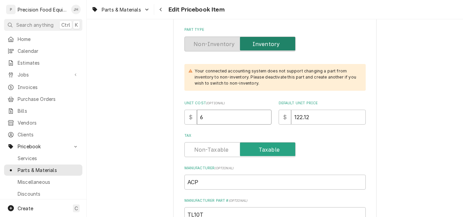
type input "64"
type textarea "x"
type input "64.6"
type textarea "x"
type input "64.68"
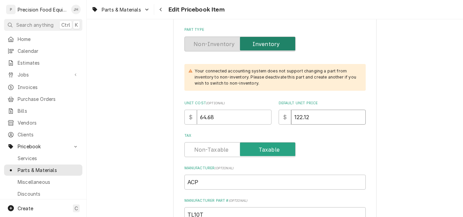
click at [311, 116] on input "122.12" at bounding box center [328, 117] width 75 height 15
drag, startPoint x: 310, startPoint y: 116, endPoint x: 268, endPoint y: 124, distance: 42.0
click at [268, 124] on div "Unit Cost ( optional ) $ 64.68 Default Unit Price $ 122.12" at bounding box center [274, 113] width 181 height 24
type textarea "x"
type input "12"
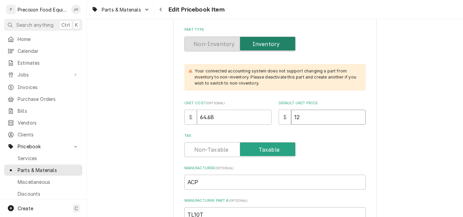
type textarea "x"
type input "129"
type textarea "x"
type input "1293"
type textarea "x"
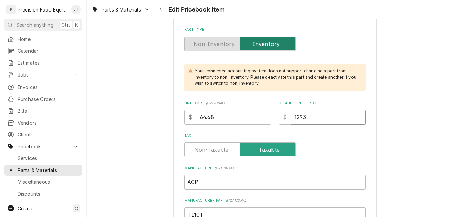
type input "12936"
type textarea "x"
type input "129.36"
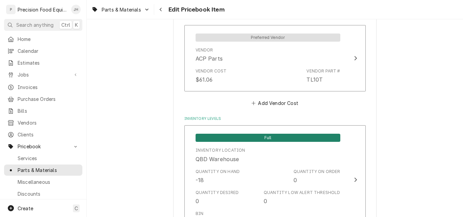
scroll to position [576, 0]
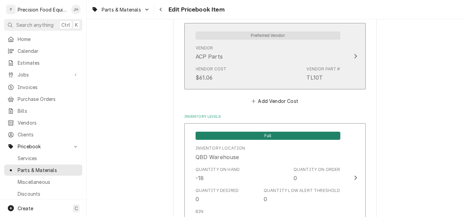
click at [246, 59] on div "Vendor ACP Parts" at bounding box center [267, 52] width 145 height 21
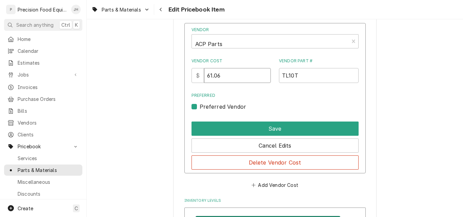
drag, startPoint x: 228, startPoint y: 76, endPoint x: 183, endPoint y: 79, distance: 44.9
click at [184, 79] on div "Vendor ACP Parts Vendor Cost $ 61.06 Vendor Part # TL10T Preferred Preferred Ve…" at bounding box center [274, 98] width 181 height 151
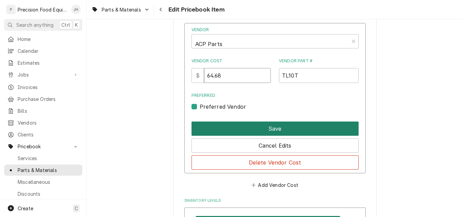
type input "64.68"
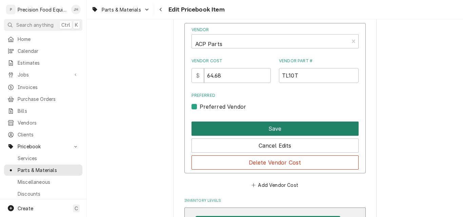
click at [252, 126] on button "Save" at bounding box center [274, 129] width 167 height 14
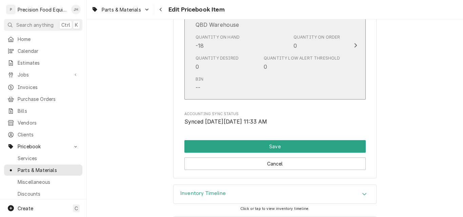
scroll to position [711, 0]
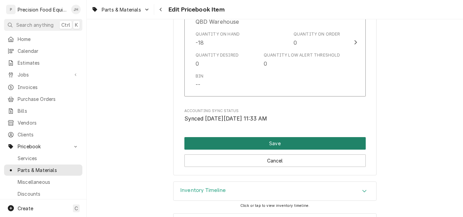
click at [284, 143] on button "Save" at bounding box center [274, 143] width 181 height 13
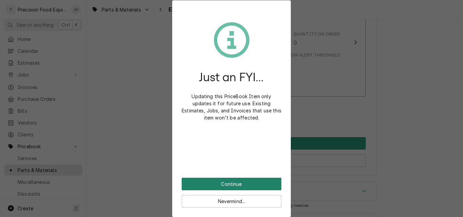
click at [252, 184] on button "Continue" at bounding box center [232, 184] width 100 height 13
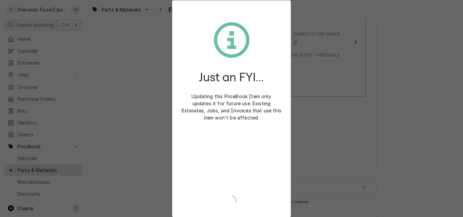
type textarea "x"
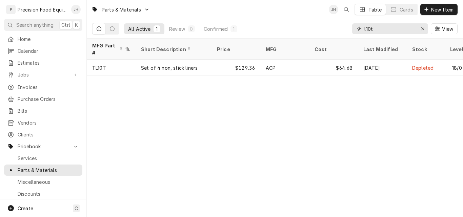
click at [375, 29] on input "l10t" at bounding box center [389, 28] width 51 height 11
drag, startPoint x: 375, startPoint y: 29, endPoint x: 351, endPoint y: 30, distance: 24.4
click at [351, 30] on div "All Active 1 Review 0 Confirmed 1 l10t View" at bounding box center [274, 28] width 365 height 19
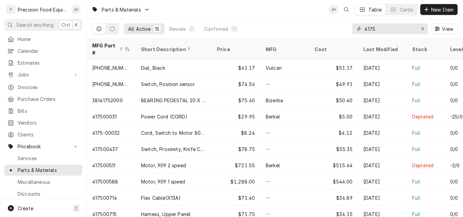
click at [364, 29] on input "4175" at bounding box center [389, 28] width 51 height 11
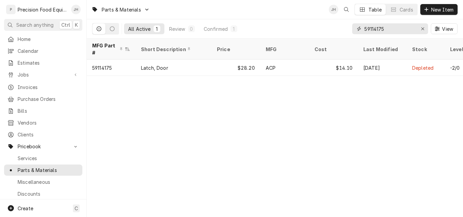
drag, startPoint x: 400, startPoint y: 28, endPoint x: 327, endPoint y: 28, distance: 73.1
click at [327, 28] on div "All Active 1 Review 0 Confirmed 1 59114175 View" at bounding box center [274, 28] width 365 height 19
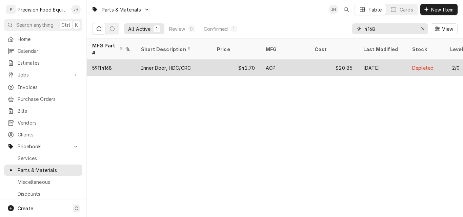
type input "4168"
click at [212, 60] on div "$41.70" at bounding box center [235, 68] width 49 height 16
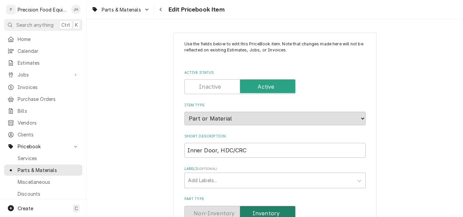
scroll to position [135, 0]
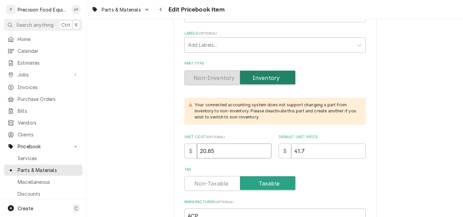
drag, startPoint x: 225, startPoint y: 152, endPoint x: 169, endPoint y: 149, distance: 55.6
type textarea "x"
type input "1"
type textarea "x"
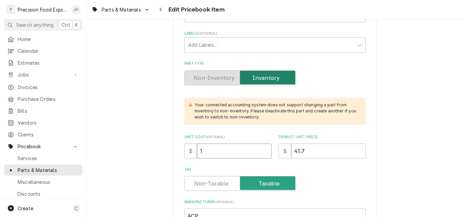
type input "19"
type textarea "x"
type input "19.8"
type textarea "x"
type input "19.86"
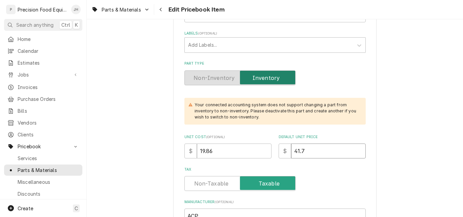
drag, startPoint x: 314, startPoint y: 149, endPoint x: 279, endPoint y: 149, distance: 34.2
click at [279, 149] on div "$ 41.7" at bounding box center [321, 151] width 87 height 15
type textarea "x"
type input "2"
type textarea "x"
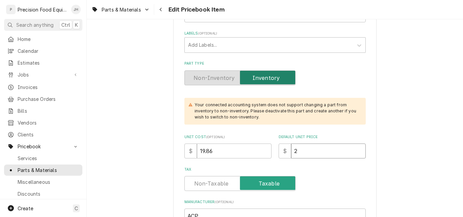
type input "72"
type textarea "x"
type input ".72"
type textarea "x"
type input "9.72"
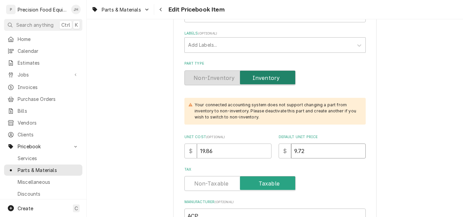
type textarea "x"
type input "39.72"
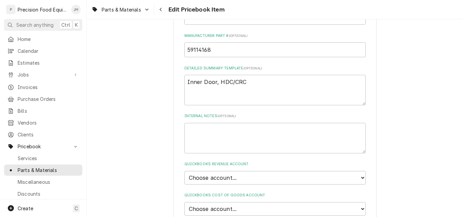
scroll to position [373, 0]
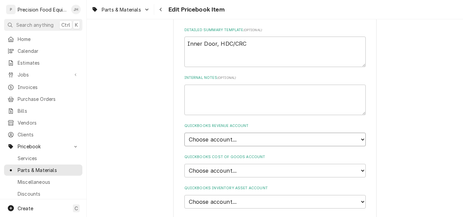
click at [253, 145] on select "Choose account... Discount Income Misc Income Non taxable issues 46600: Parts a…" at bounding box center [274, 140] width 181 height 14
select select "8000000A-1210141275"
click at [184, 133] on select "Choose account... Discount Income Misc Income Non taxable issues 46600: Parts a…" at bounding box center [274, 140] width 181 height 14
type textarea "x"
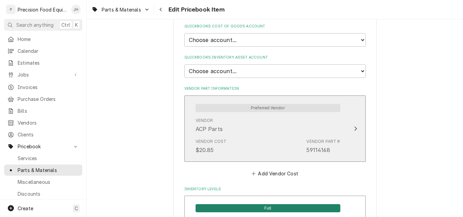
scroll to position [508, 0]
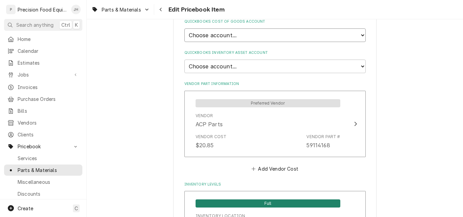
click at [253, 36] on select "Choose account... Loss Expense Loss Expense 11/3/2014 Loss Expense 11/4/2014 Co…" at bounding box center [274, 35] width 181 height 14
select select "80000023-1210145225"
click at [184, 28] on select "Choose account... Loss Expense Loss Expense 11/3/2014 Loss Expense 11/4/2014 Co…" at bounding box center [274, 35] width 181 height 14
type textarea "x"
click at [245, 61] on select "Choose account... Undeposited Funds Inventory Asset Payroll Asset" at bounding box center [274, 67] width 181 height 14
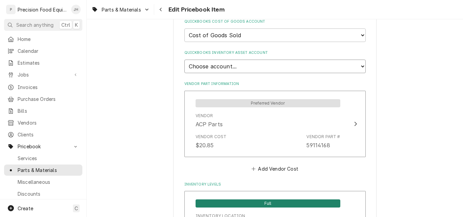
select select "80000022-1210145225"
click at [184, 60] on select "Choose account... Undeposited Funds Inventory Asset Payroll Asset" at bounding box center [274, 67] width 181 height 14
type textarea "x"
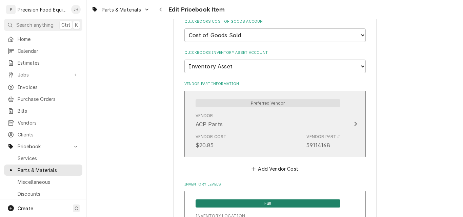
click at [273, 128] on div "Vendor ACP Parts" at bounding box center [267, 120] width 145 height 21
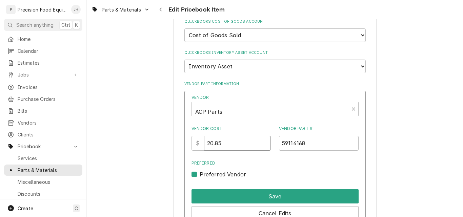
drag, startPoint x: 232, startPoint y: 143, endPoint x: 185, endPoint y: 151, distance: 47.8
click at [185, 151] on div "Vendor ACP Parts Vendor Cost $ 20.85 Vendor Part # 59114168 Preferred Preferred…" at bounding box center [274, 166] width 181 height 151
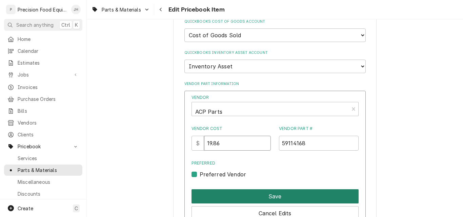
type input "19.86"
click at [255, 196] on button "Save" at bounding box center [274, 196] width 167 height 14
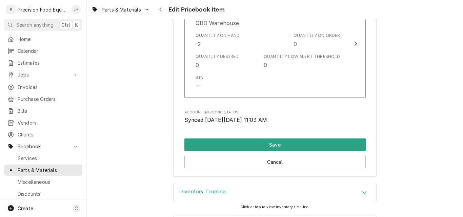
scroll to position [711, 0]
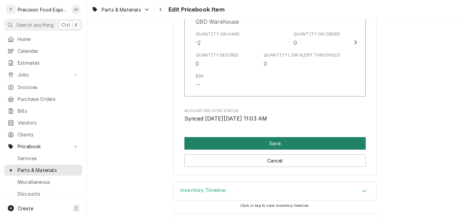
click at [300, 145] on button "Save" at bounding box center [274, 143] width 181 height 13
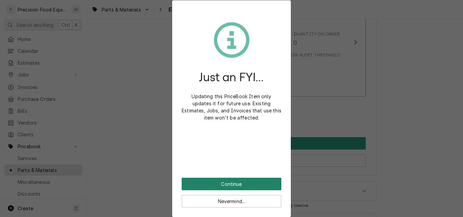
click at [257, 182] on button "Continue" at bounding box center [232, 184] width 100 height 13
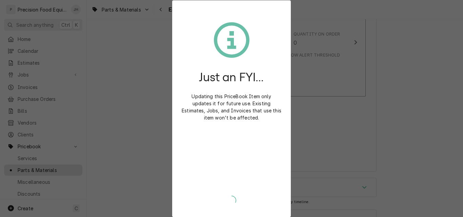
type textarea "x"
